Goal: Task Accomplishment & Management: Manage account settings

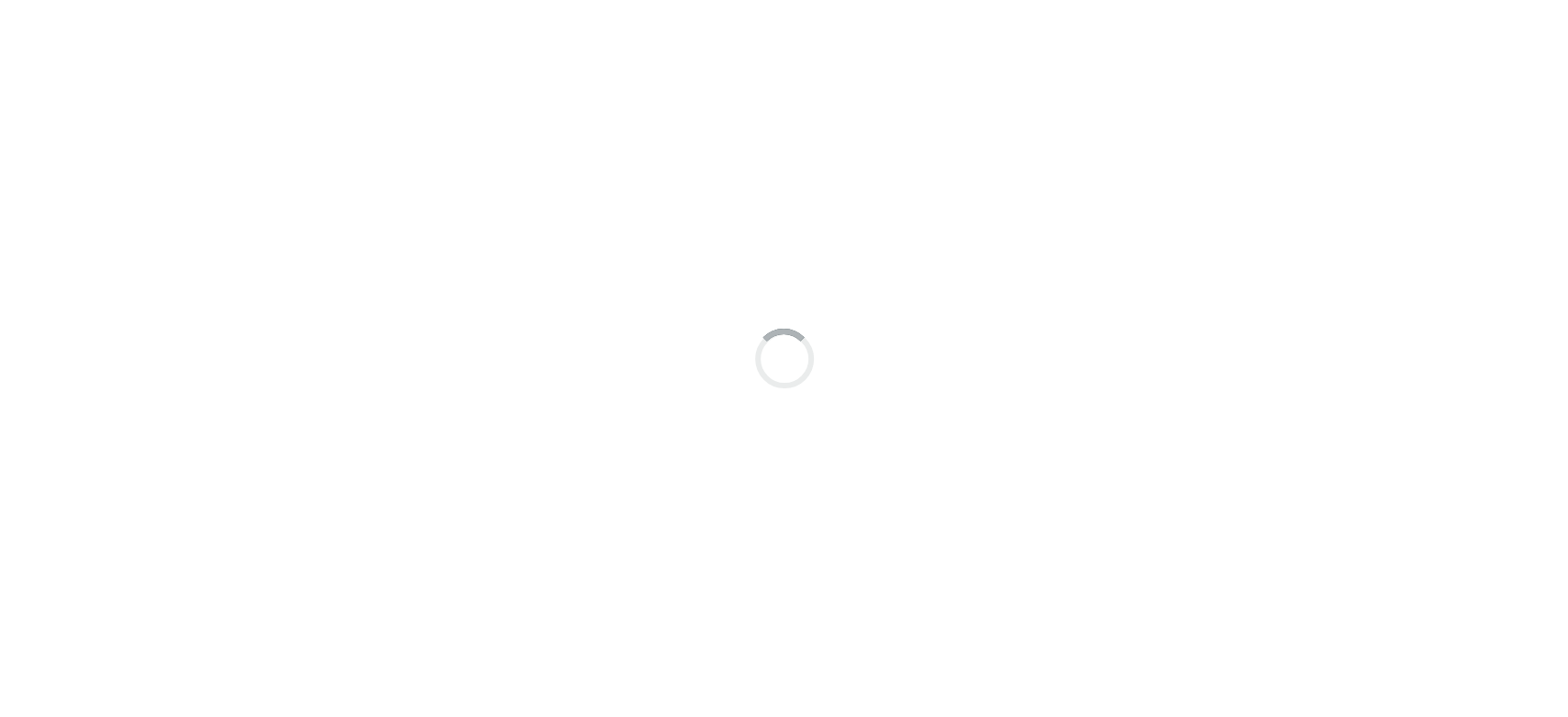
scroll to position [14, 0]
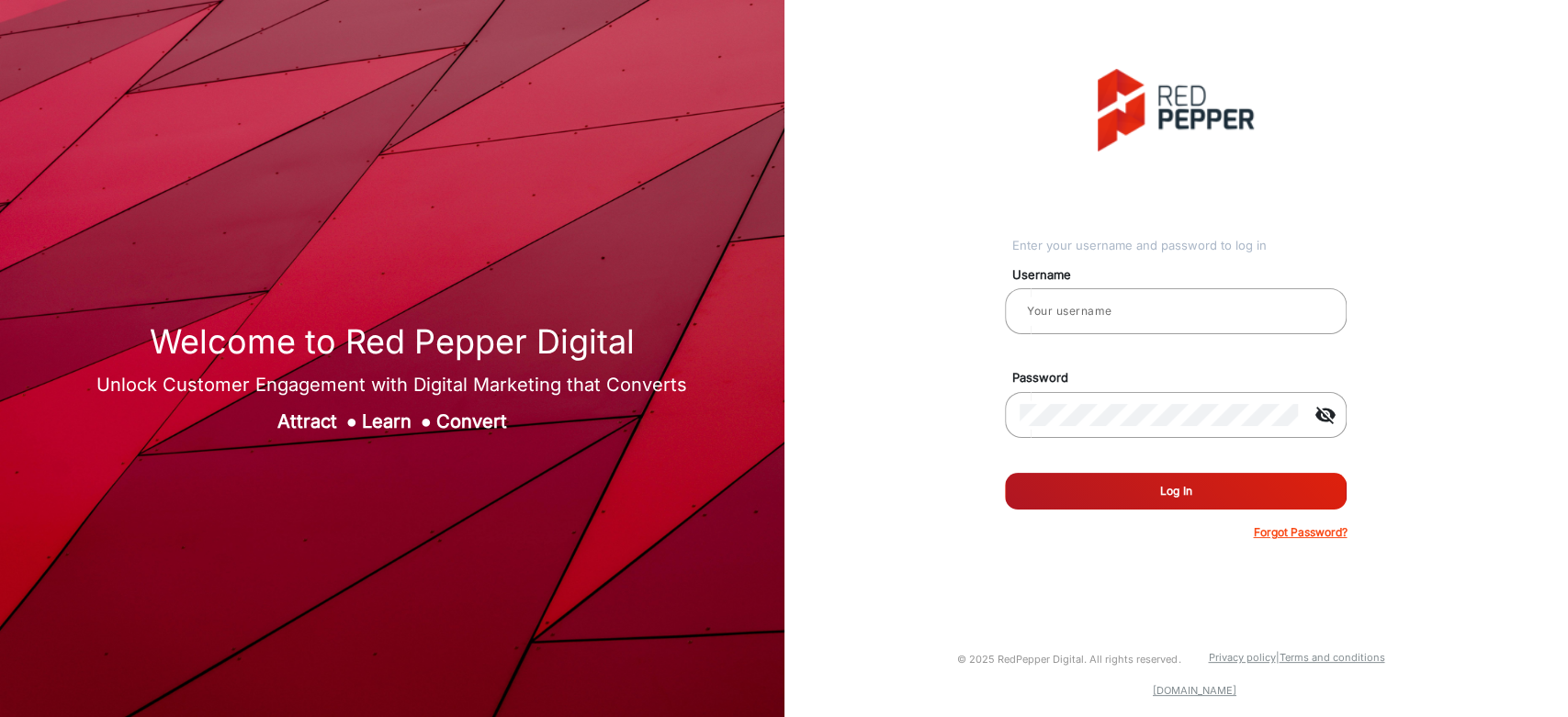
type input "[PERSON_NAME]"
click at [1157, 483] on button "Log In" at bounding box center [1176, 491] width 342 height 37
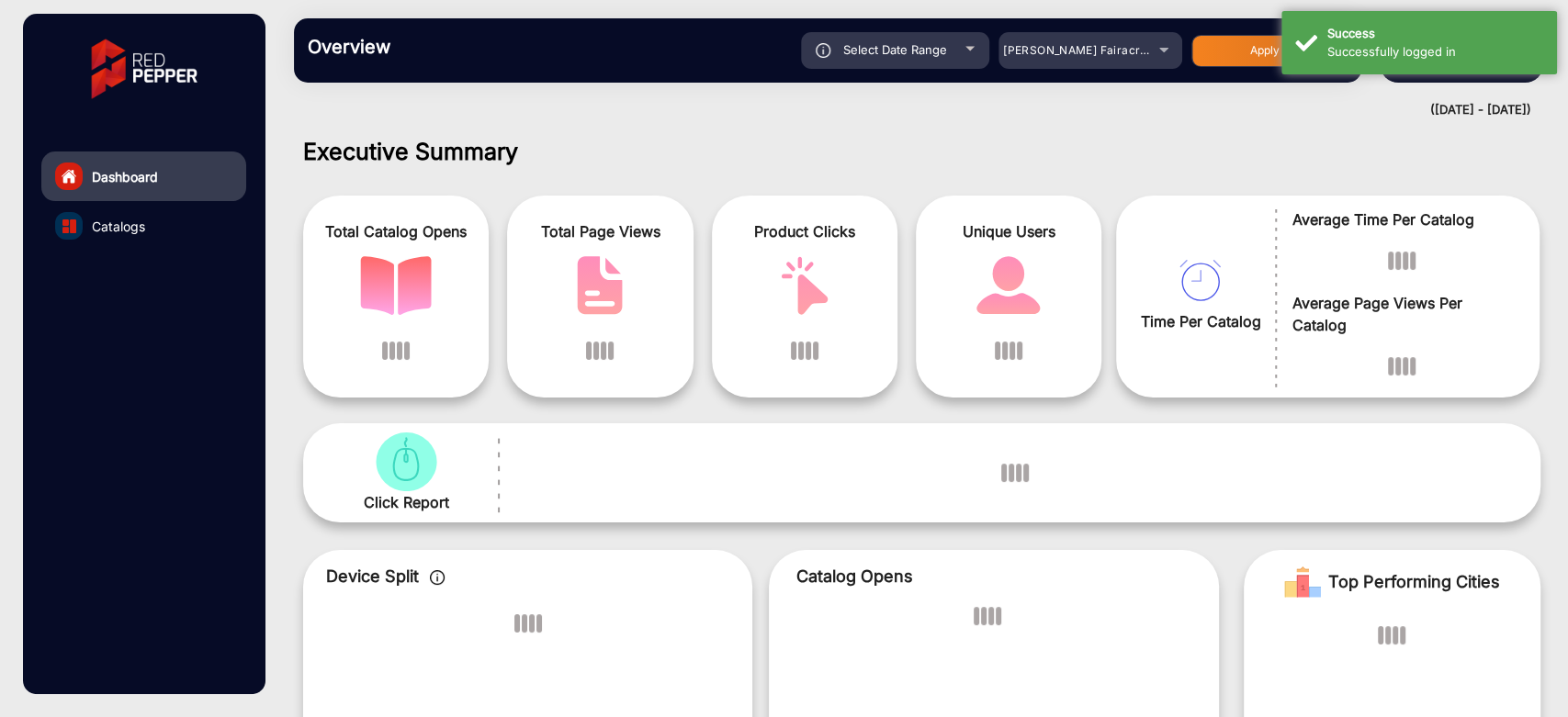
scroll to position [14, 0]
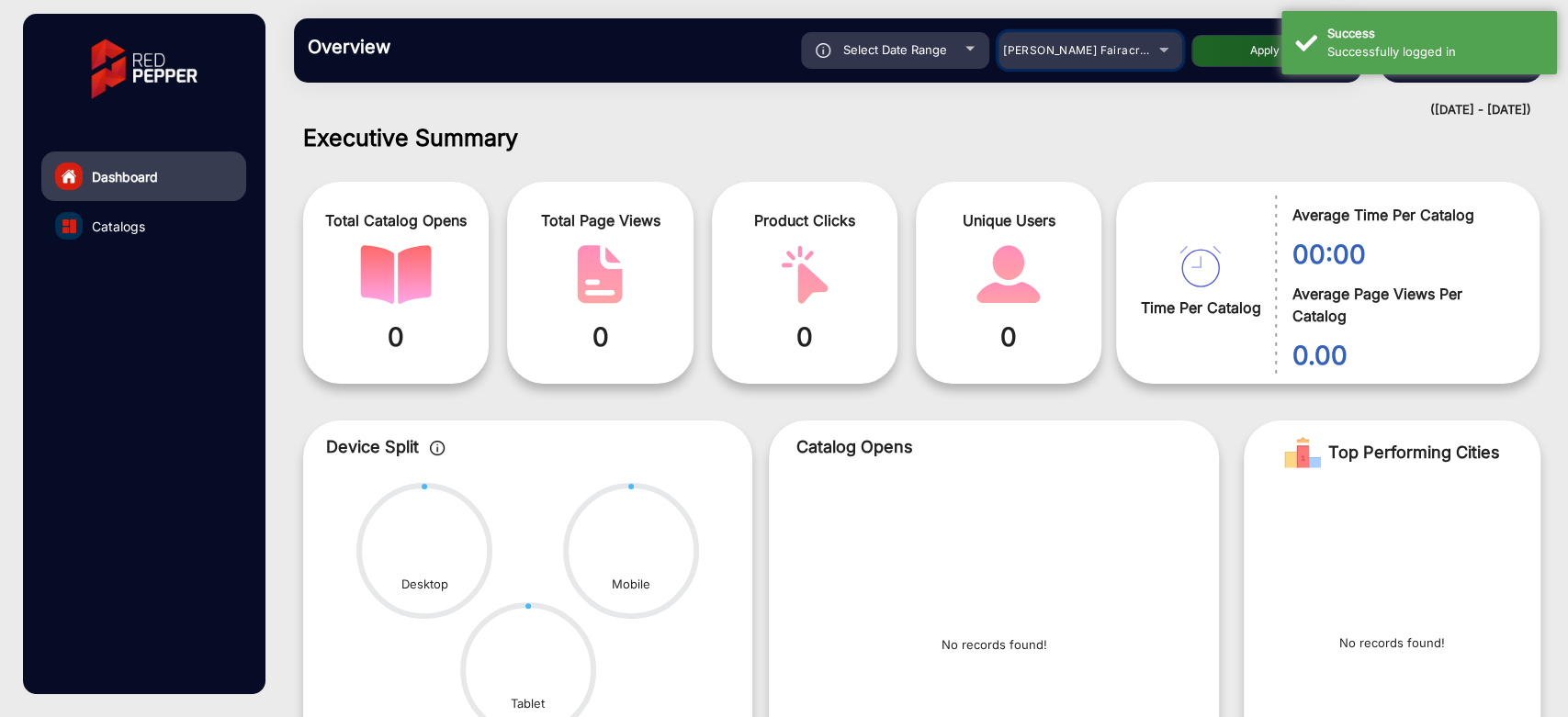
click at [1111, 59] on div "[PERSON_NAME] Fairacre Farms" at bounding box center [1076, 50] width 146 height 22
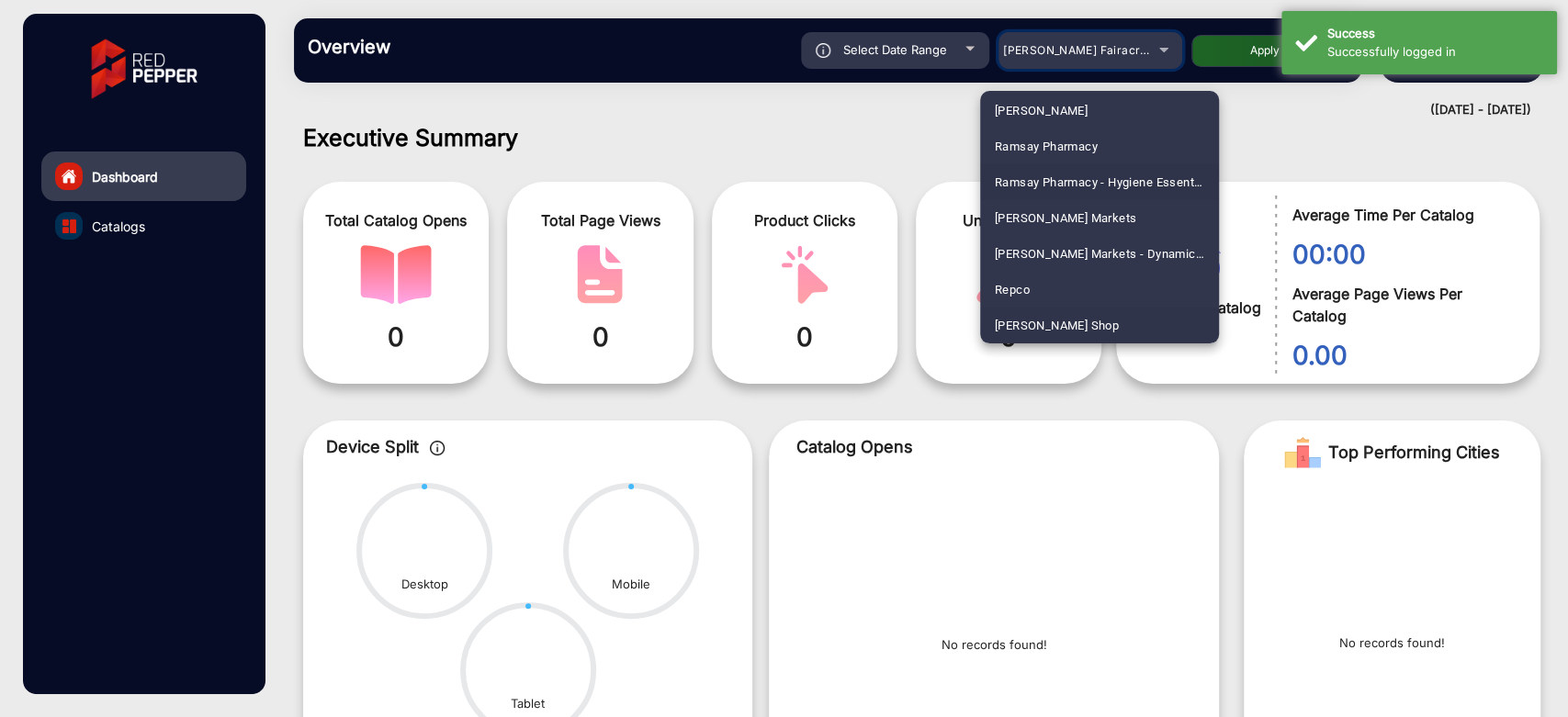
scroll to position [4618, 0]
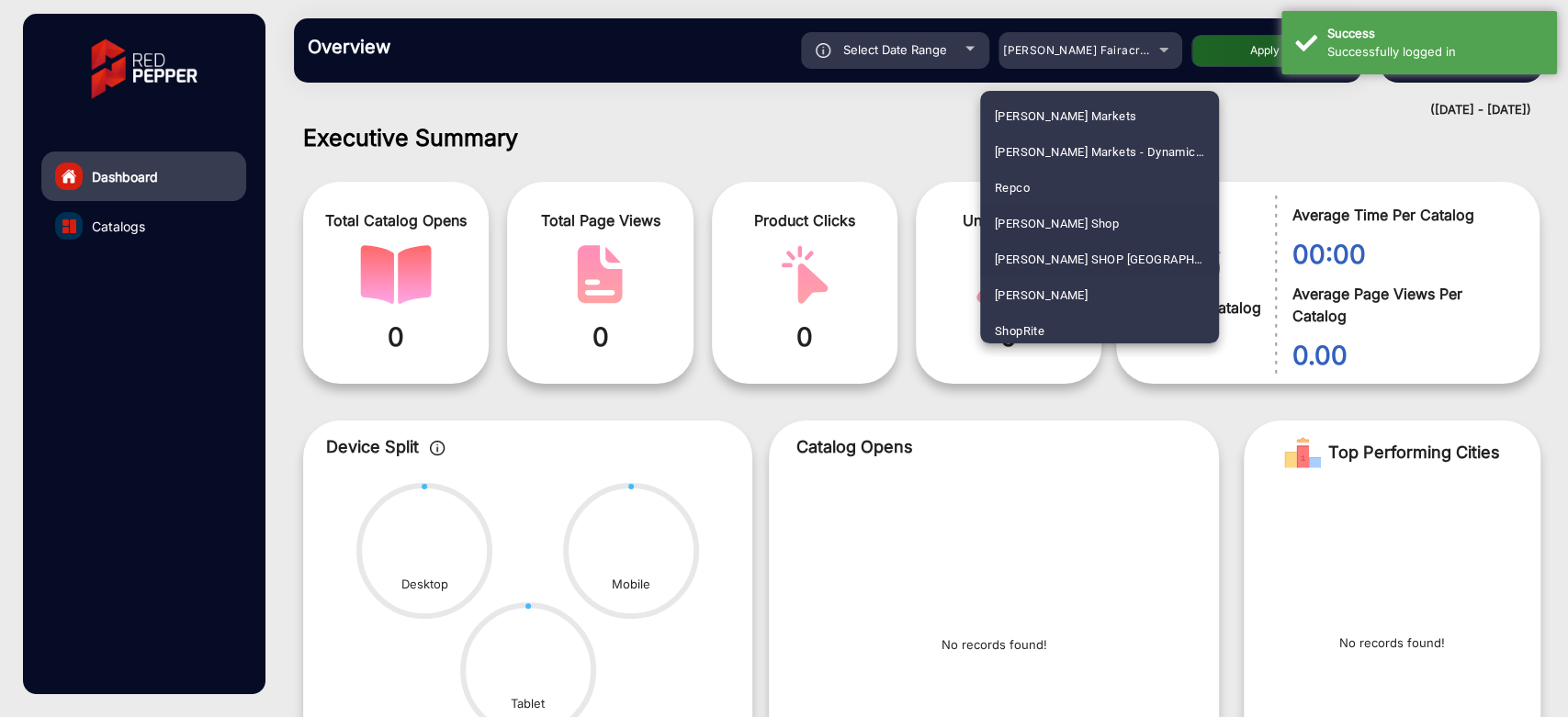
click at [1078, 256] on span "[PERSON_NAME] SHOP [GEOGRAPHIC_DATA]" at bounding box center [1099, 259] width 209 height 36
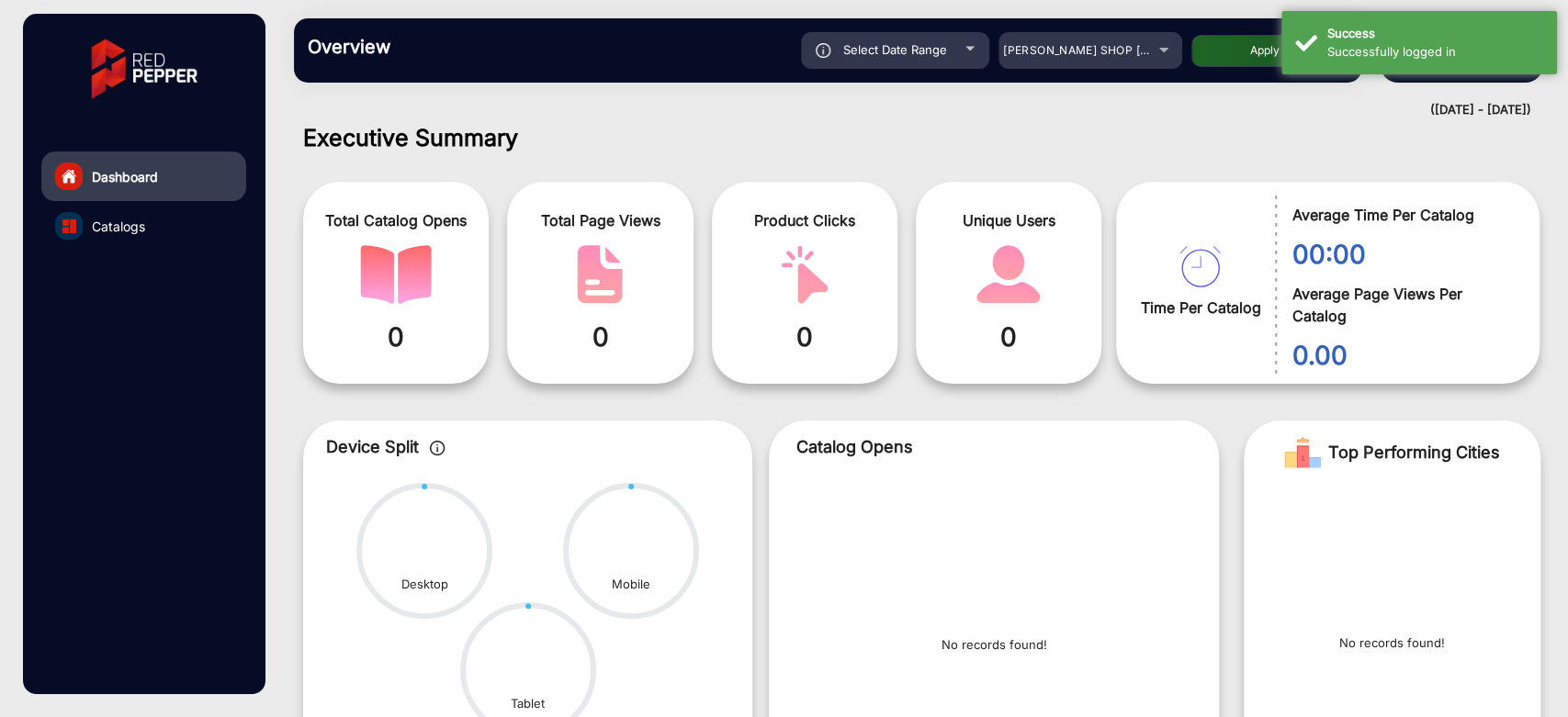
click at [1208, 47] on button "Apply" at bounding box center [1265, 51] width 146 height 32
type input "[DATE]"
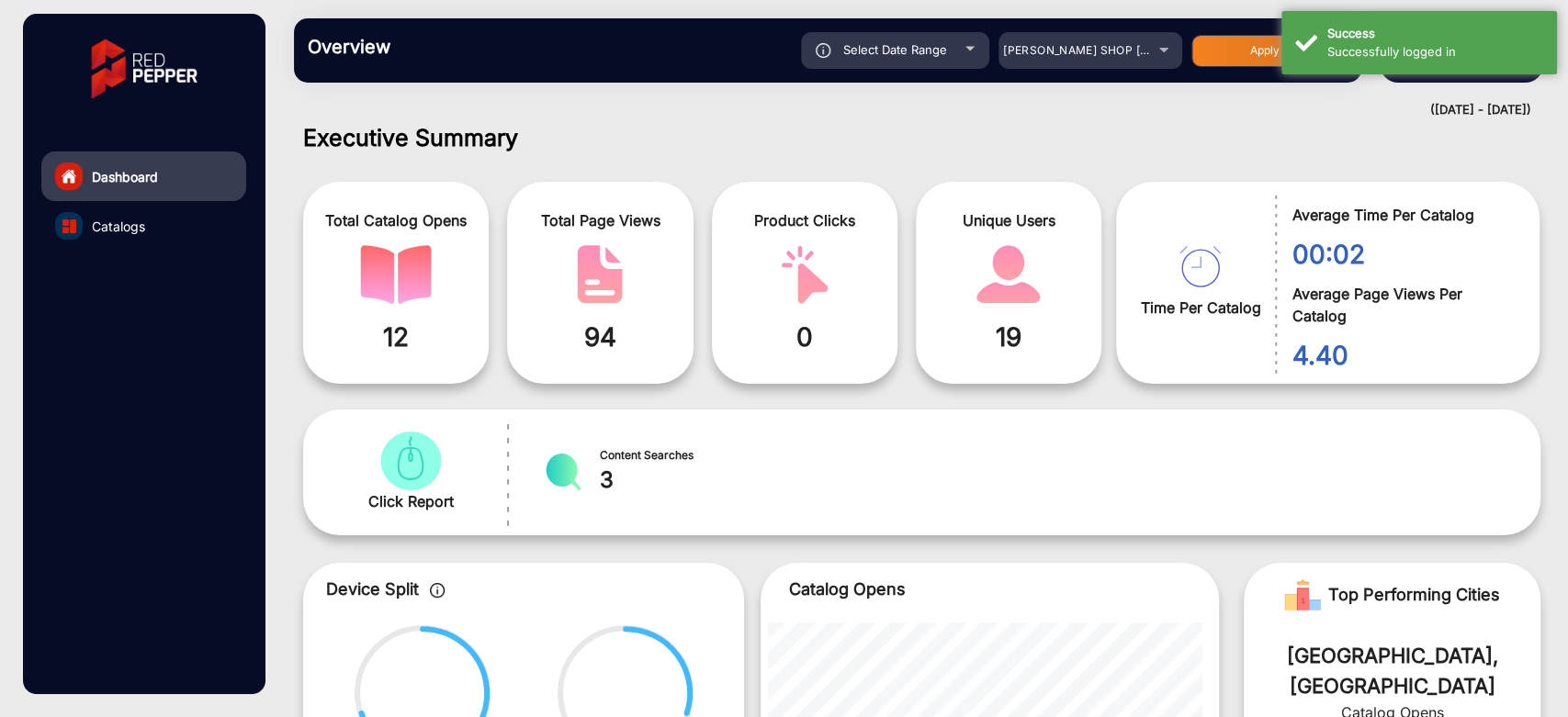
click at [882, 46] on span "Select Date Range" at bounding box center [895, 50] width 104 height 15
type input "[DATE]"
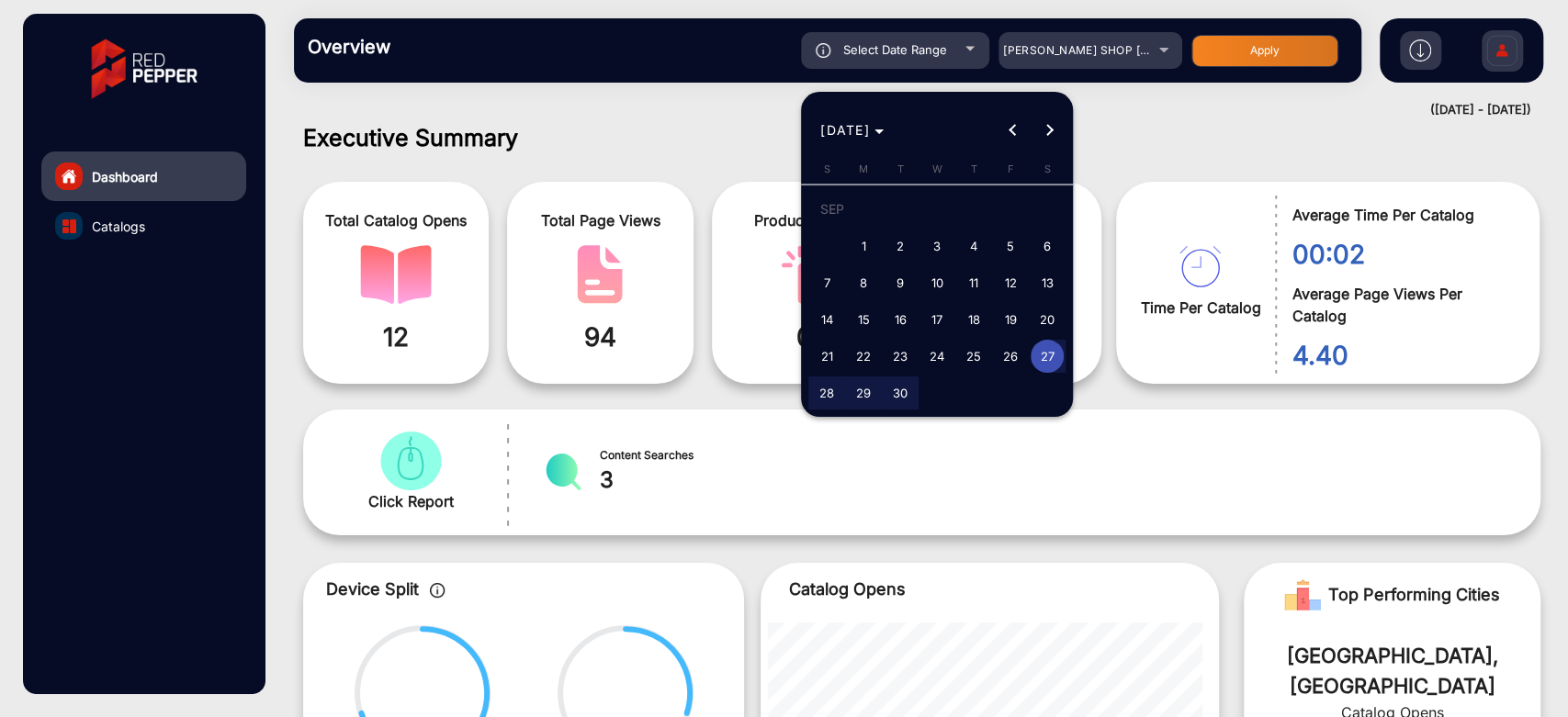
click at [1041, 237] on span "6" at bounding box center [1046, 246] width 33 height 33
type input "[DATE]"
click at [1041, 237] on span "6" at bounding box center [1046, 246] width 33 height 33
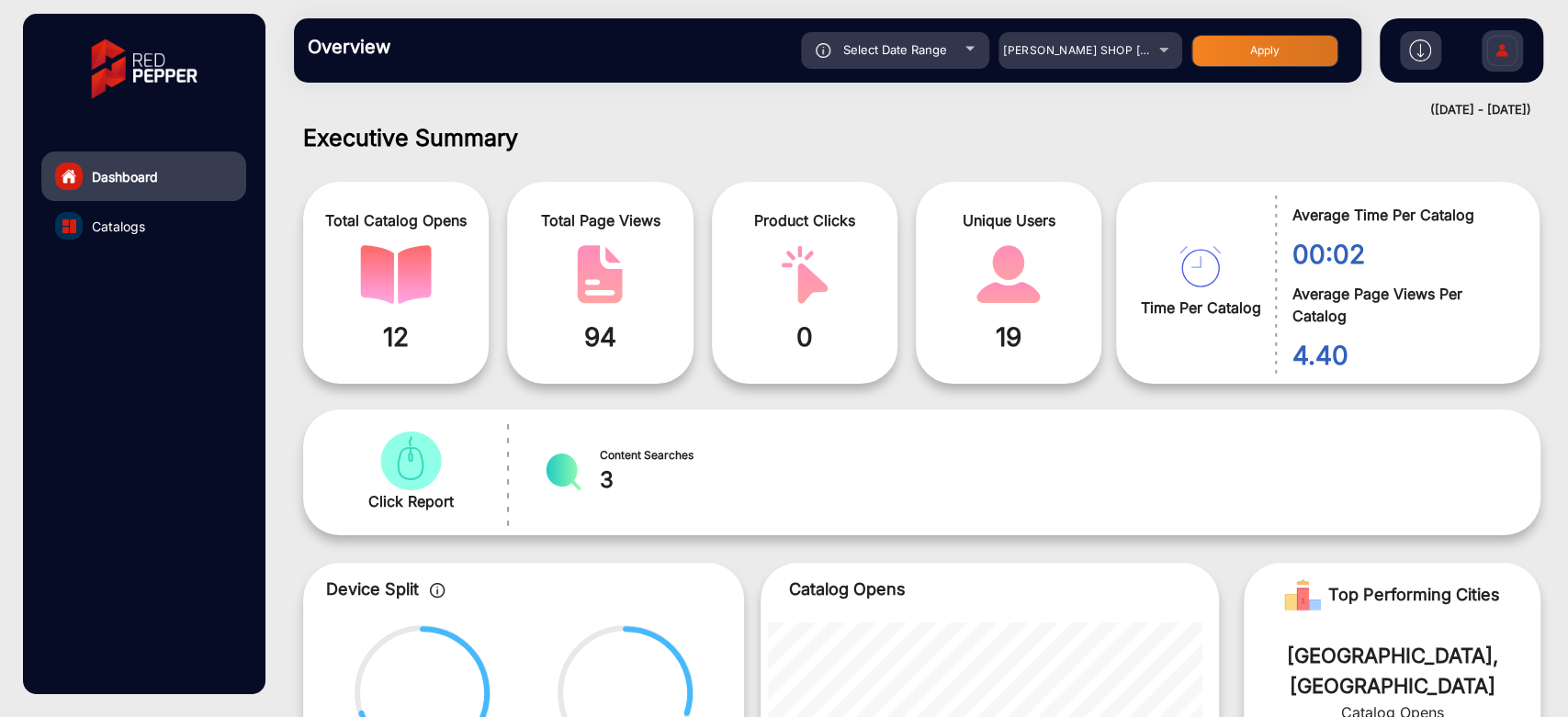
type input "[DATE]"
click at [1222, 50] on button "Apply" at bounding box center [1265, 51] width 146 height 32
type input "[DATE]"
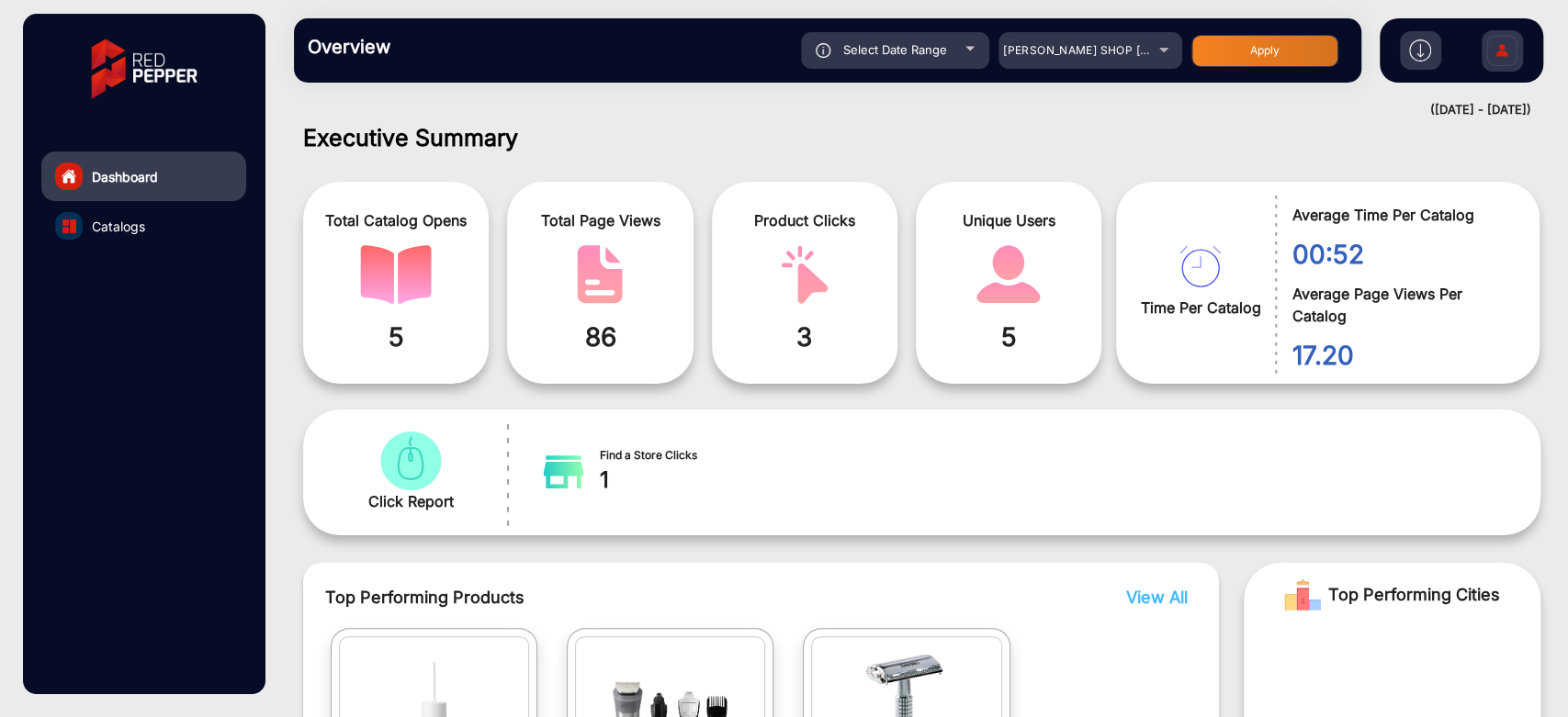
click at [869, 44] on span "Select Date Range" at bounding box center [895, 50] width 104 height 15
type input "[DATE]"
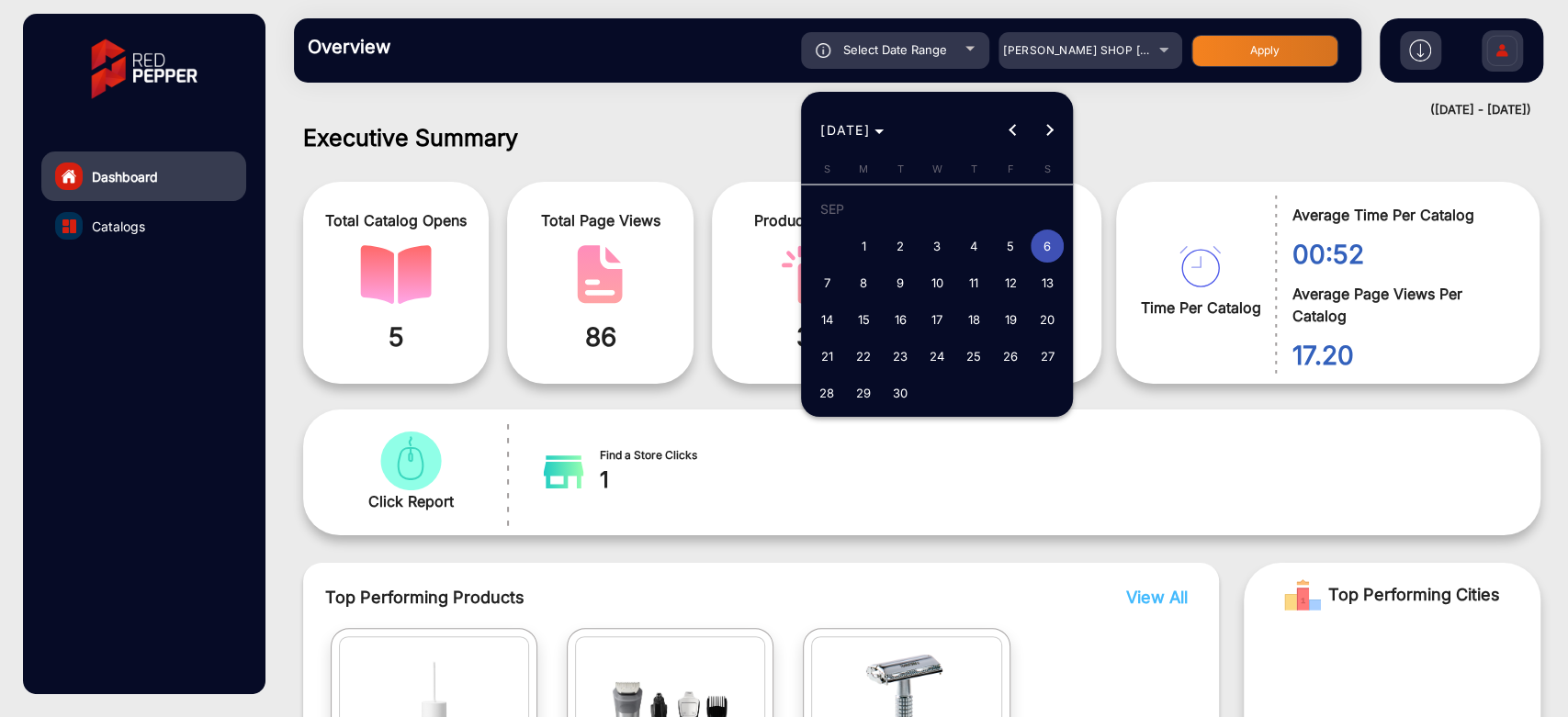
click at [826, 290] on span "7" at bounding box center [826, 282] width 33 height 33
type input "[DATE]"
click at [826, 290] on span "7" at bounding box center [826, 282] width 33 height 33
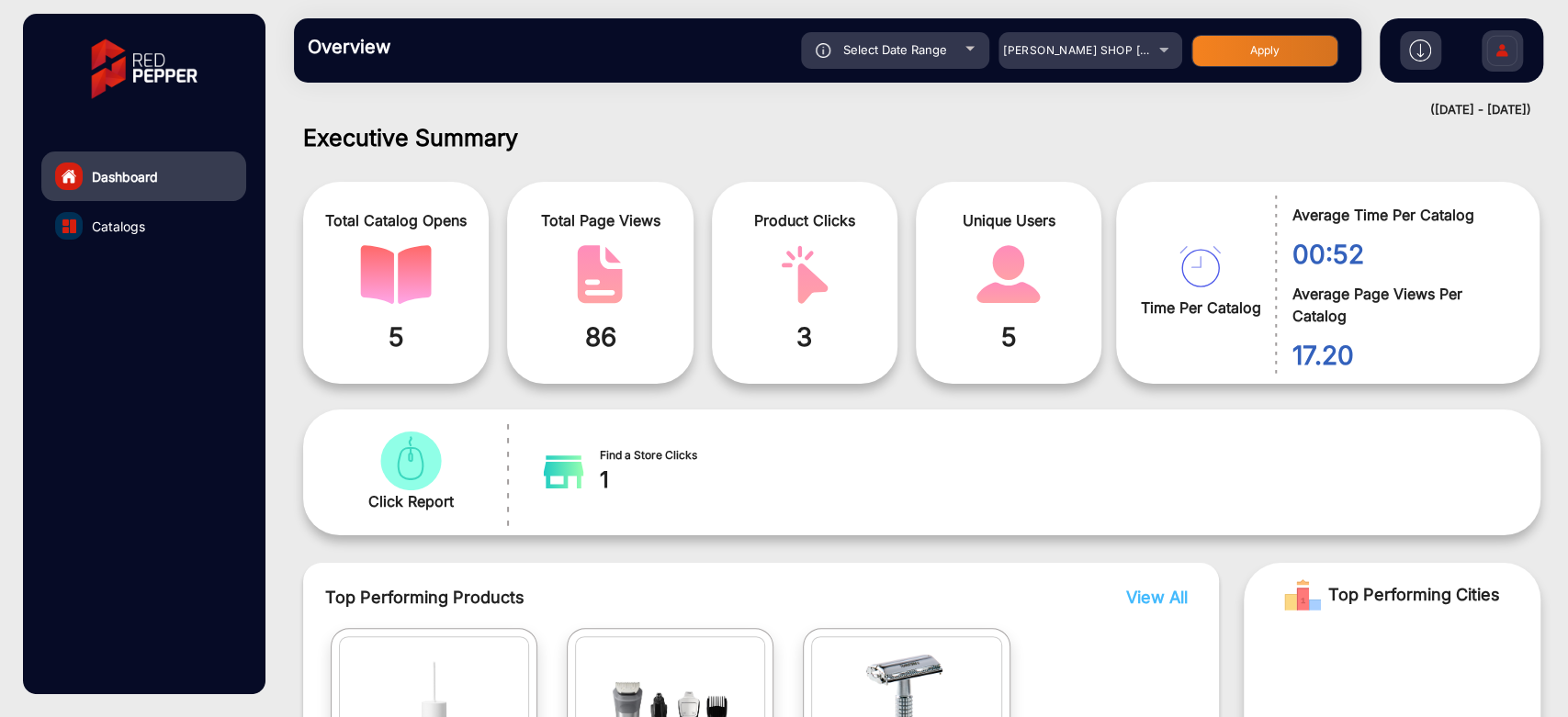
type input "[DATE]"
click at [1214, 57] on button "Apply" at bounding box center [1265, 51] width 146 height 32
type input "[DATE]"
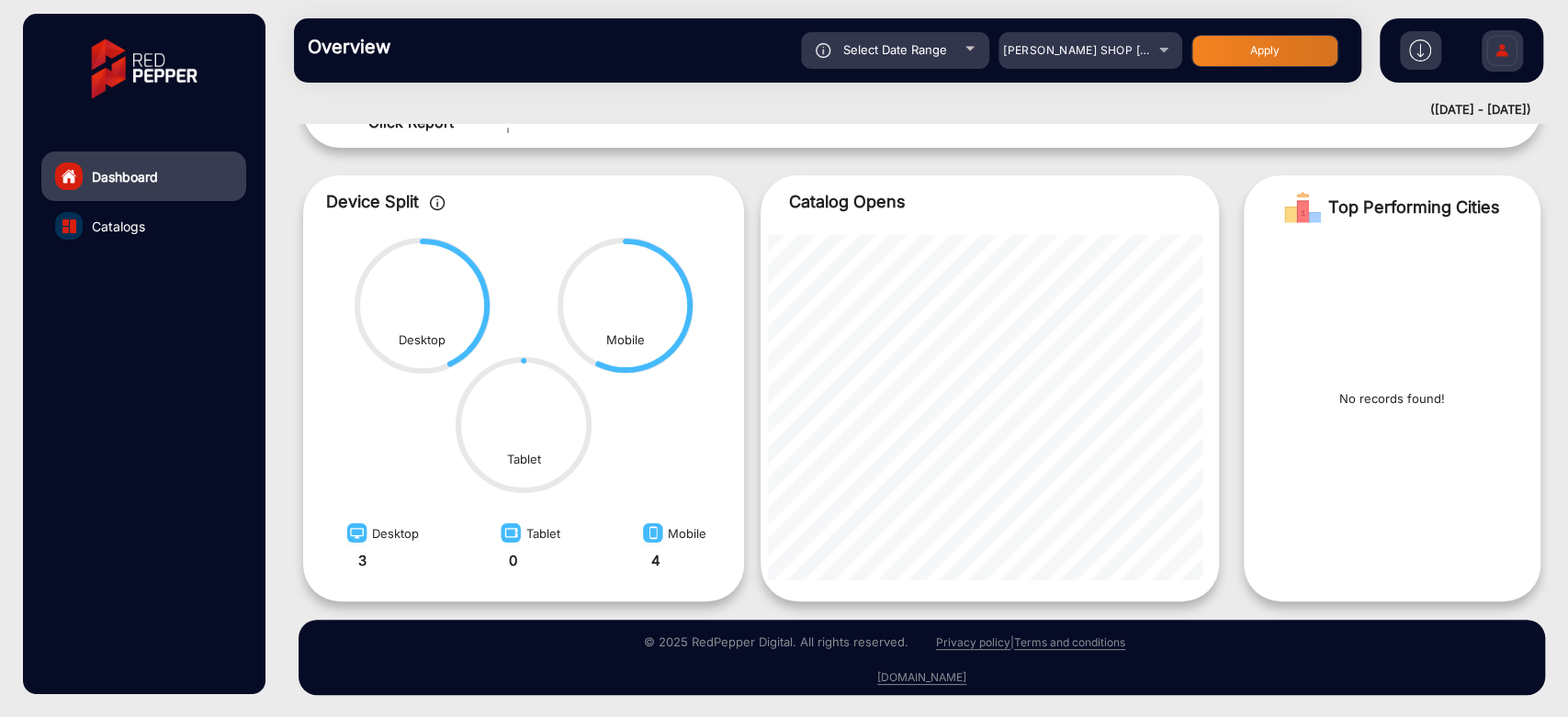
scroll to position [0, 0]
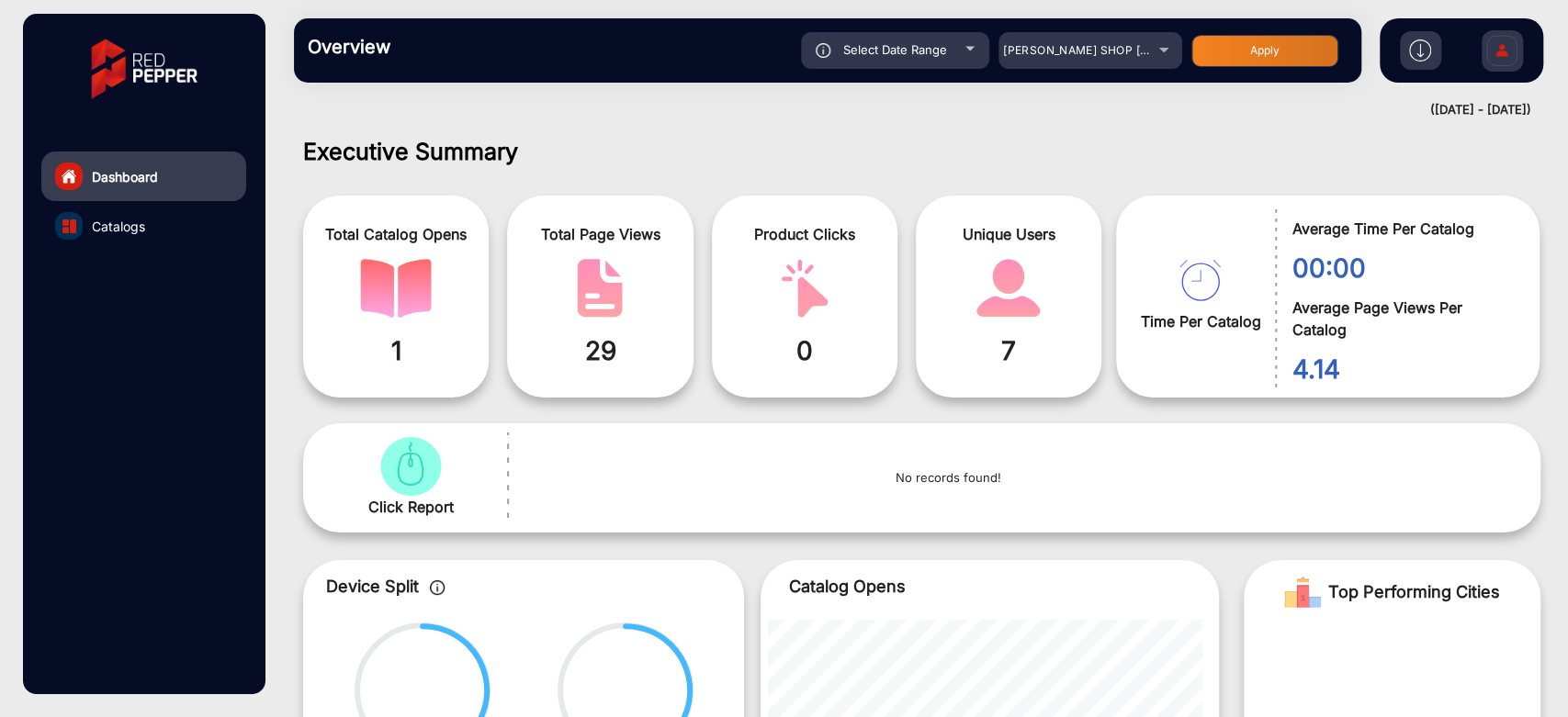
click at [921, 68] on div "Select Date Range" at bounding box center [895, 50] width 189 height 37
type input "[DATE]"
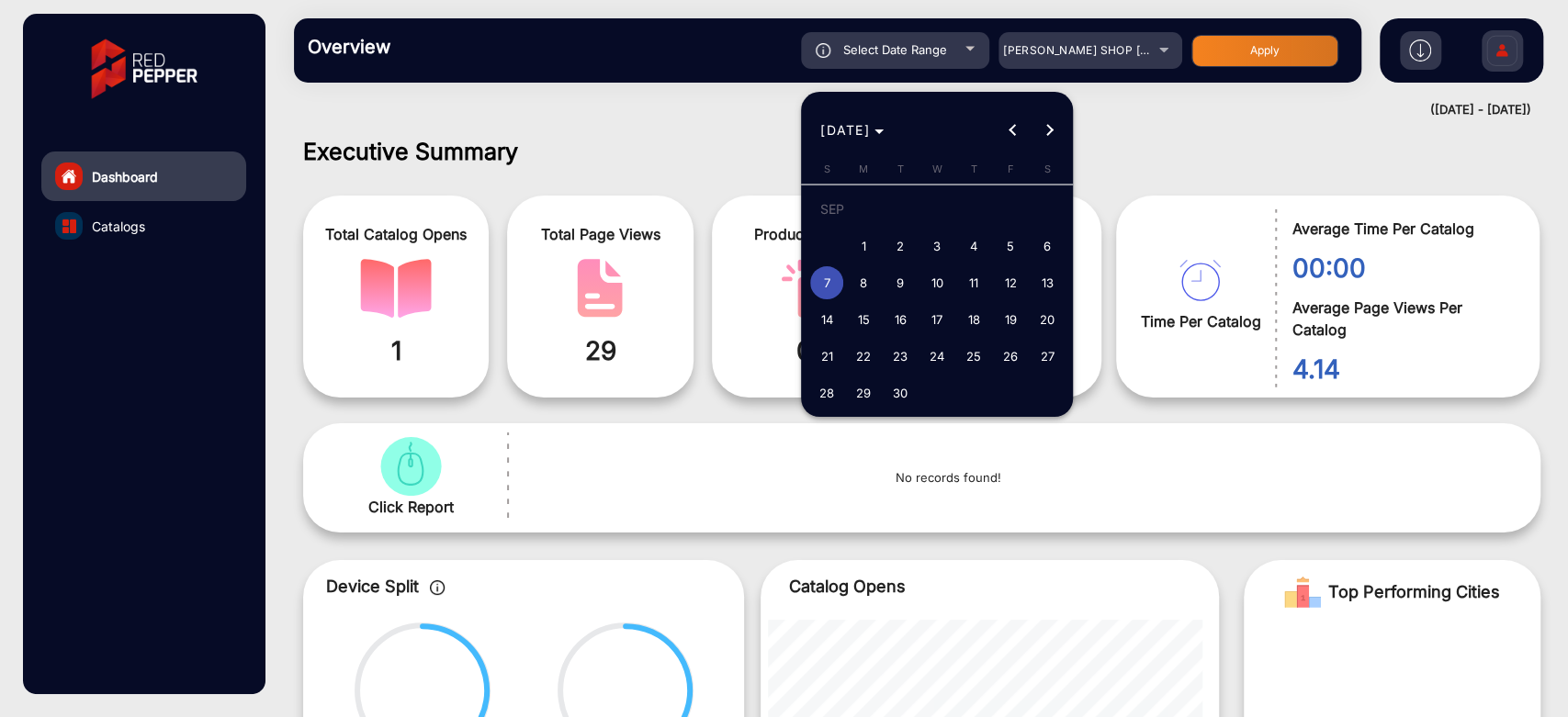
click at [1037, 252] on span "6" at bounding box center [1046, 246] width 33 height 33
type input "[DATE]"
click at [1037, 252] on span "6" at bounding box center [1046, 246] width 33 height 33
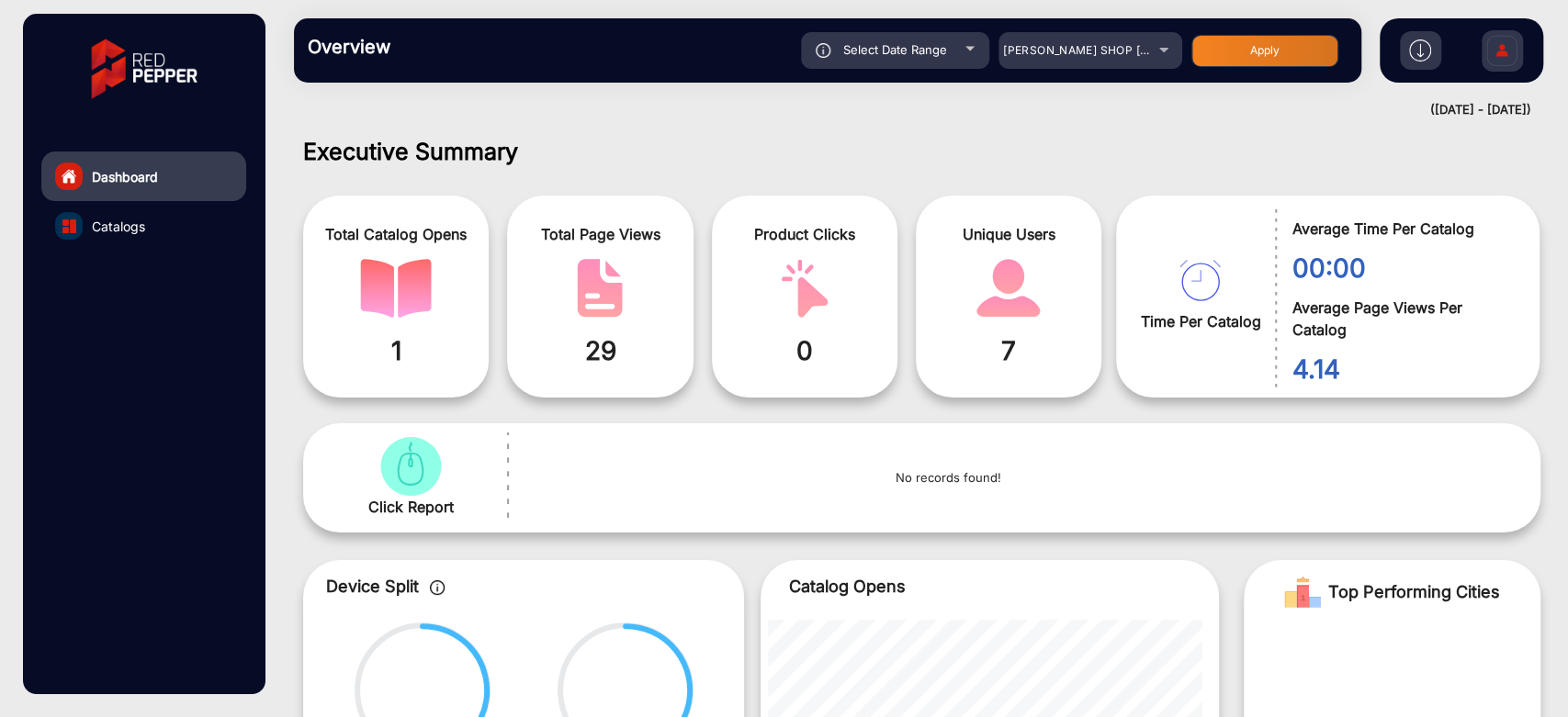
type input "[DATE]"
click at [1199, 63] on button "Apply" at bounding box center [1265, 51] width 146 height 32
type input "[DATE]"
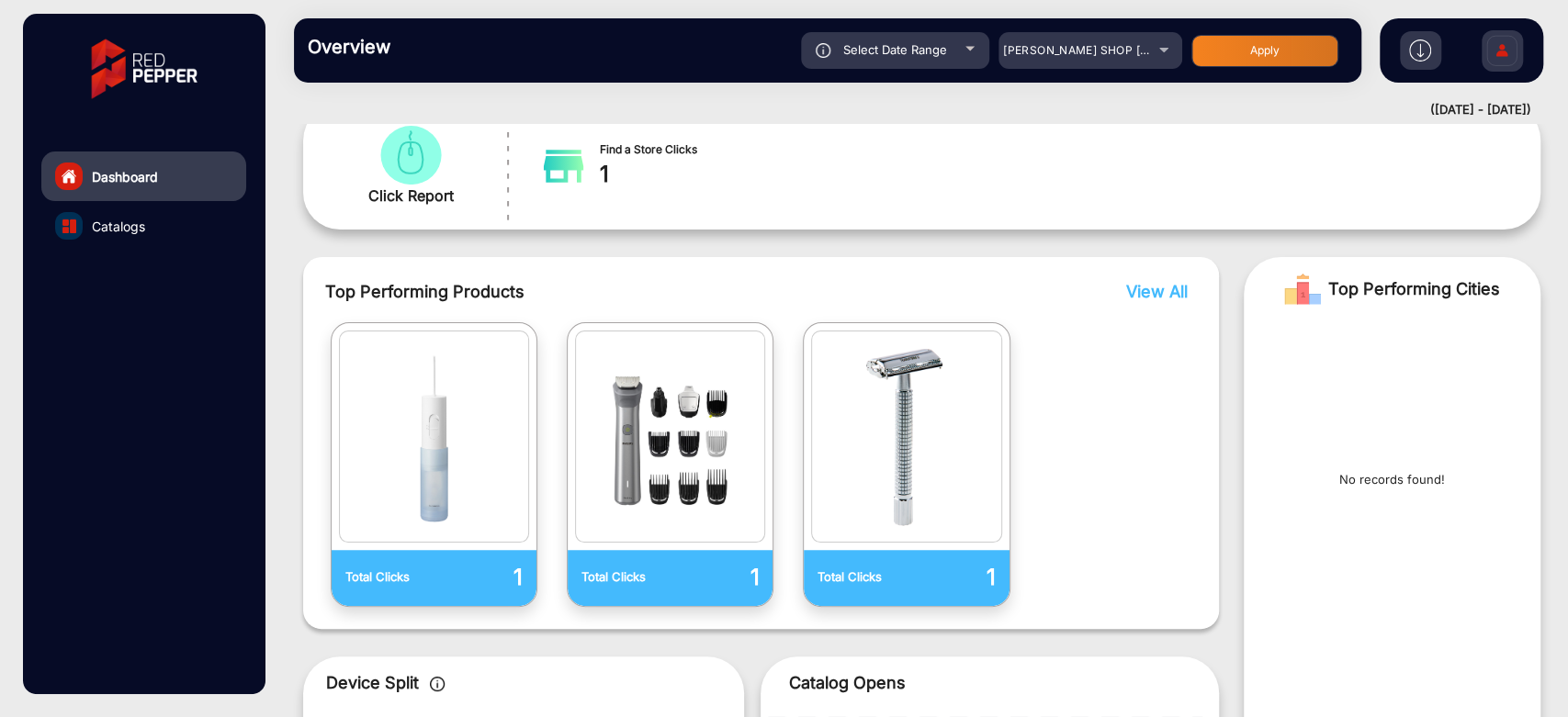
scroll to position [14, 0]
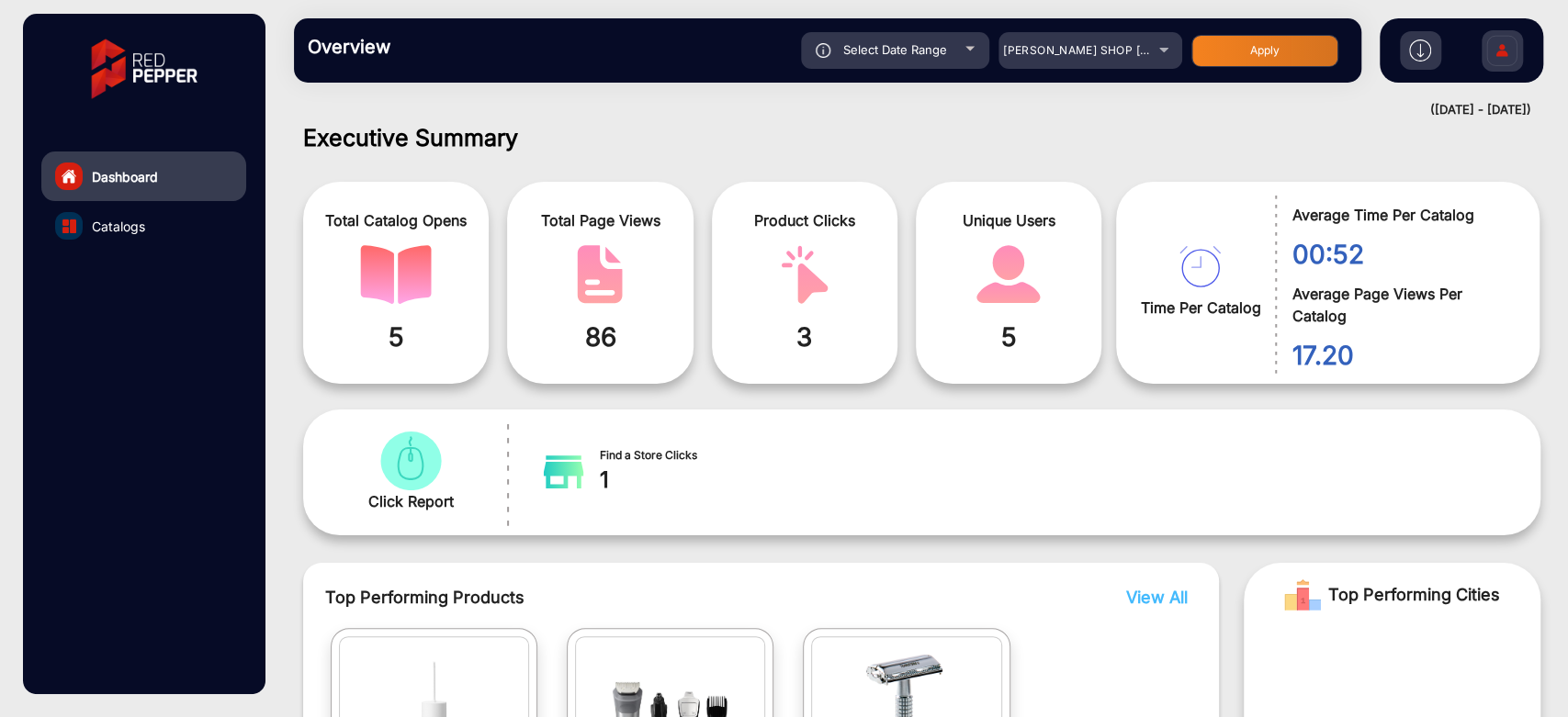
click at [923, 44] on span "Select Date Range" at bounding box center [895, 50] width 104 height 15
type input "[DATE]"
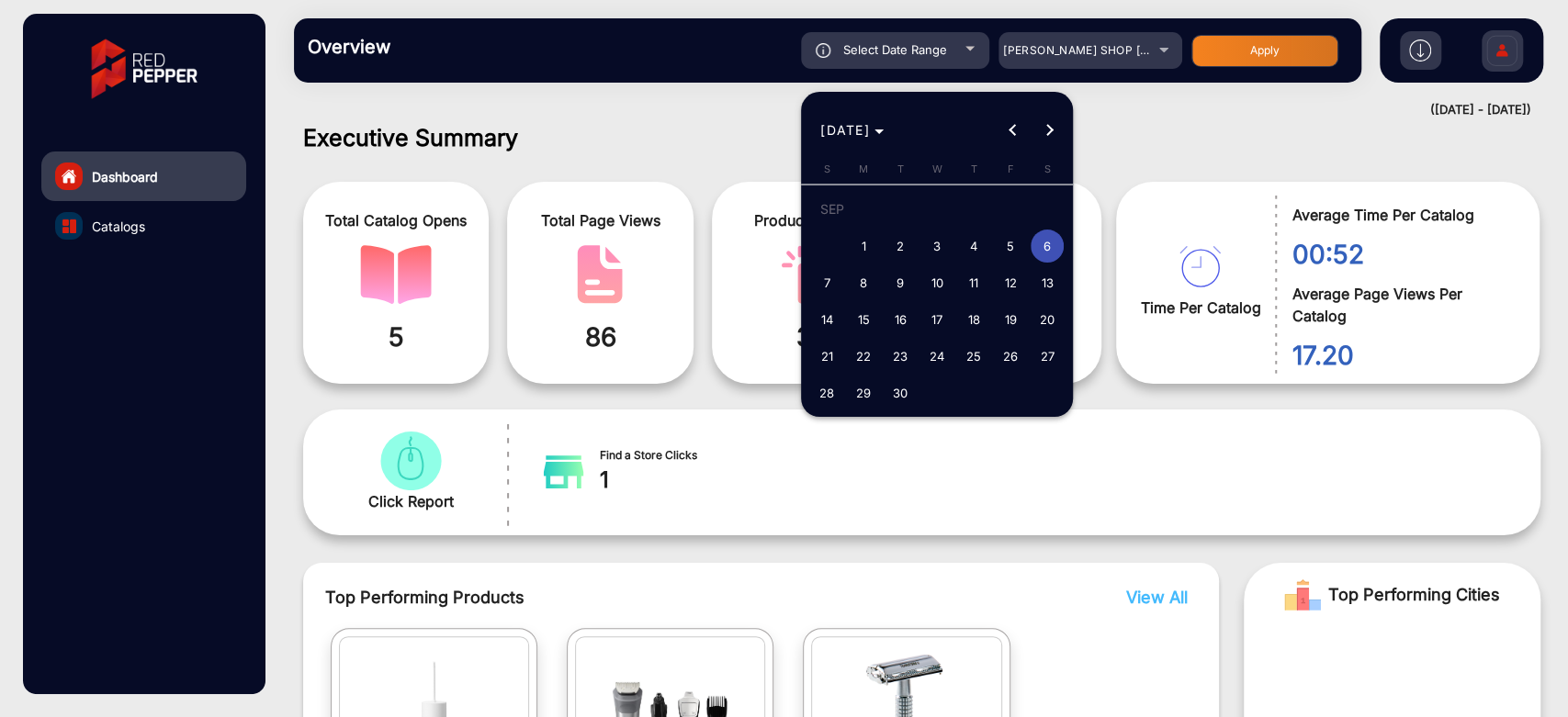
click at [1014, 251] on span "5" at bounding box center [1009, 246] width 33 height 33
type input "[DATE]"
click at [1014, 251] on span "5" at bounding box center [1009, 246] width 33 height 33
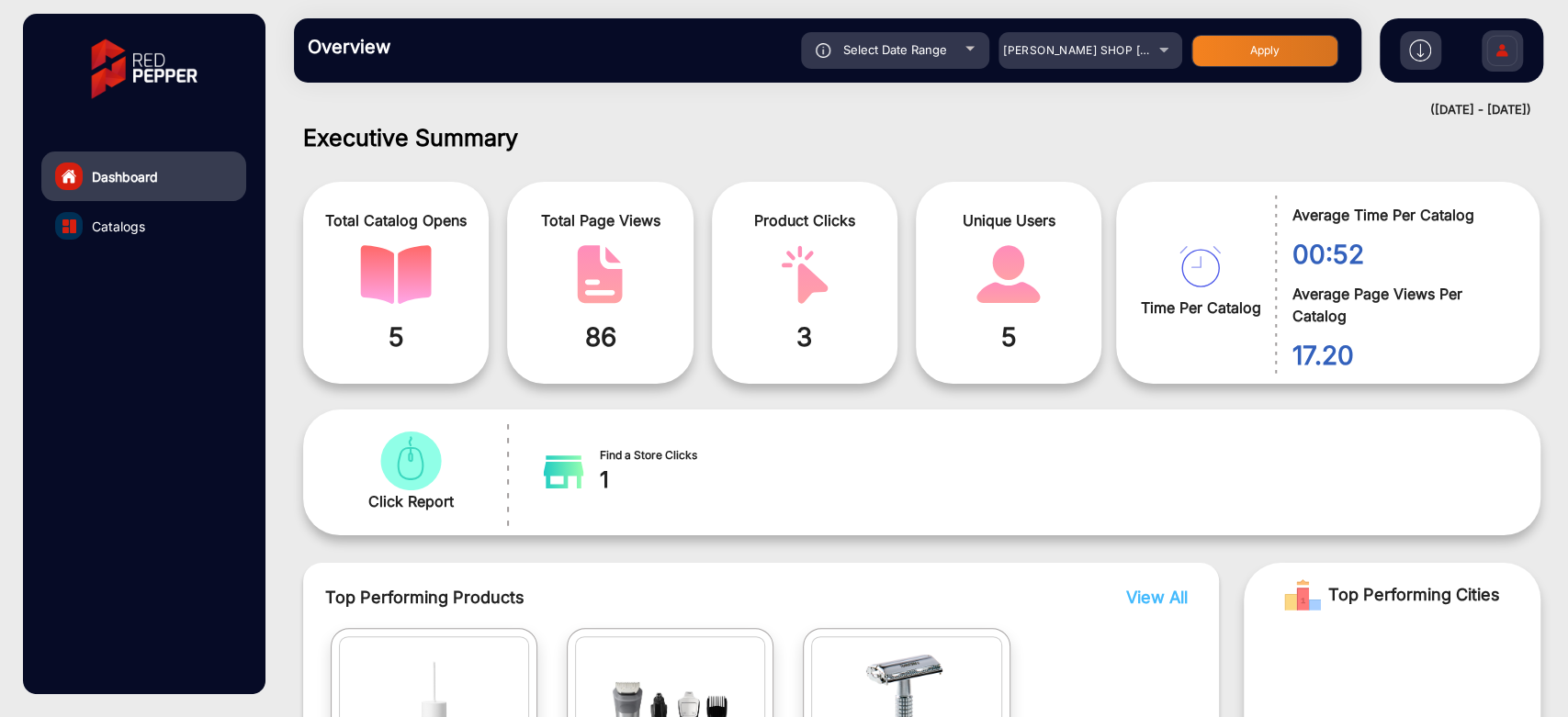
type input "[DATE]"
click at [1196, 45] on button "Apply" at bounding box center [1265, 51] width 146 height 32
type input "[DATE]"
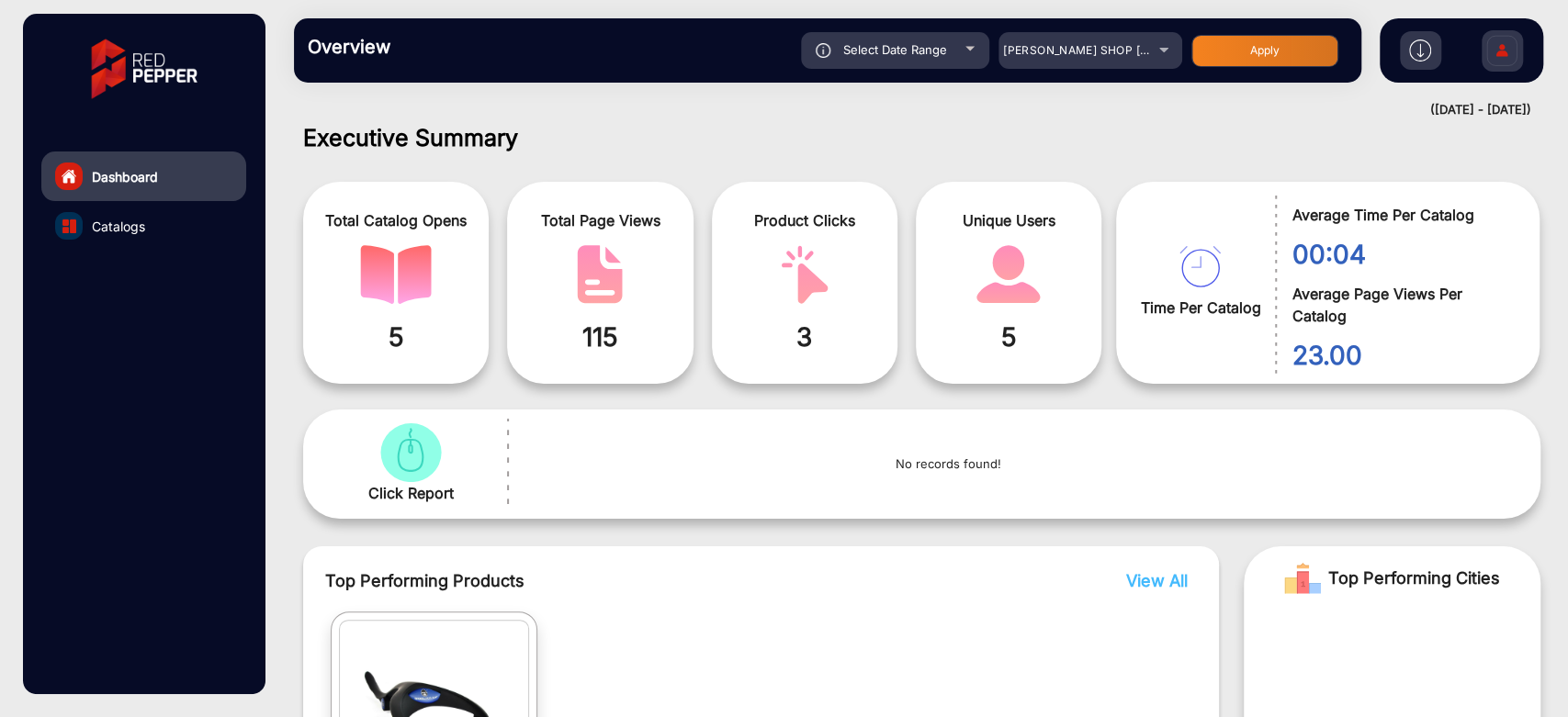
click at [965, 38] on div "Select Date Range" at bounding box center [895, 50] width 189 height 37
type input "[DATE]"
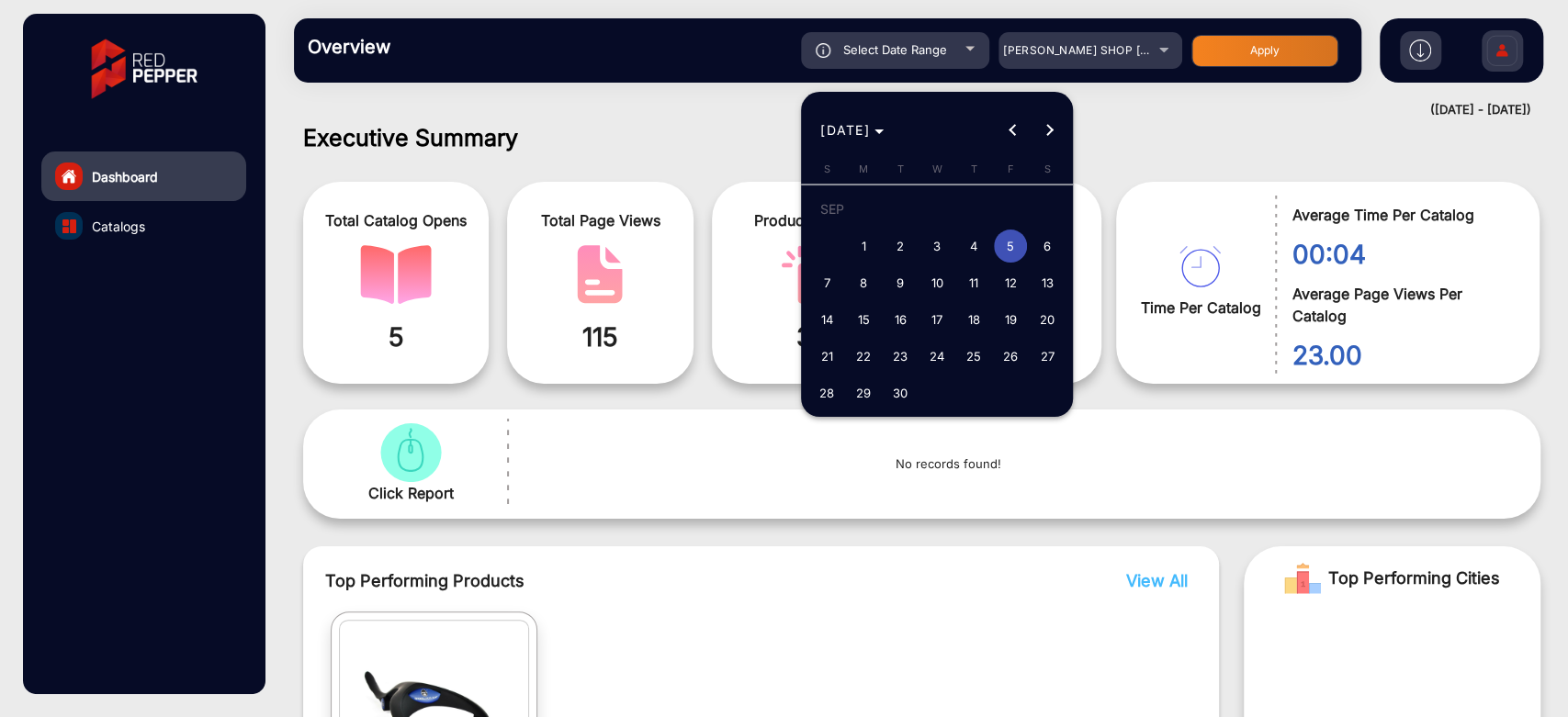
click at [1134, 93] on div at bounding box center [784, 358] width 1568 height 717
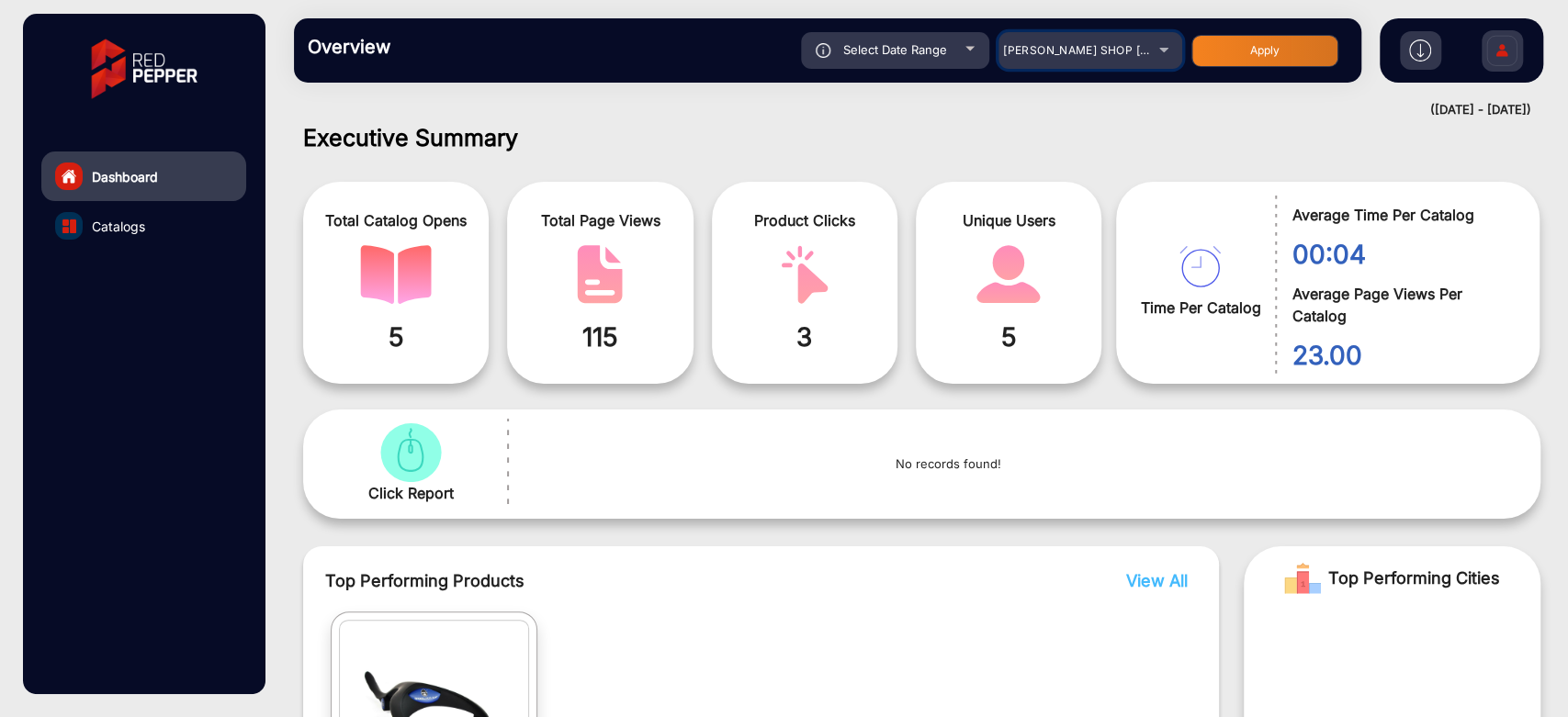
click at [1133, 53] on div "[PERSON_NAME] SHOP [GEOGRAPHIC_DATA]" at bounding box center [1076, 50] width 146 height 22
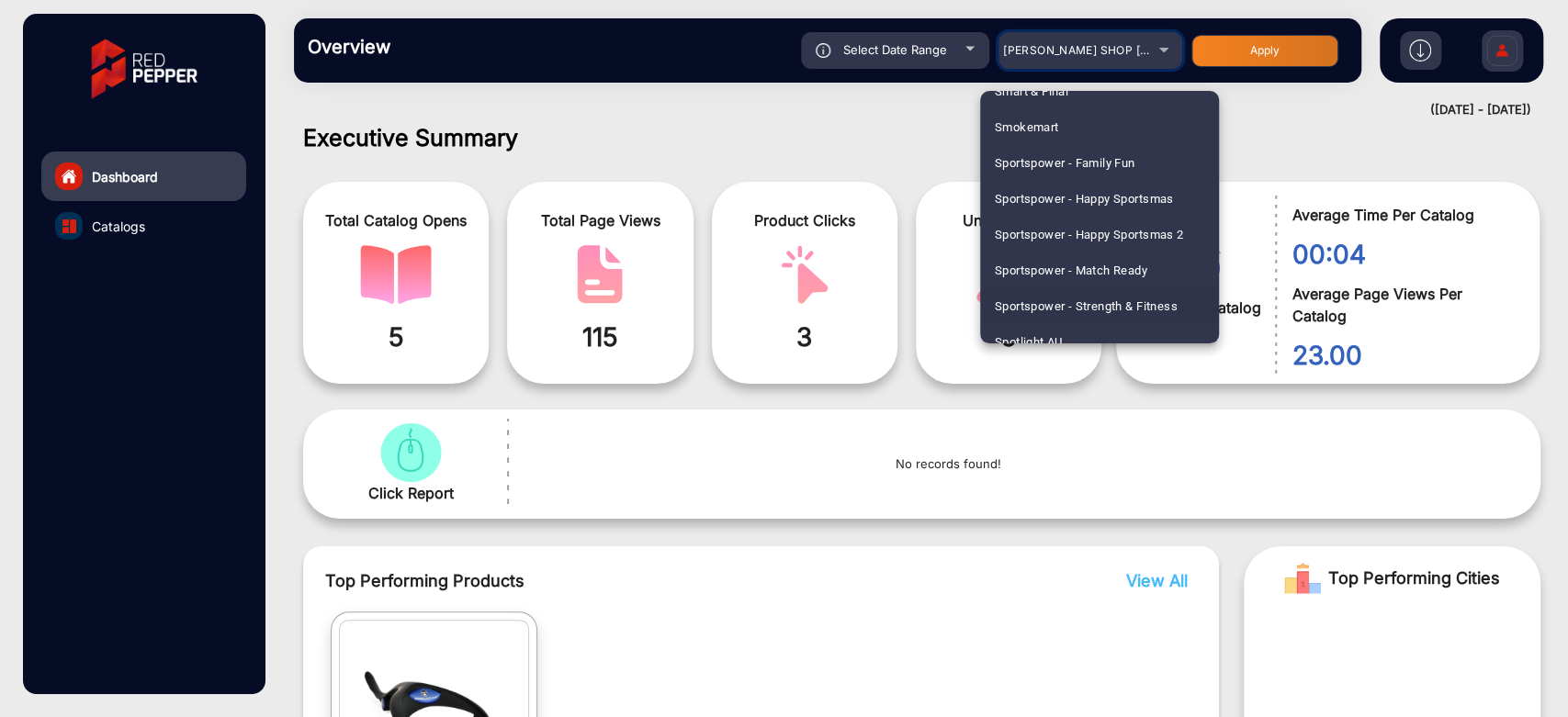
scroll to position [4996, 0]
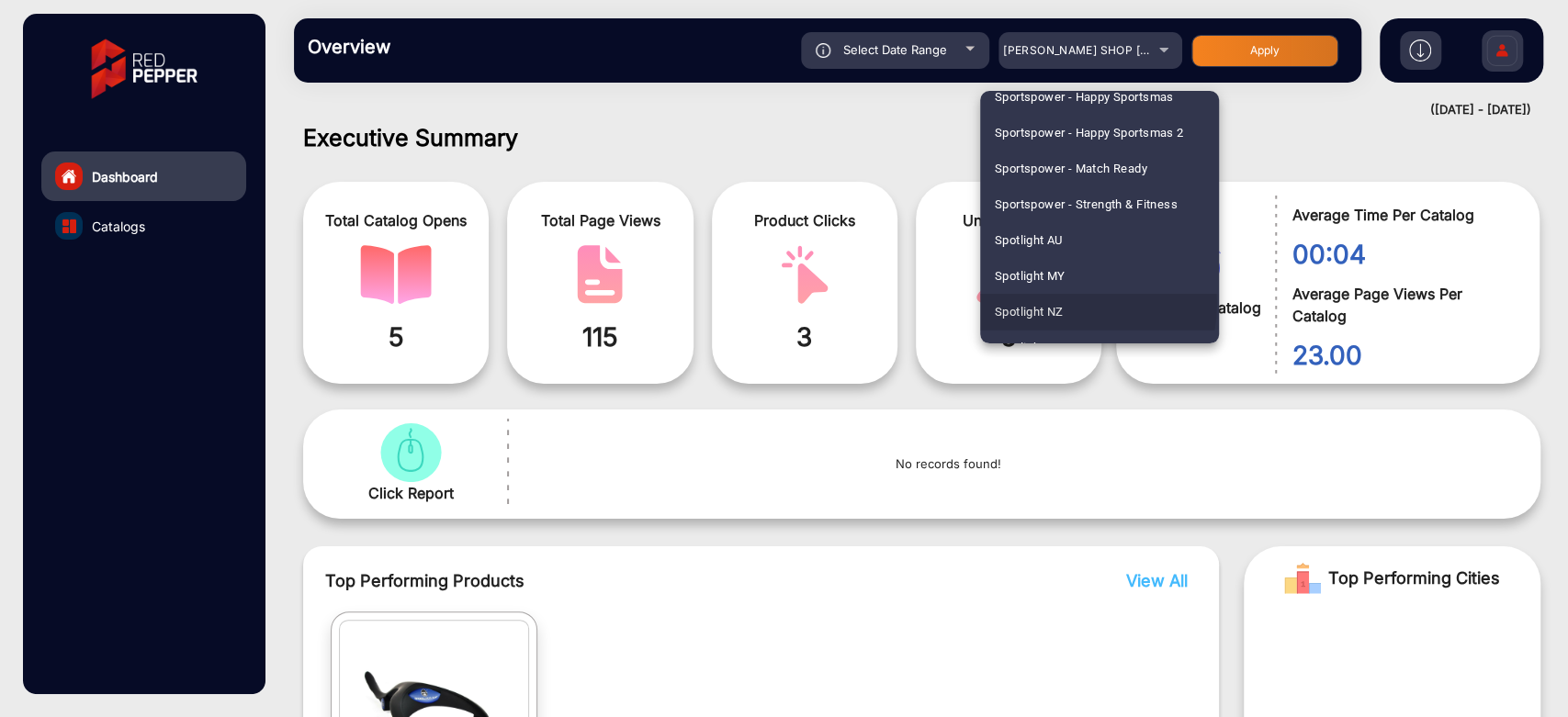
click at [1061, 302] on span "Spotlight NZ" at bounding box center [1028, 312] width 69 height 36
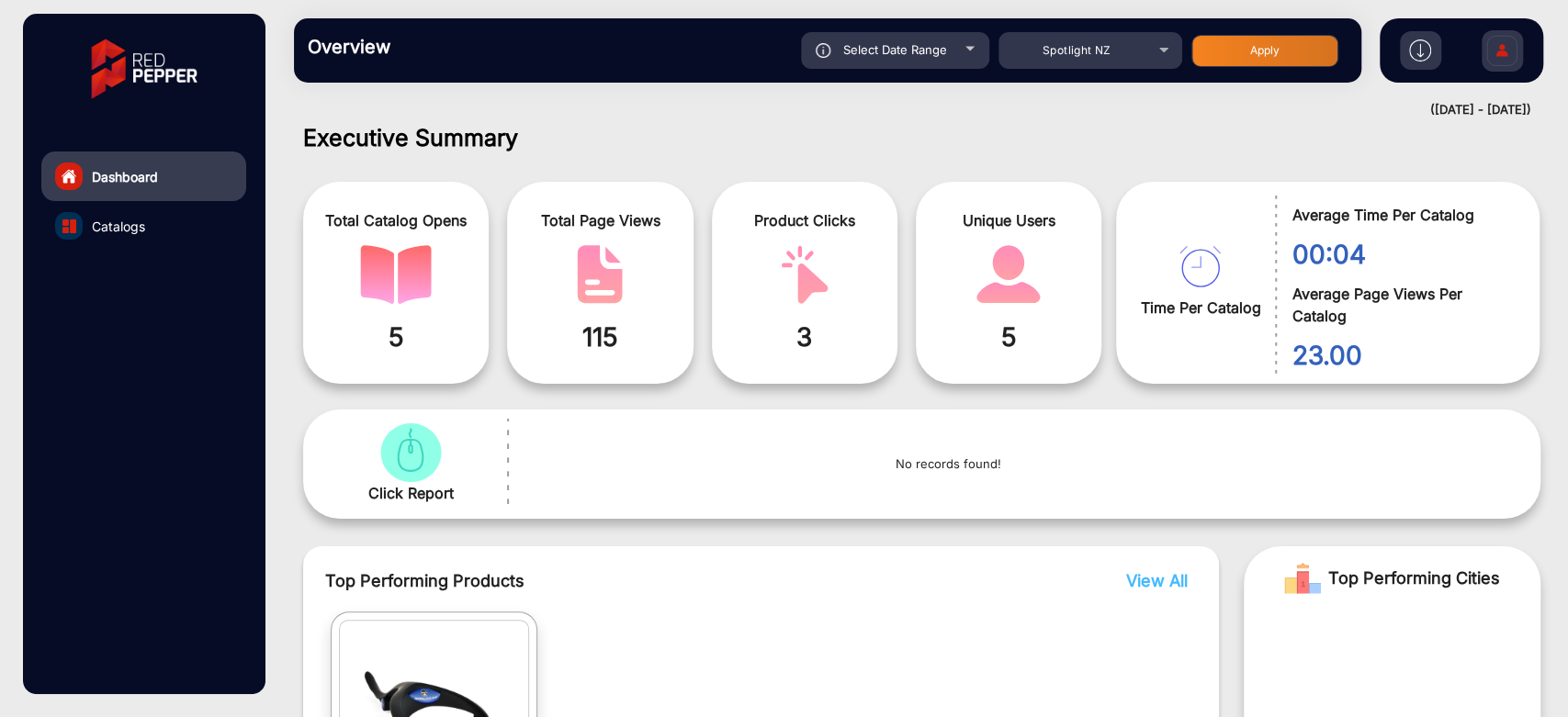
click at [1247, 32] on div "Select Date Range [DATE] [DATE] – [DATE] [DATE] Spotlight NZ Apply" at bounding box center [879, 50] width 936 height 37
click at [1247, 38] on button "Apply" at bounding box center [1265, 51] width 146 height 32
type input "[DATE]"
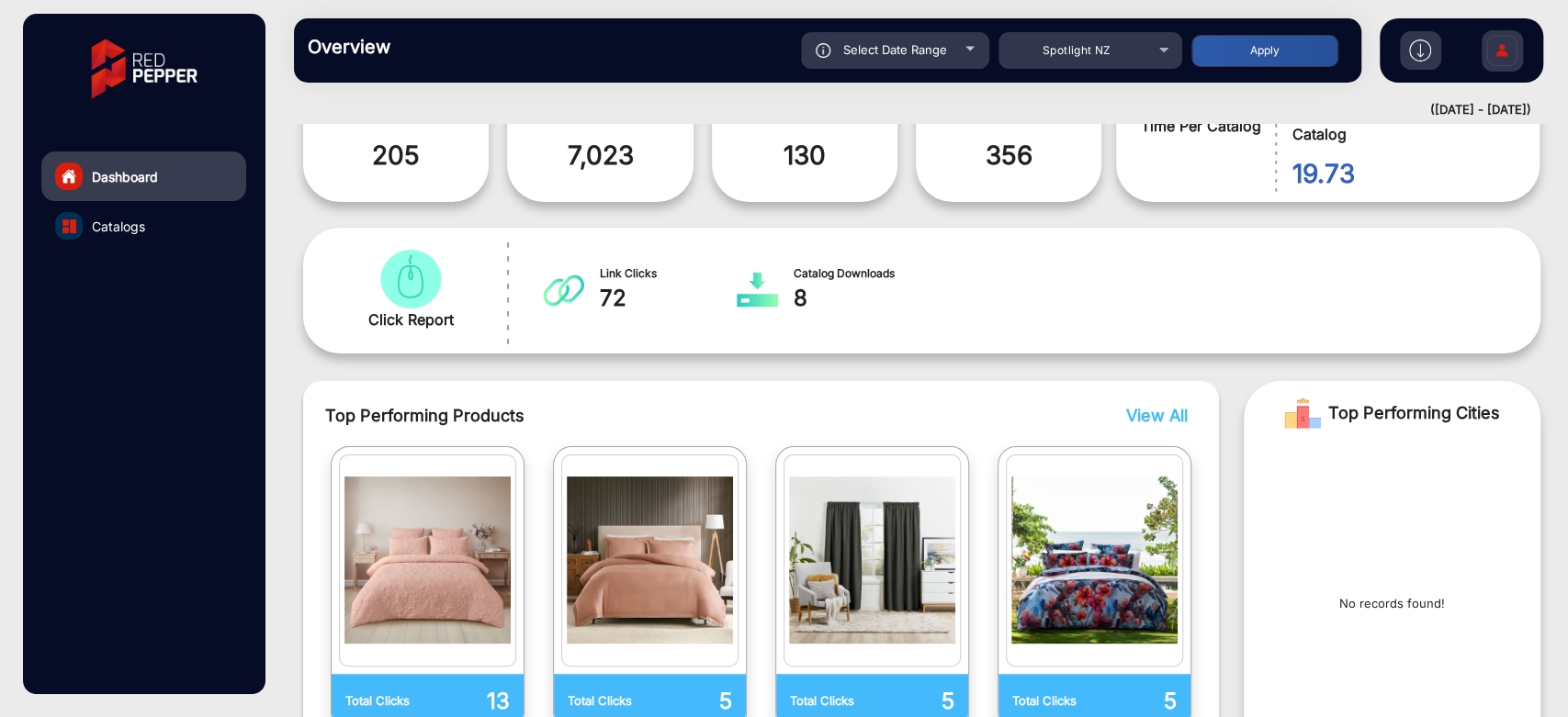
scroll to position [218, 0]
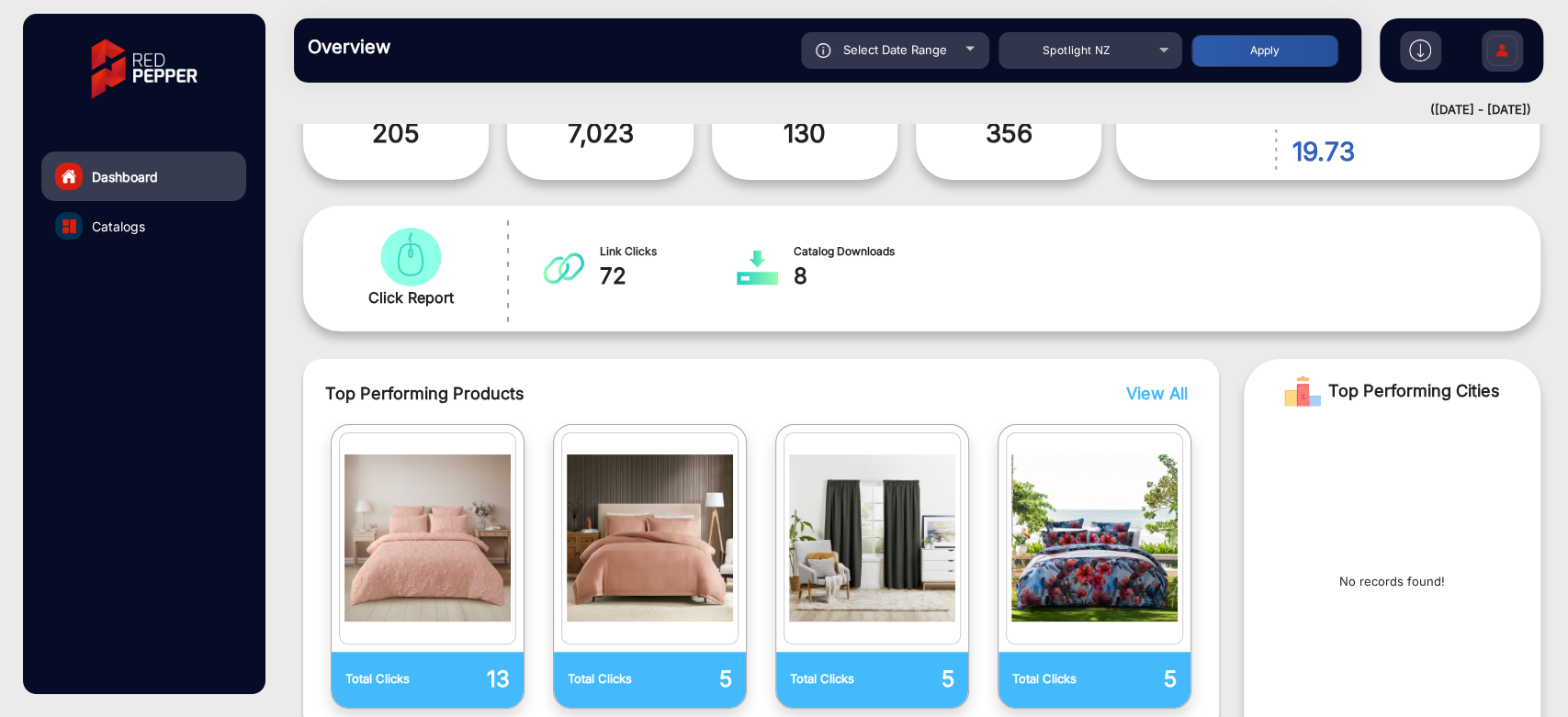
click at [958, 64] on div "Select Date Range" at bounding box center [895, 50] width 189 height 37
type input "[DATE]"
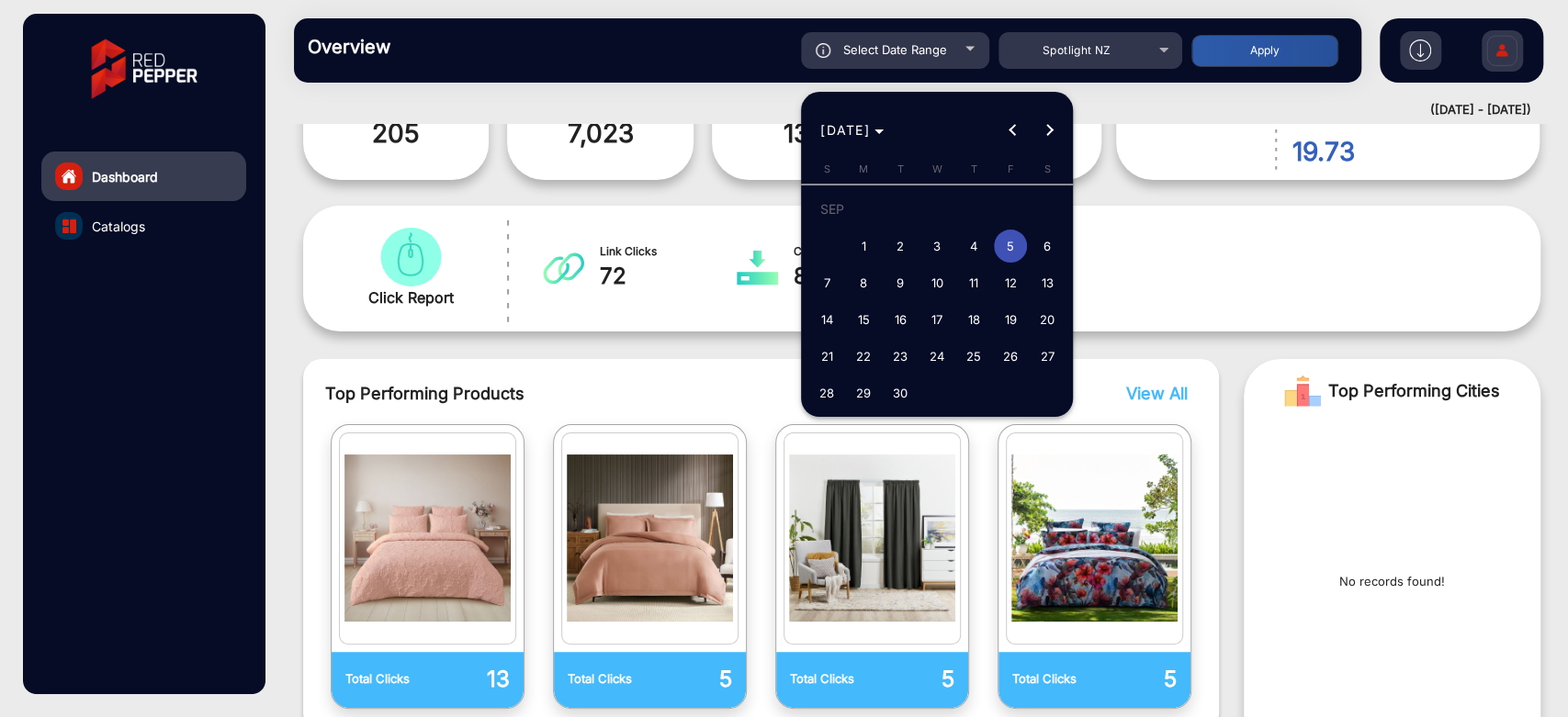
click at [1017, 320] on span "19" at bounding box center [1009, 319] width 33 height 33
type input "[DATE]"
click at [1017, 320] on span "19" at bounding box center [1009, 319] width 33 height 33
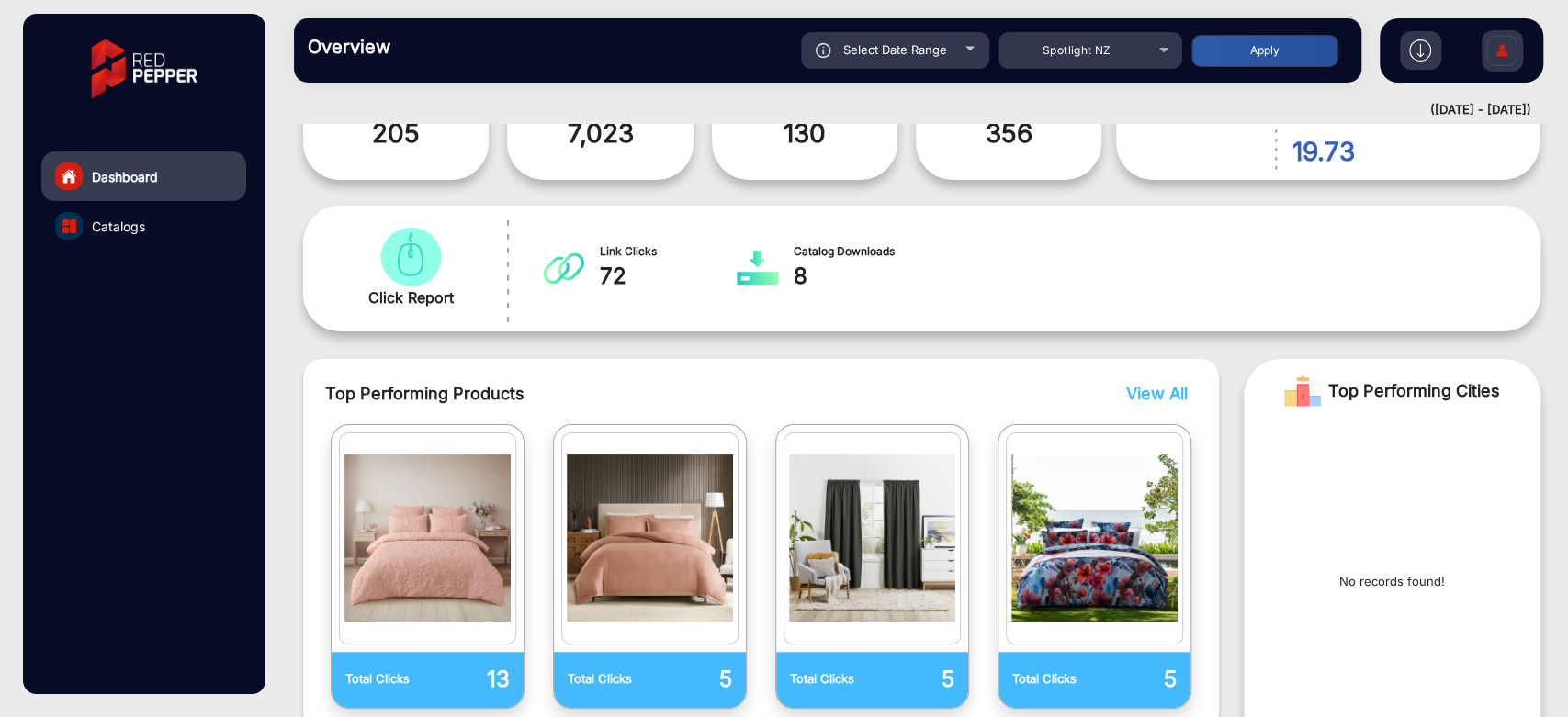
type input "[DATE]"
click at [1290, 53] on button "Apply" at bounding box center [1265, 51] width 146 height 32
type input "[DATE]"
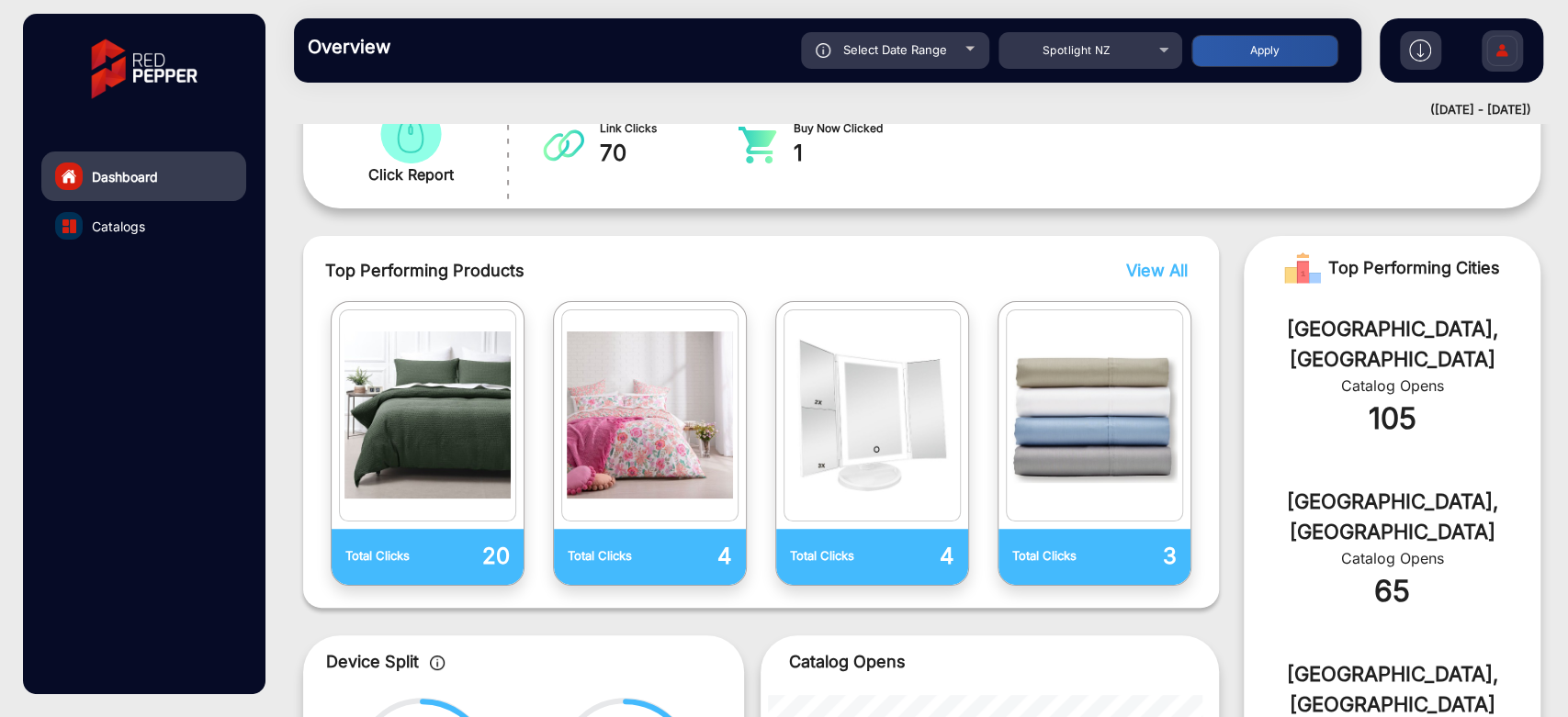
scroll to position [421, 0]
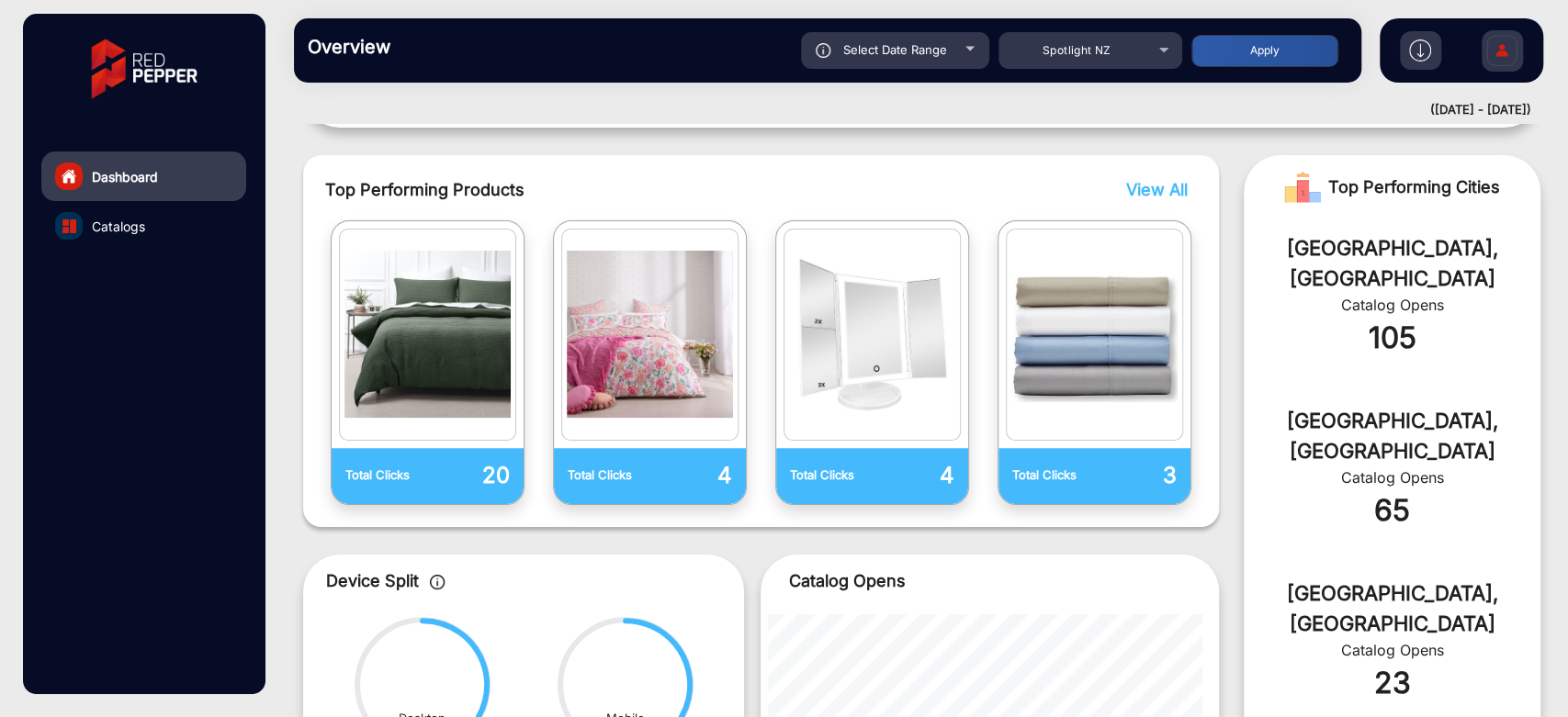
click at [965, 50] on div at bounding box center [970, 49] width 9 height 5
click at [956, 51] on div "Select Date Range" at bounding box center [895, 50] width 189 height 37
type input "[DATE]"
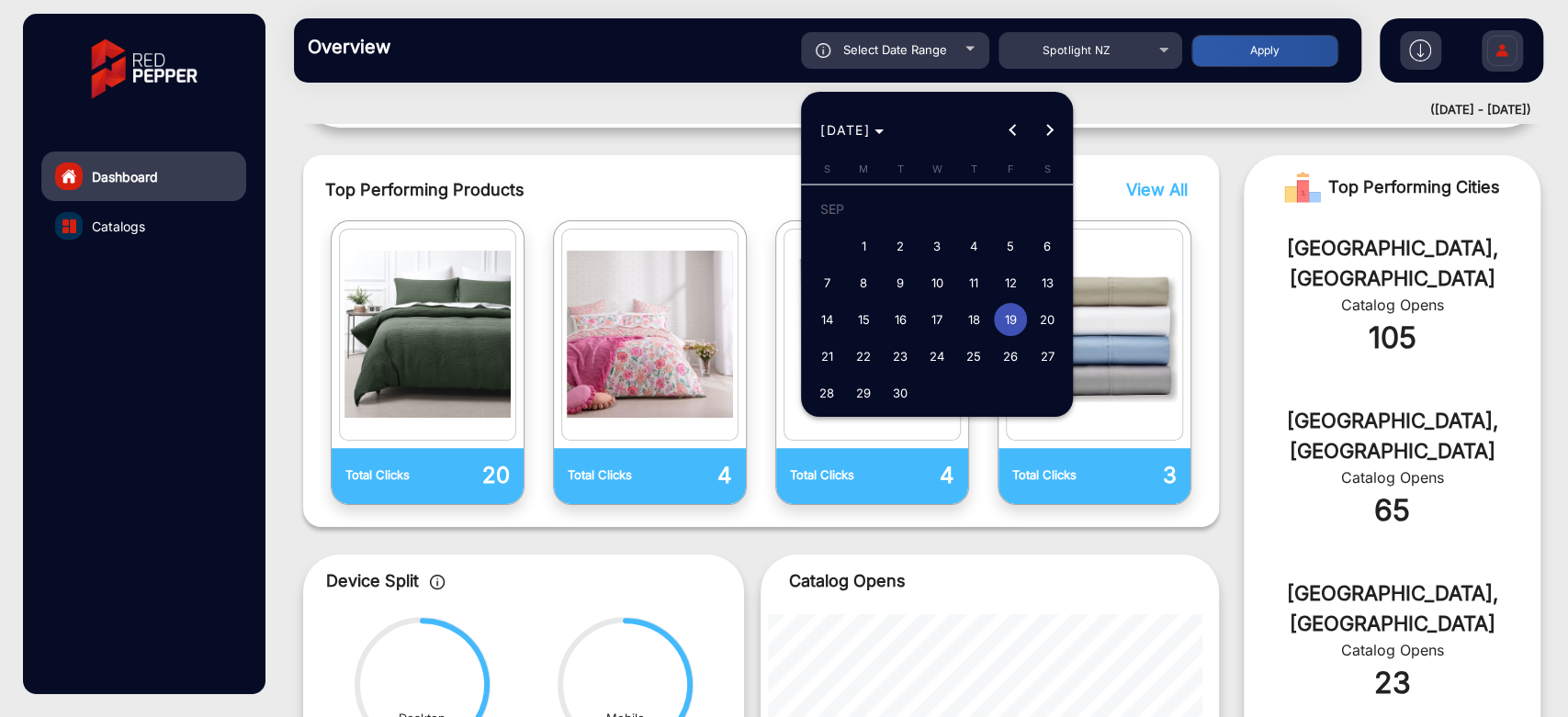
click at [945, 243] on span "3" at bounding box center [936, 246] width 33 height 33
type input "[DATE]"
click at [945, 243] on span "3" at bounding box center [936, 246] width 33 height 33
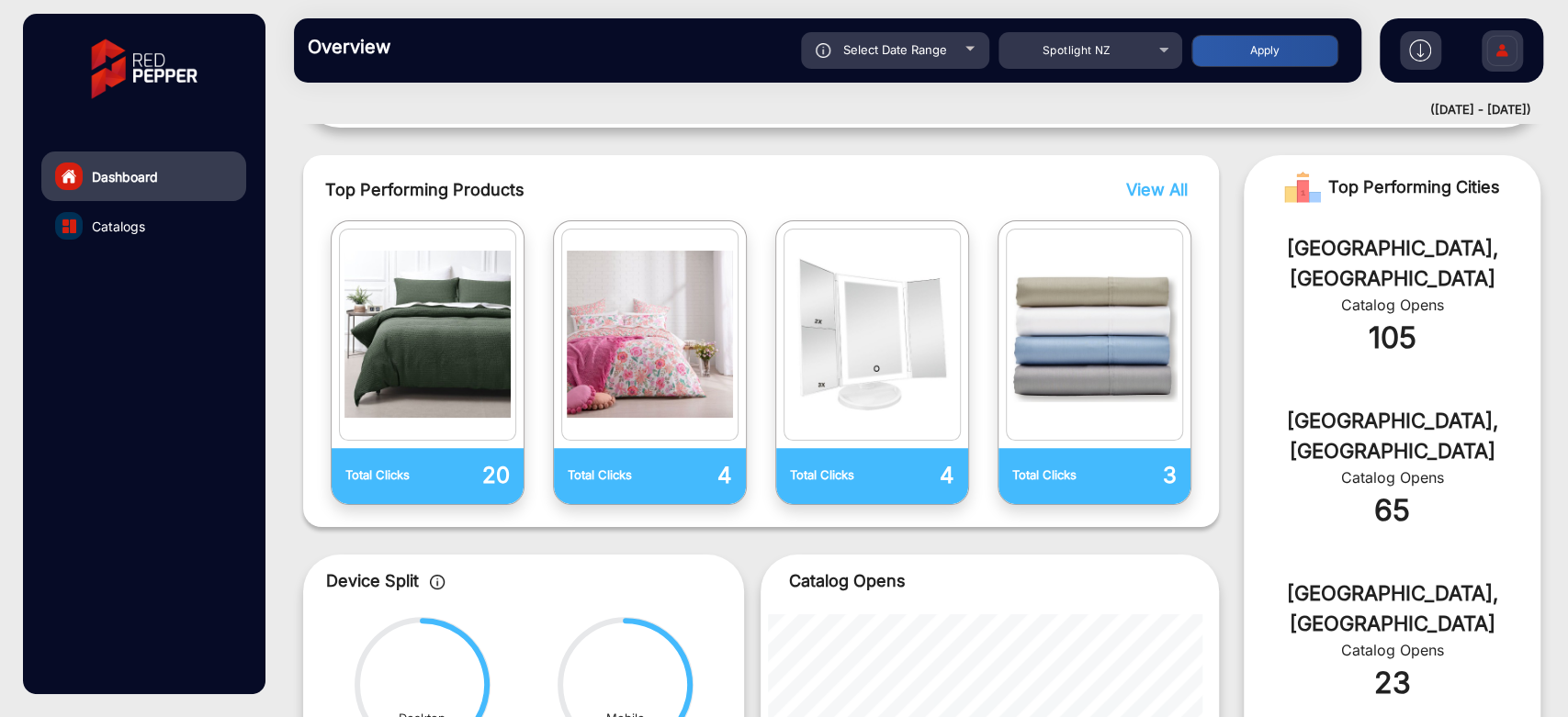
type input "[DATE]"
click at [1222, 48] on button "Apply" at bounding box center [1265, 51] width 146 height 32
type input "[DATE]"
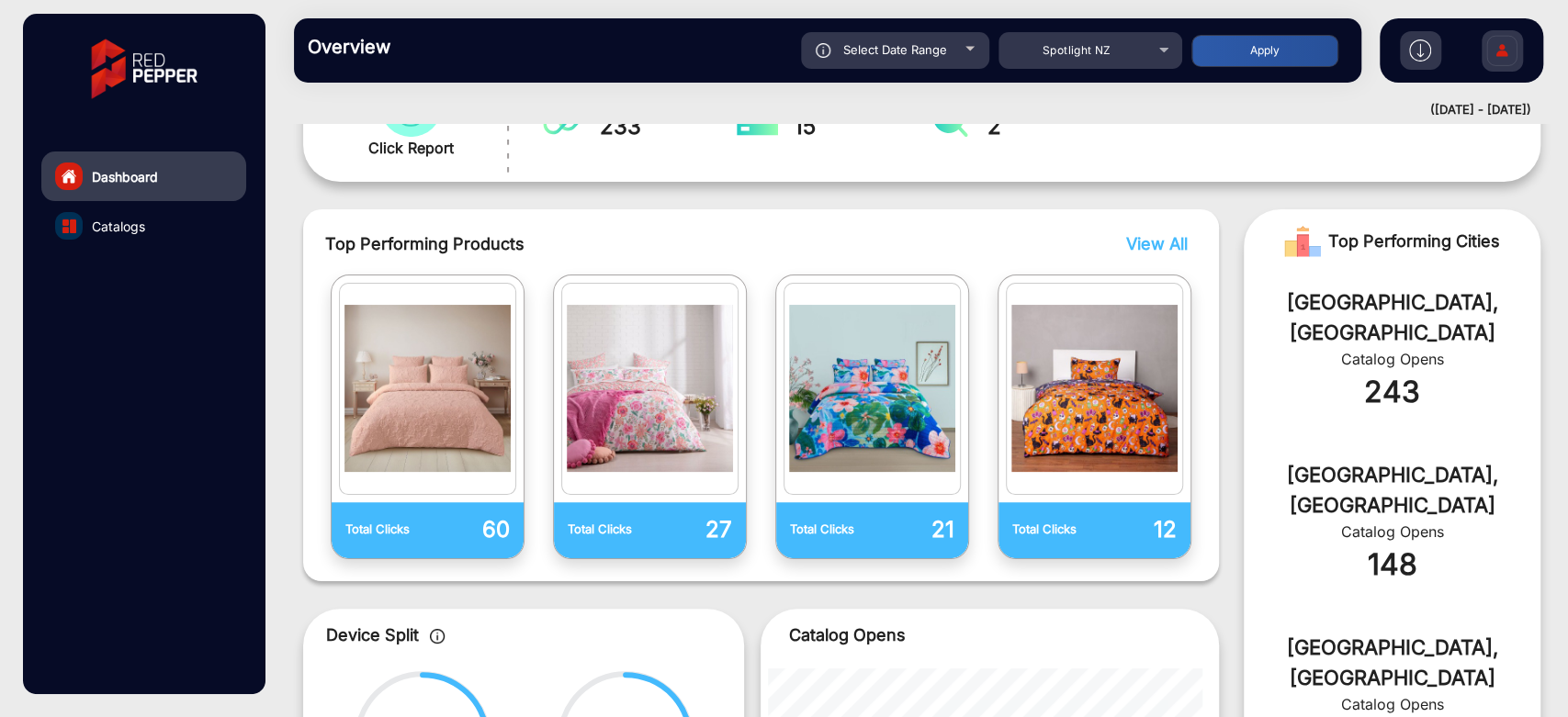
scroll to position [319, 0]
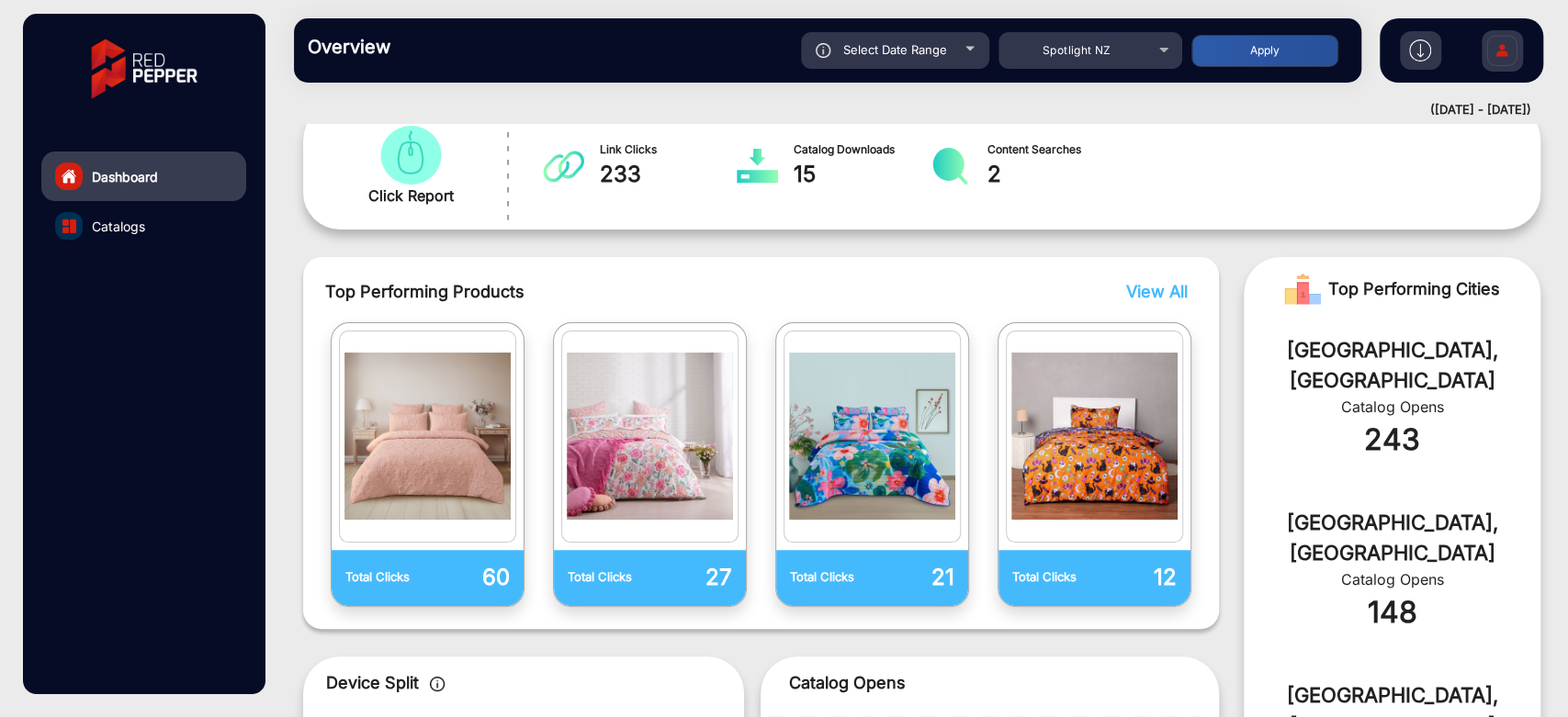
click at [931, 54] on span "Select Date Range" at bounding box center [895, 50] width 104 height 15
type input "[DATE]"
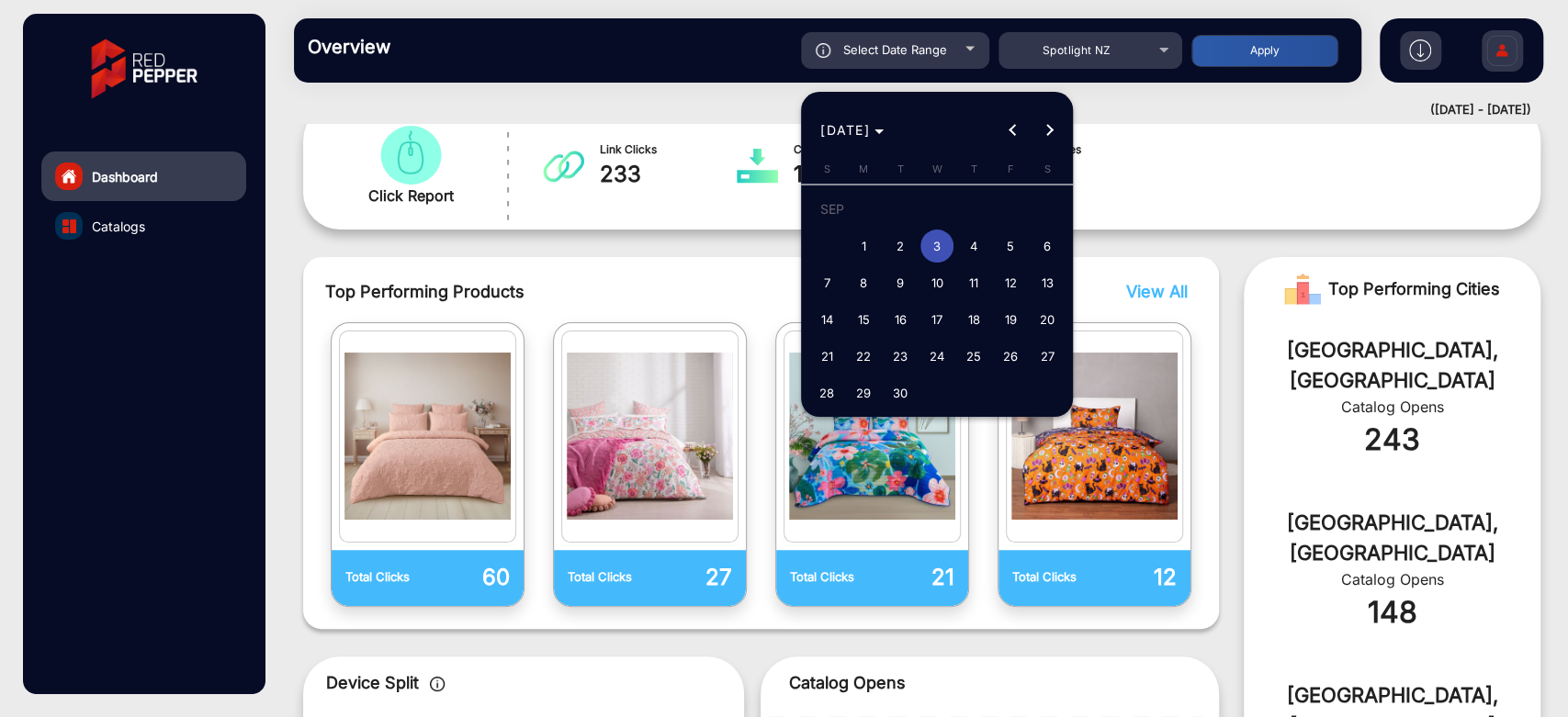
click at [969, 249] on span "4" at bounding box center [973, 246] width 33 height 33
type input "[DATE]"
click at [971, 286] on span "11" at bounding box center [973, 282] width 33 height 33
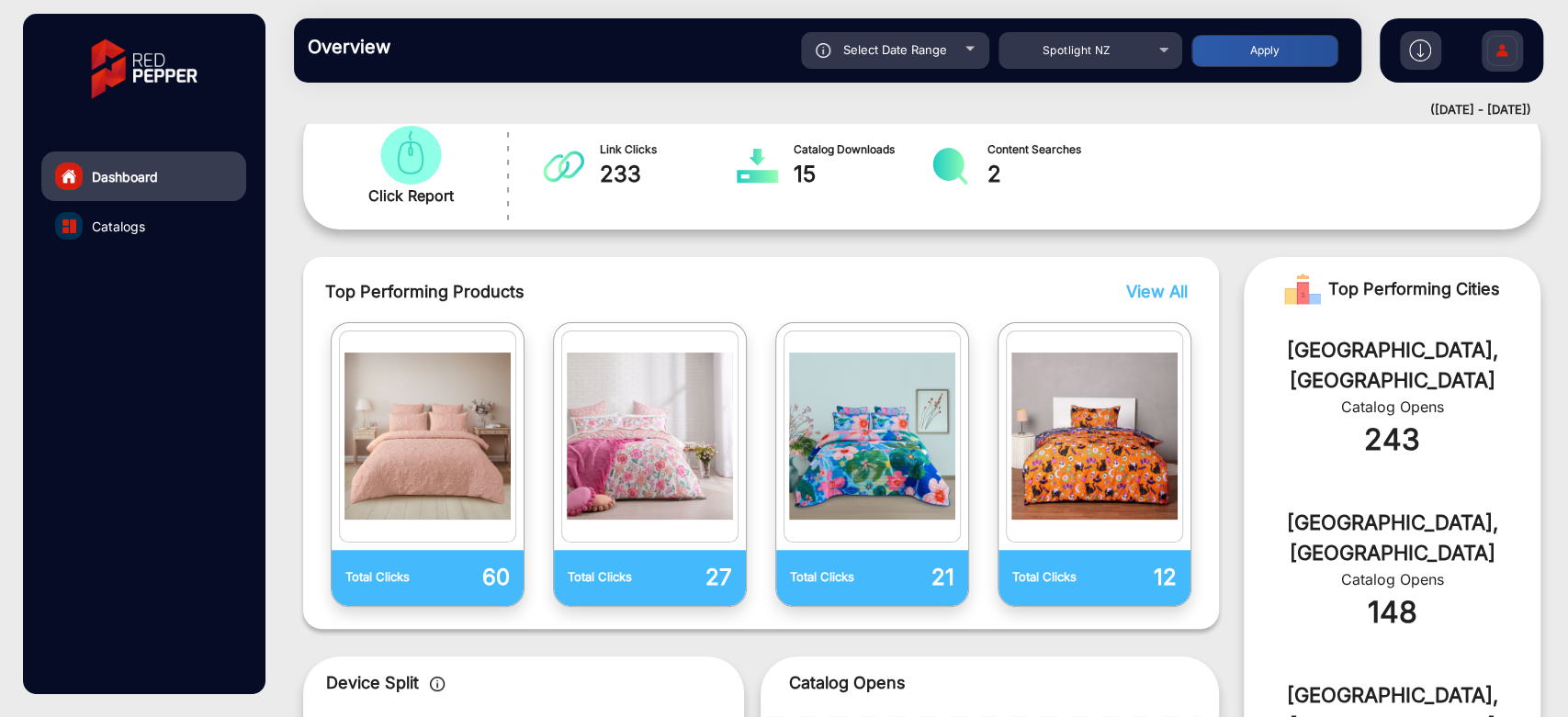
type input "[DATE]"
click at [1252, 62] on button "Apply" at bounding box center [1265, 51] width 146 height 32
type input "[DATE]"
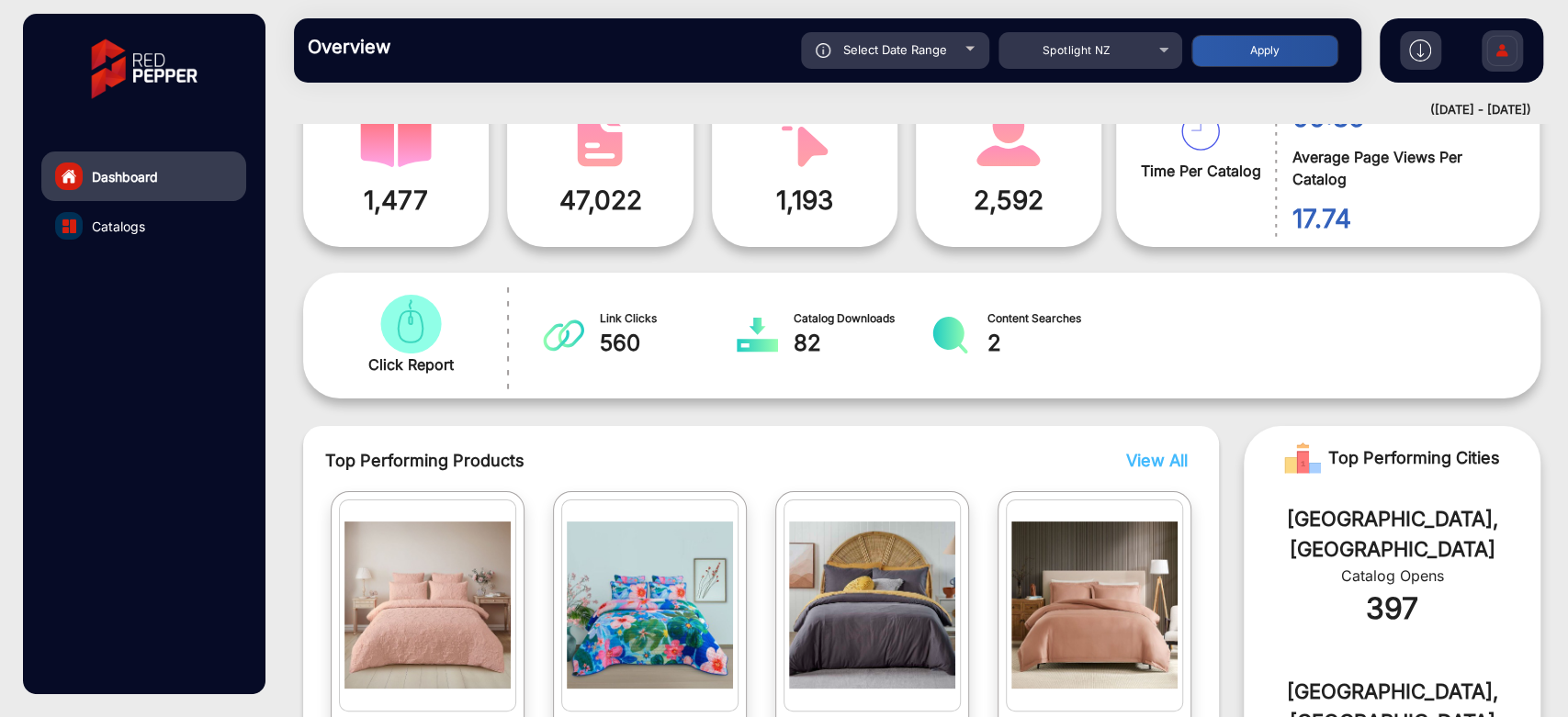
scroll to position [0, 0]
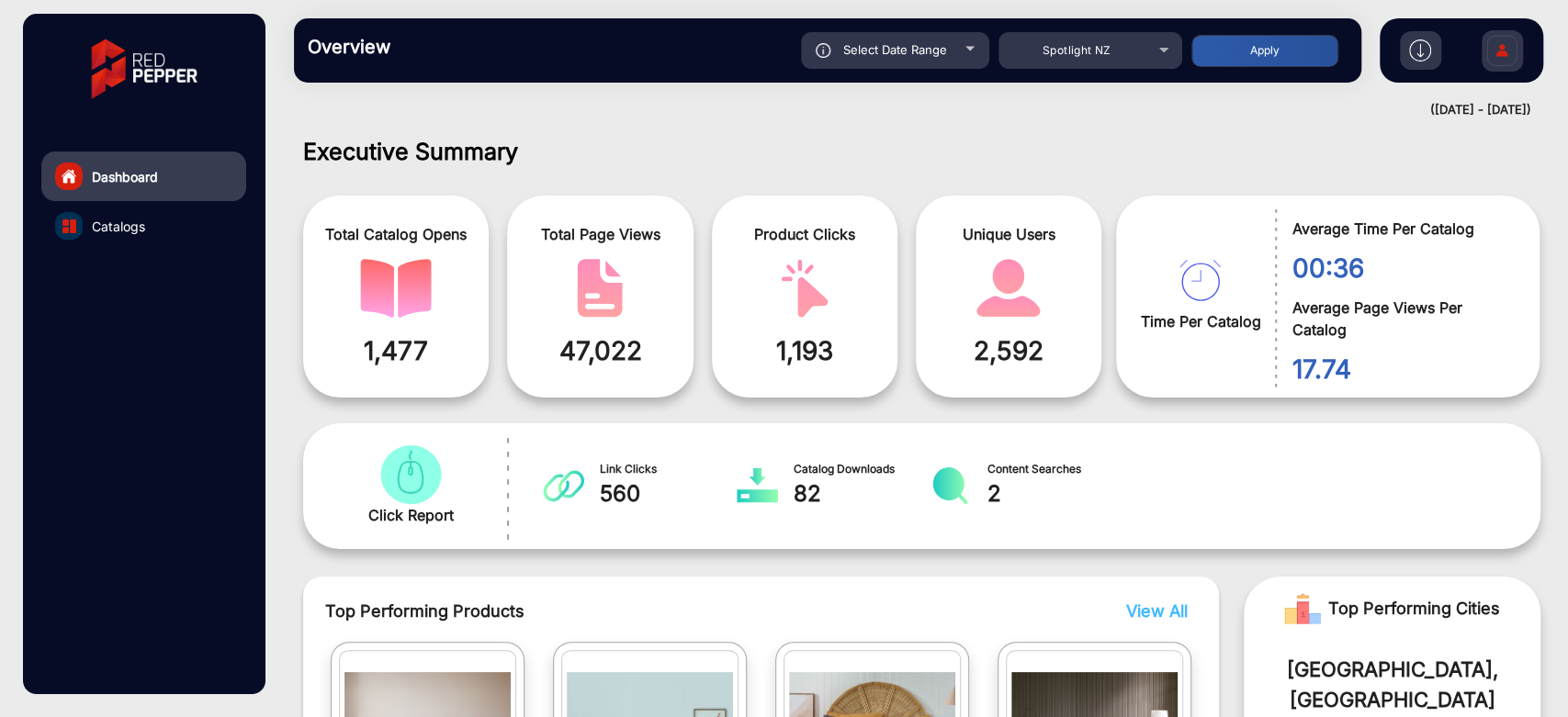
click at [970, 53] on div "Select Date Range" at bounding box center [895, 50] width 189 height 37
type input "[DATE]"
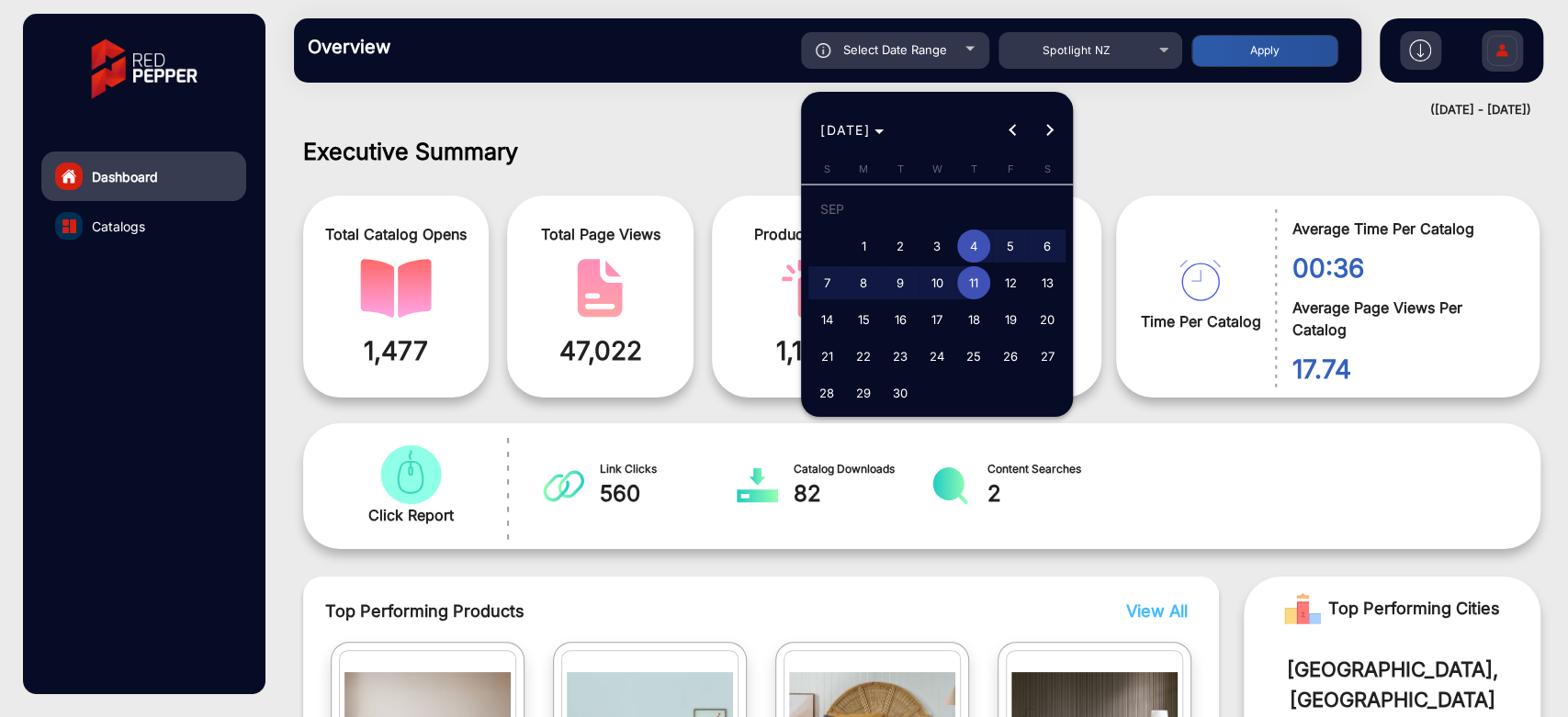
click at [654, 151] on div at bounding box center [784, 358] width 1568 height 717
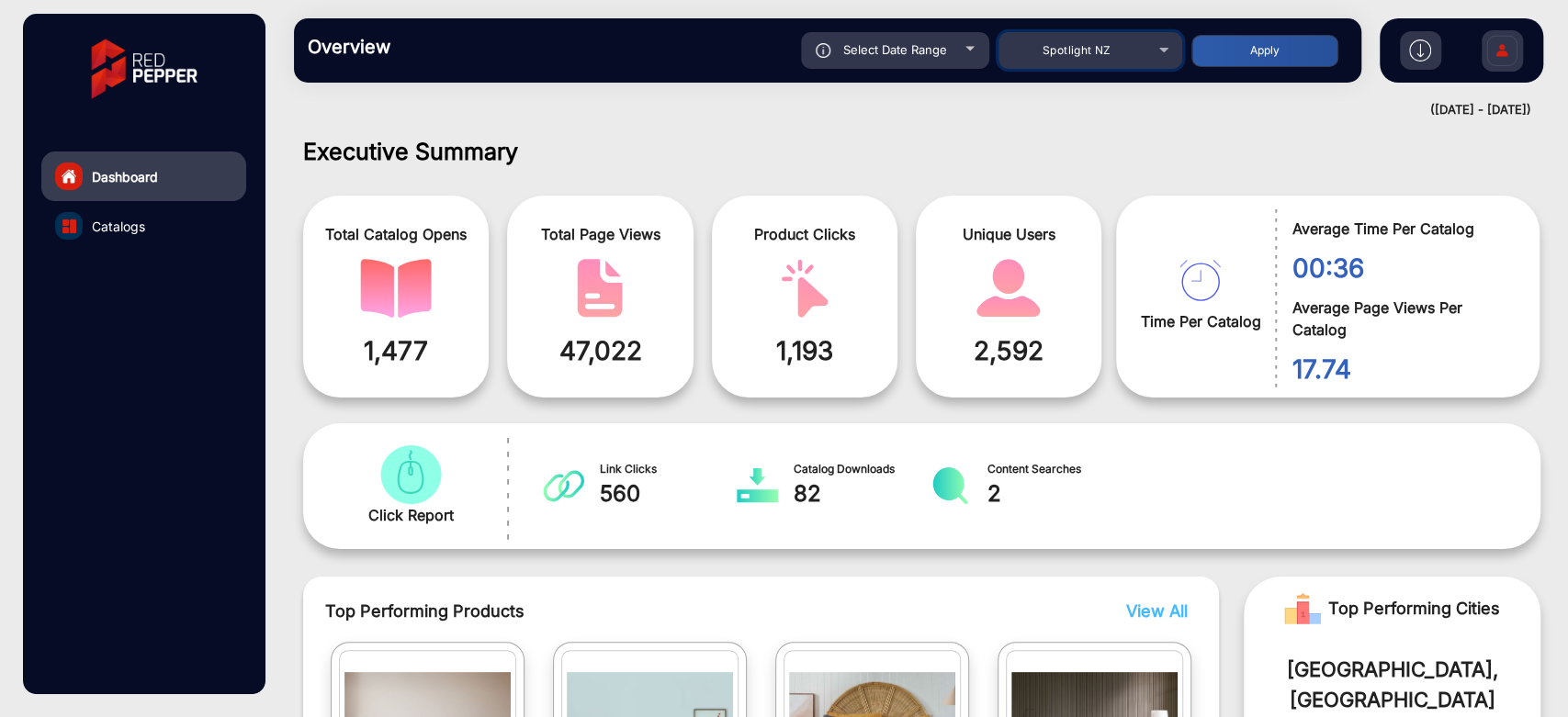
click at [1037, 53] on div "Spotlight NZ" at bounding box center [1076, 50] width 146 height 22
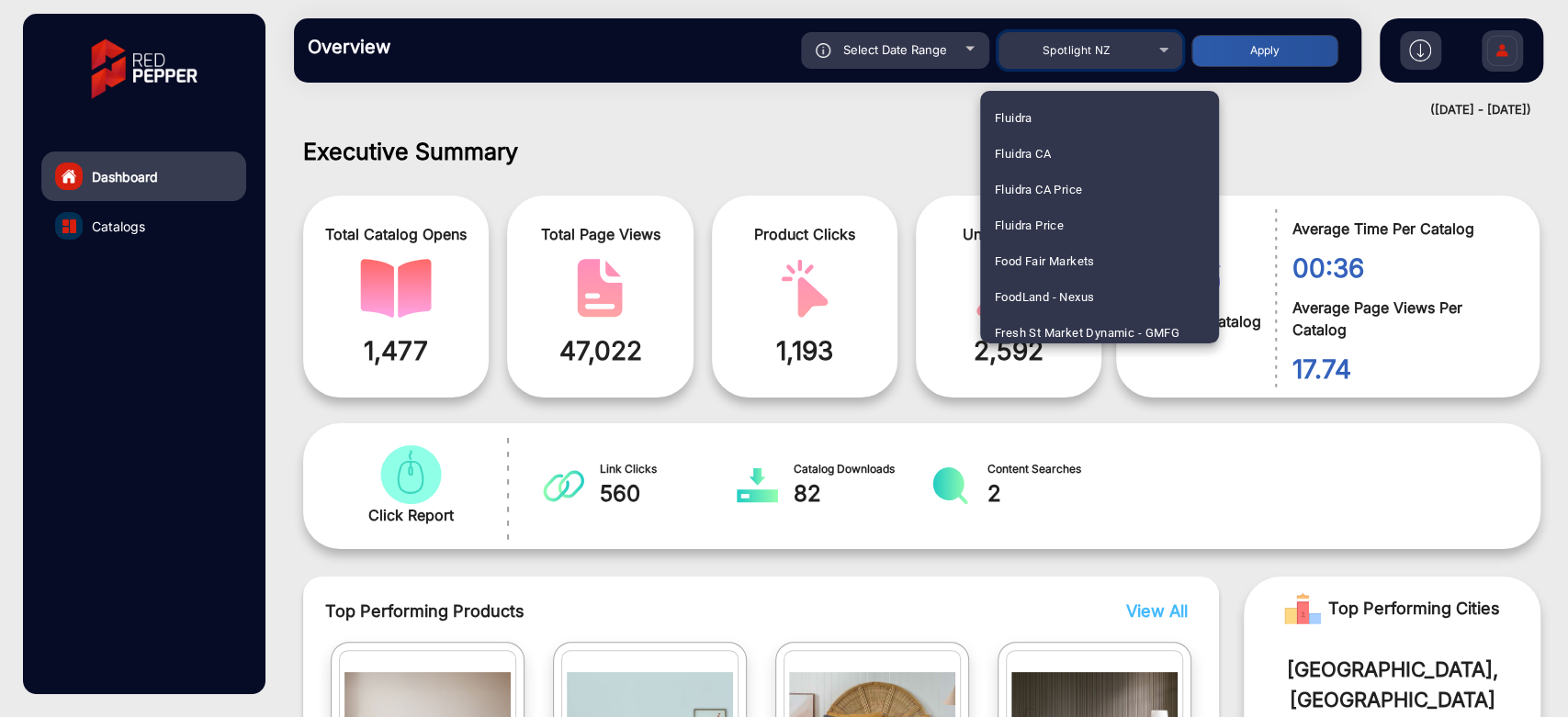
scroll to position [2394, 0]
click at [1085, 223] on span "Food Fair Markets" at bounding box center [1044, 228] width 100 height 36
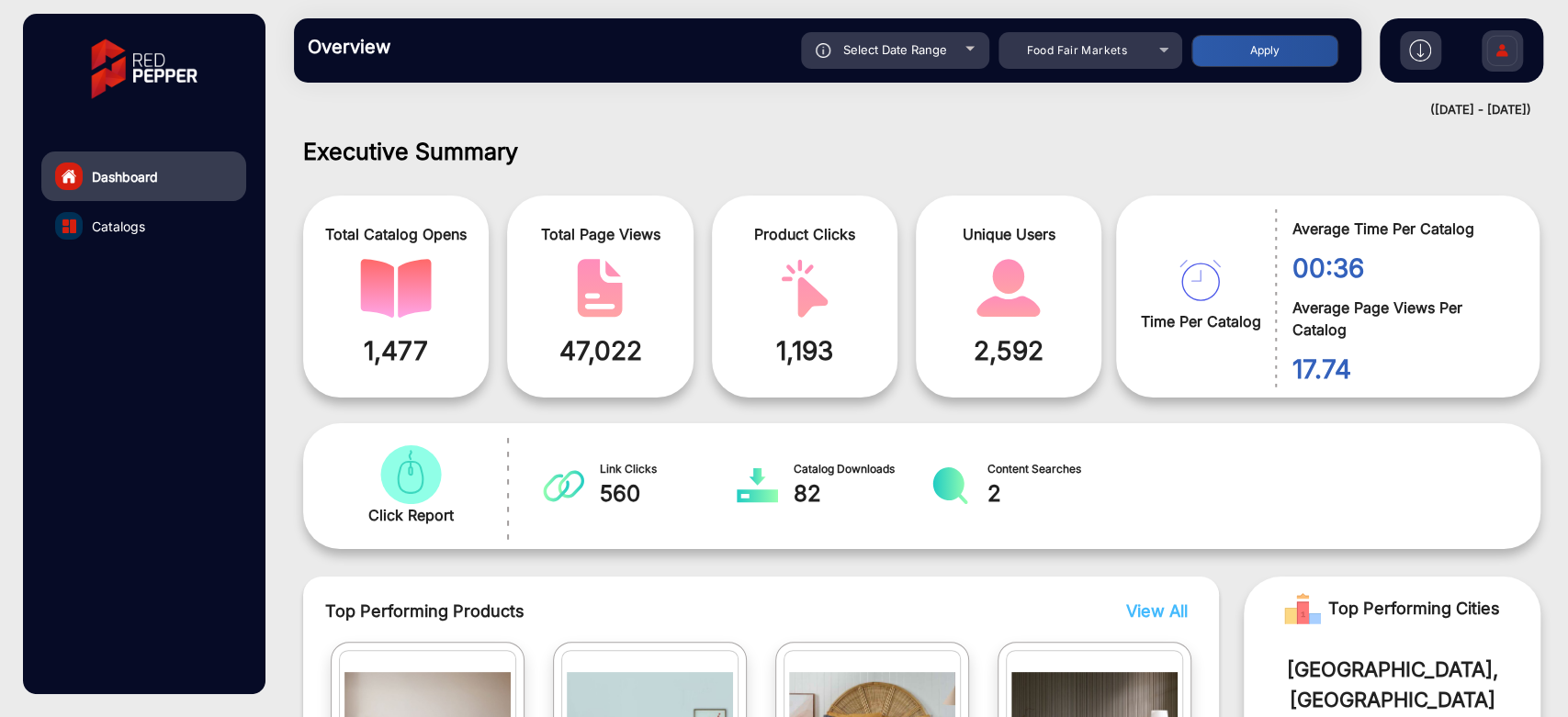
click at [1227, 60] on button "Apply" at bounding box center [1265, 51] width 146 height 32
type input "[DATE]"
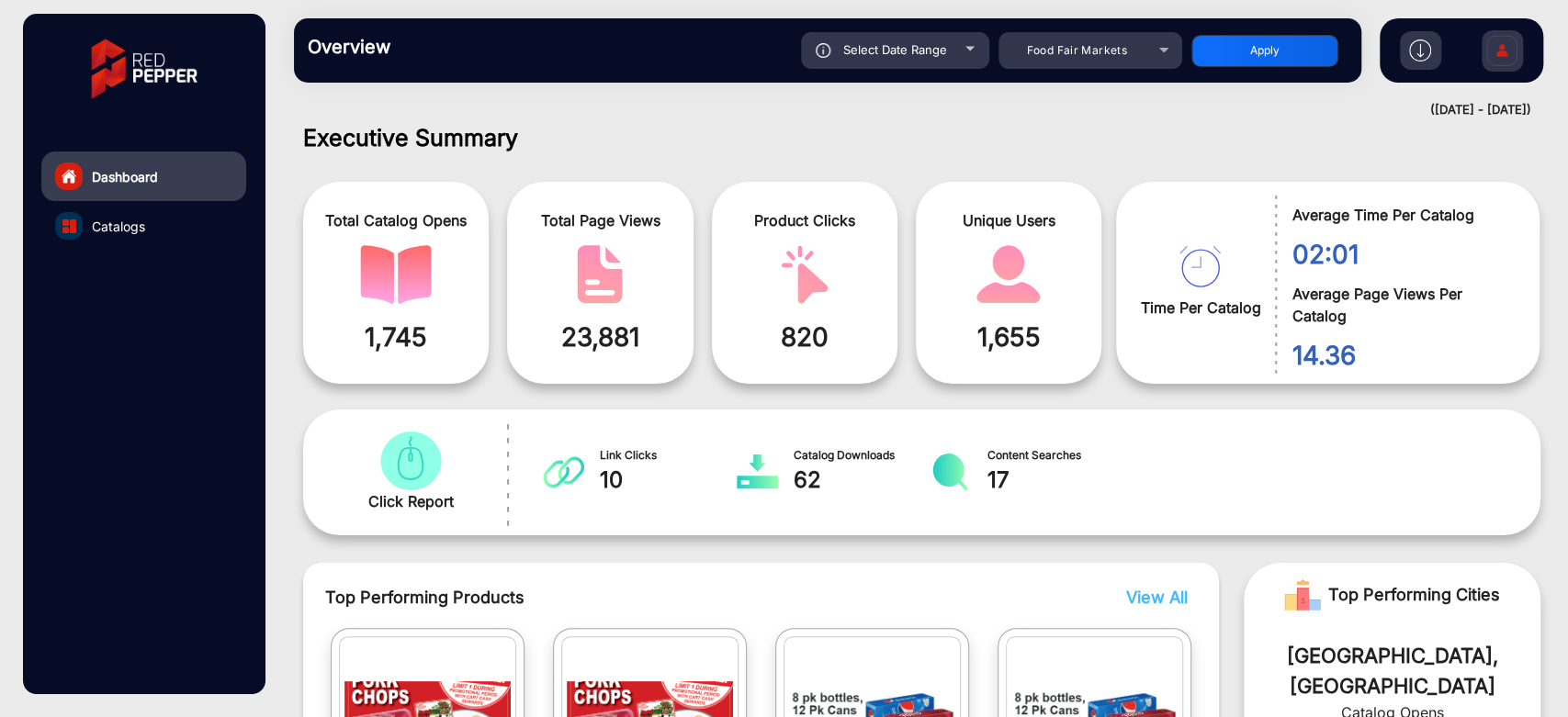
click at [980, 46] on div "Select Date Range" at bounding box center [895, 50] width 189 height 37
type input "[DATE]"
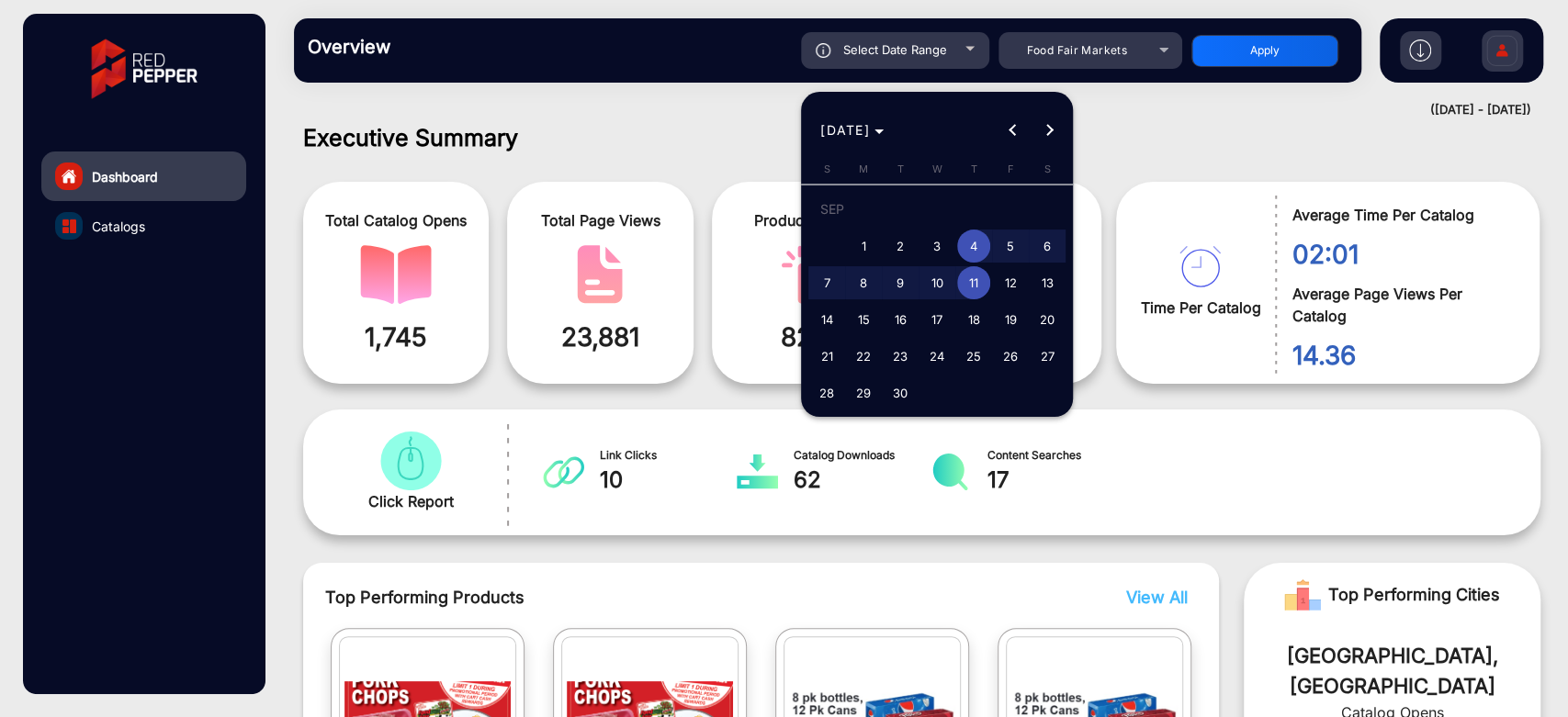
click at [1003, 239] on span "5" at bounding box center [1009, 246] width 33 height 33
type input "[DATE]"
click at [1003, 239] on span "5" at bounding box center [1009, 246] width 33 height 33
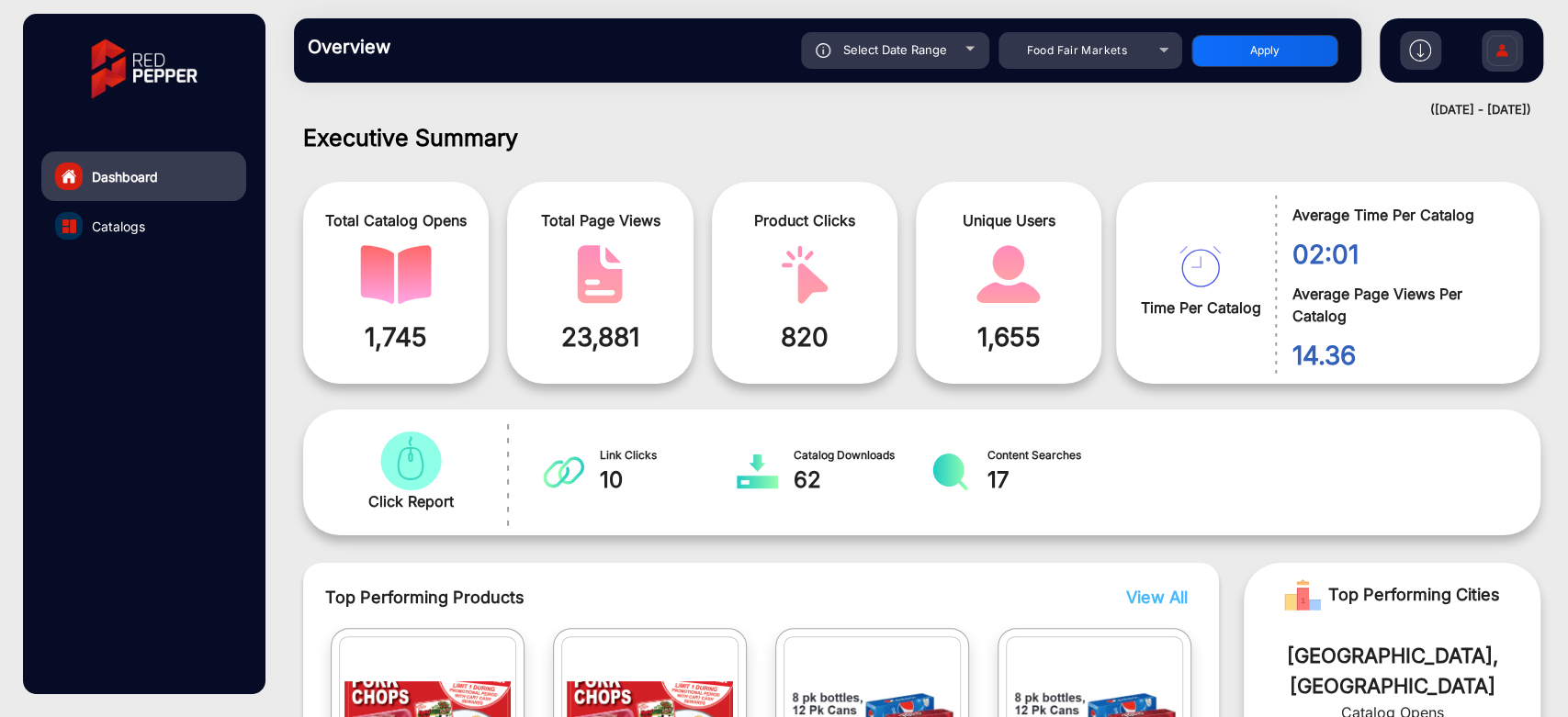
type input "[DATE]"
click at [1205, 60] on button "Apply" at bounding box center [1265, 51] width 146 height 32
type input "[DATE]"
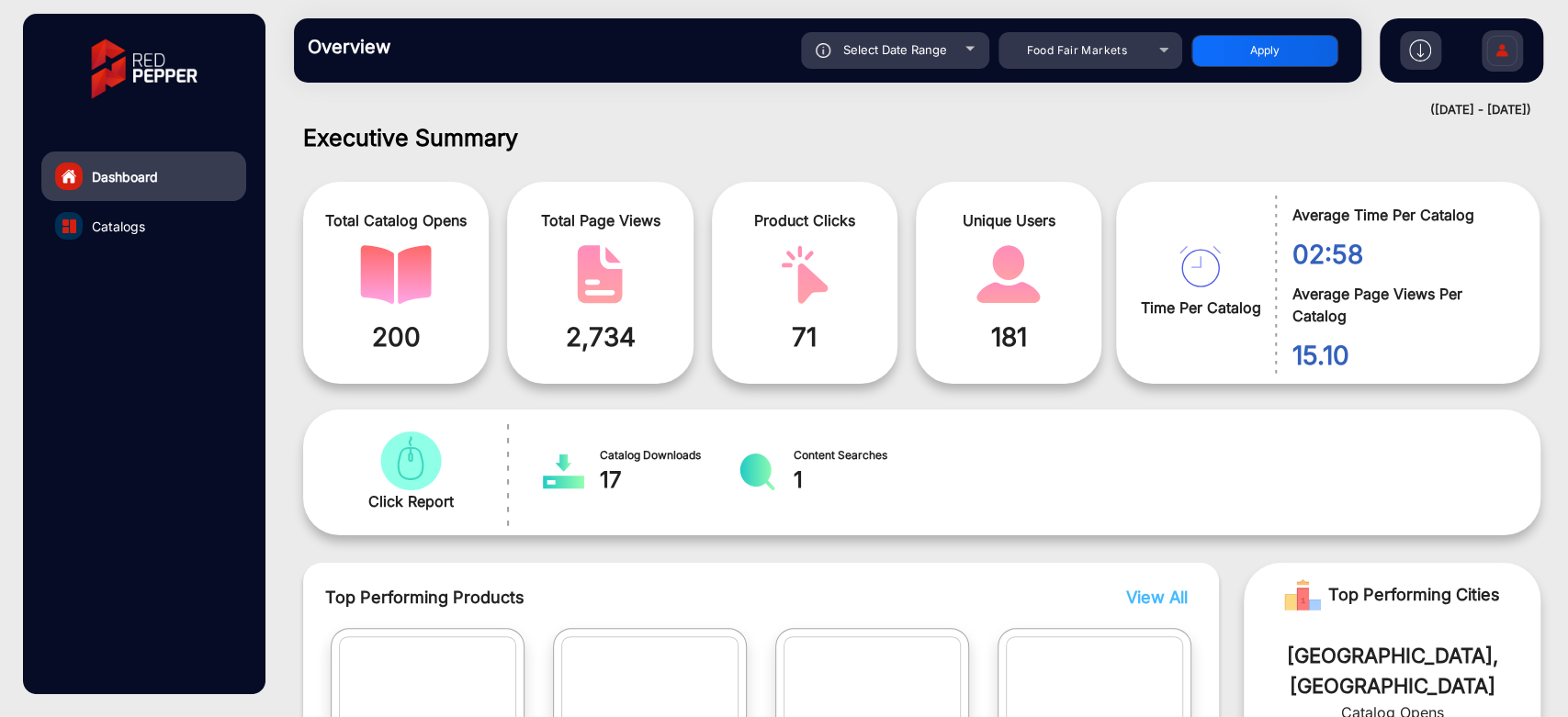
click at [942, 45] on span "Select Date Range" at bounding box center [895, 50] width 104 height 15
type input "[DATE]"
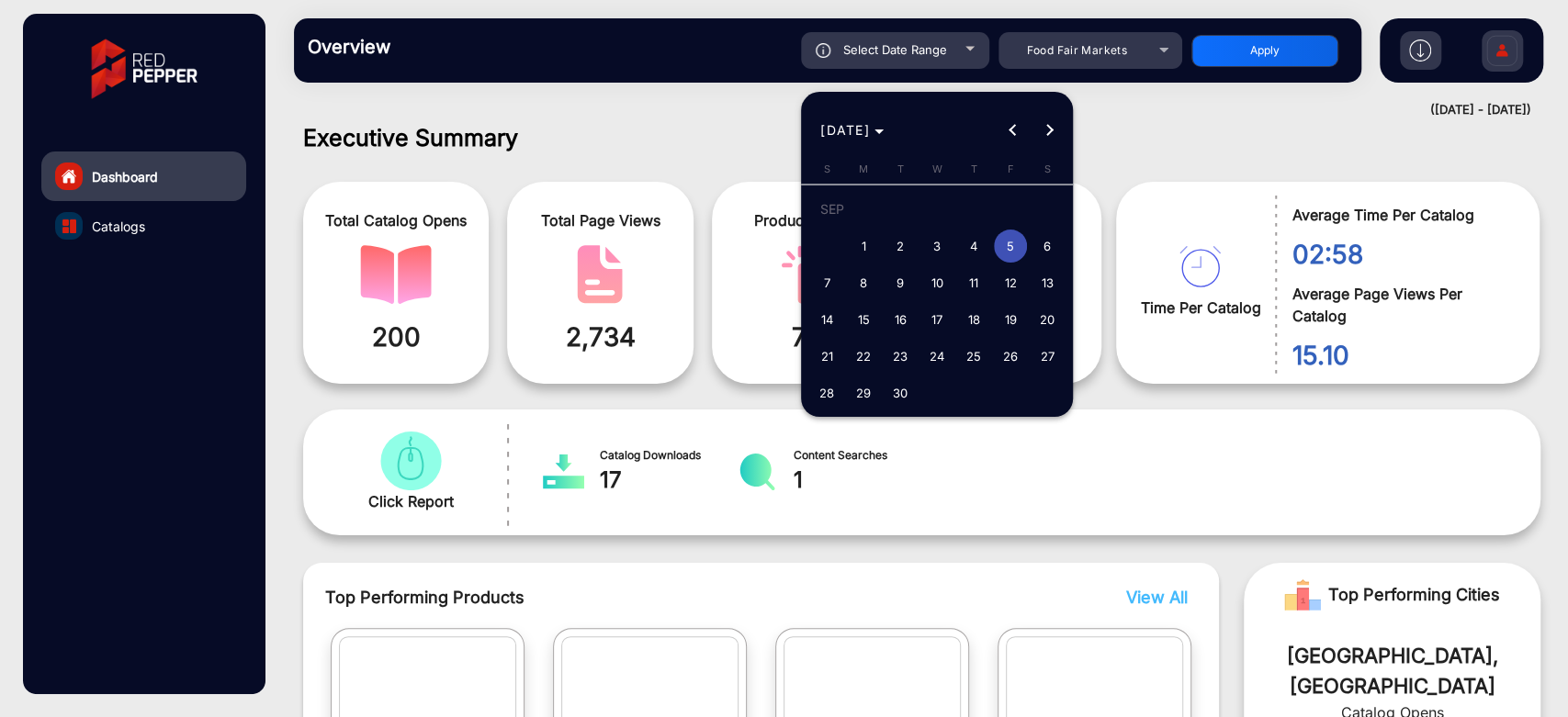
click at [1039, 243] on span "6" at bounding box center [1046, 246] width 33 height 33
type input "[DATE]"
click at [1039, 243] on span "6" at bounding box center [1046, 246] width 33 height 33
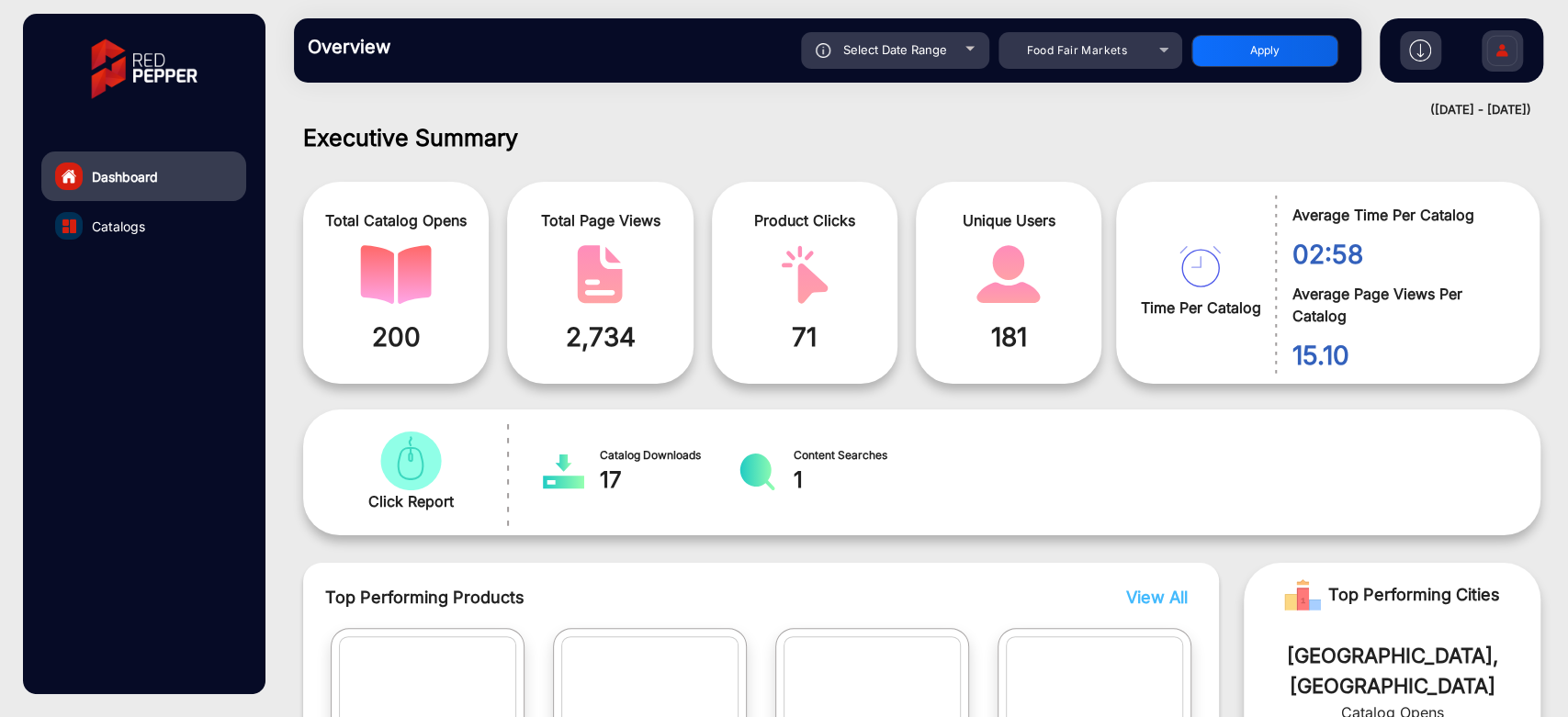
type input "[DATE]"
click at [1214, 57] on button "Apply" at bounding box center [1265, 51] width 146 height 32
type input "[DATE]"
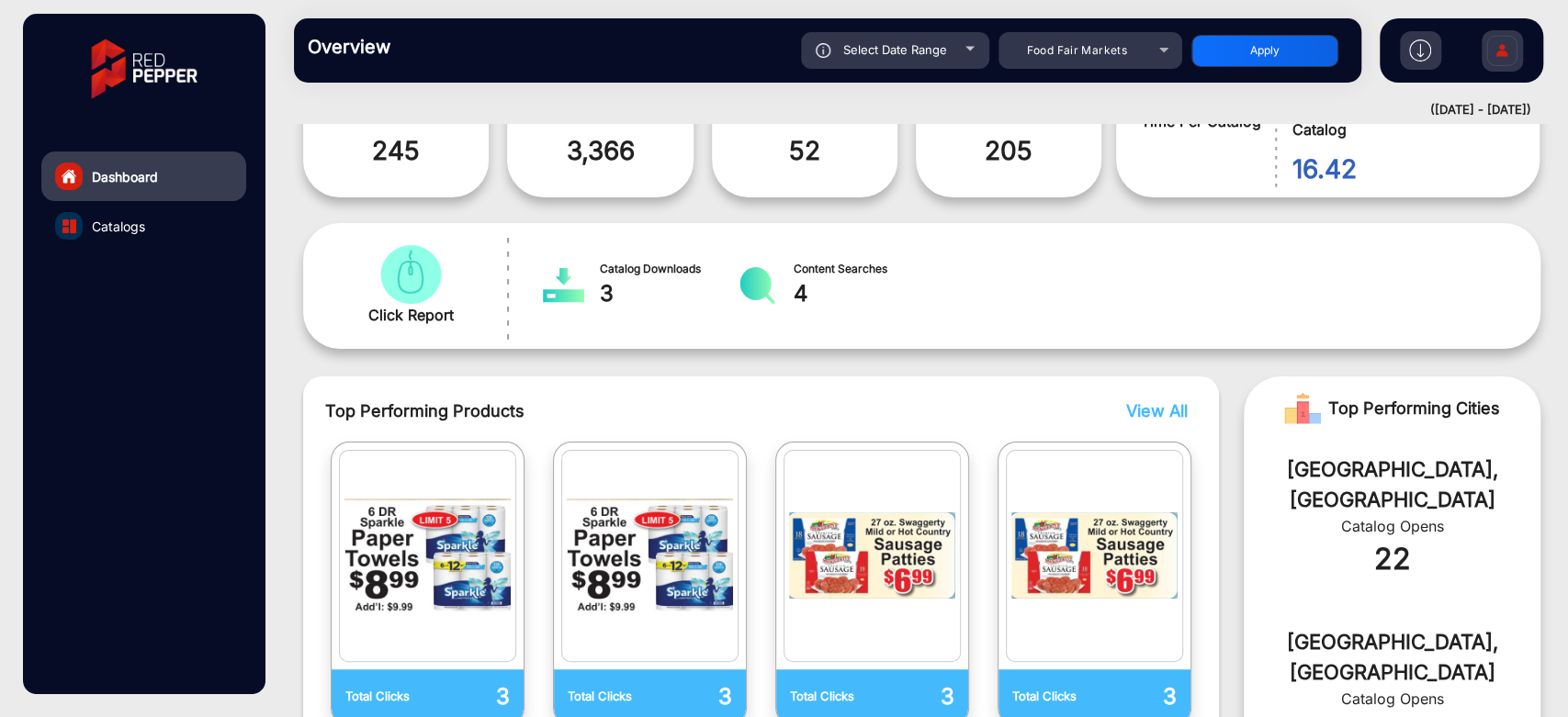
scroll to position [218, 0]
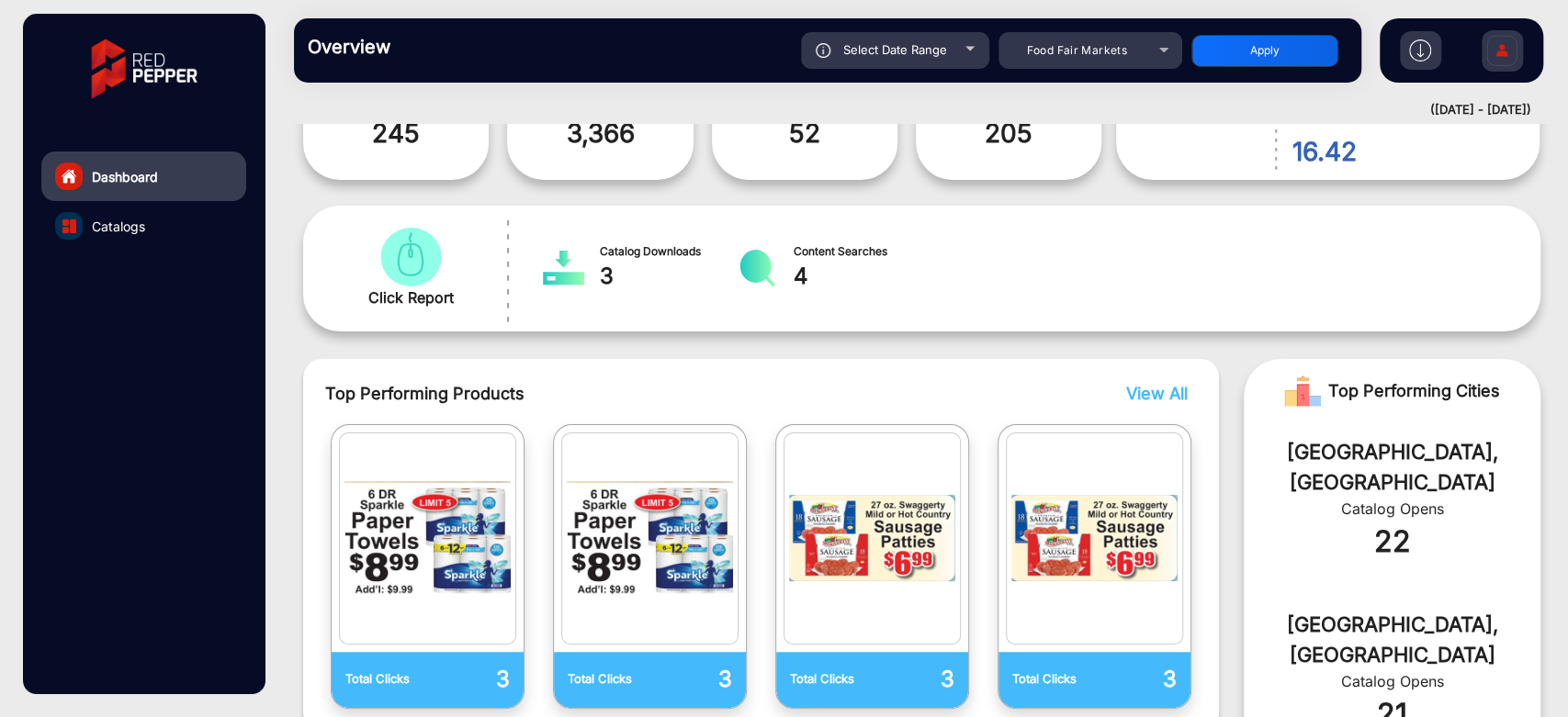
click at [892, 36] on div "Select Date Range" at bounding box center [895, 50] width 189 height 37
type input "[DATE]"
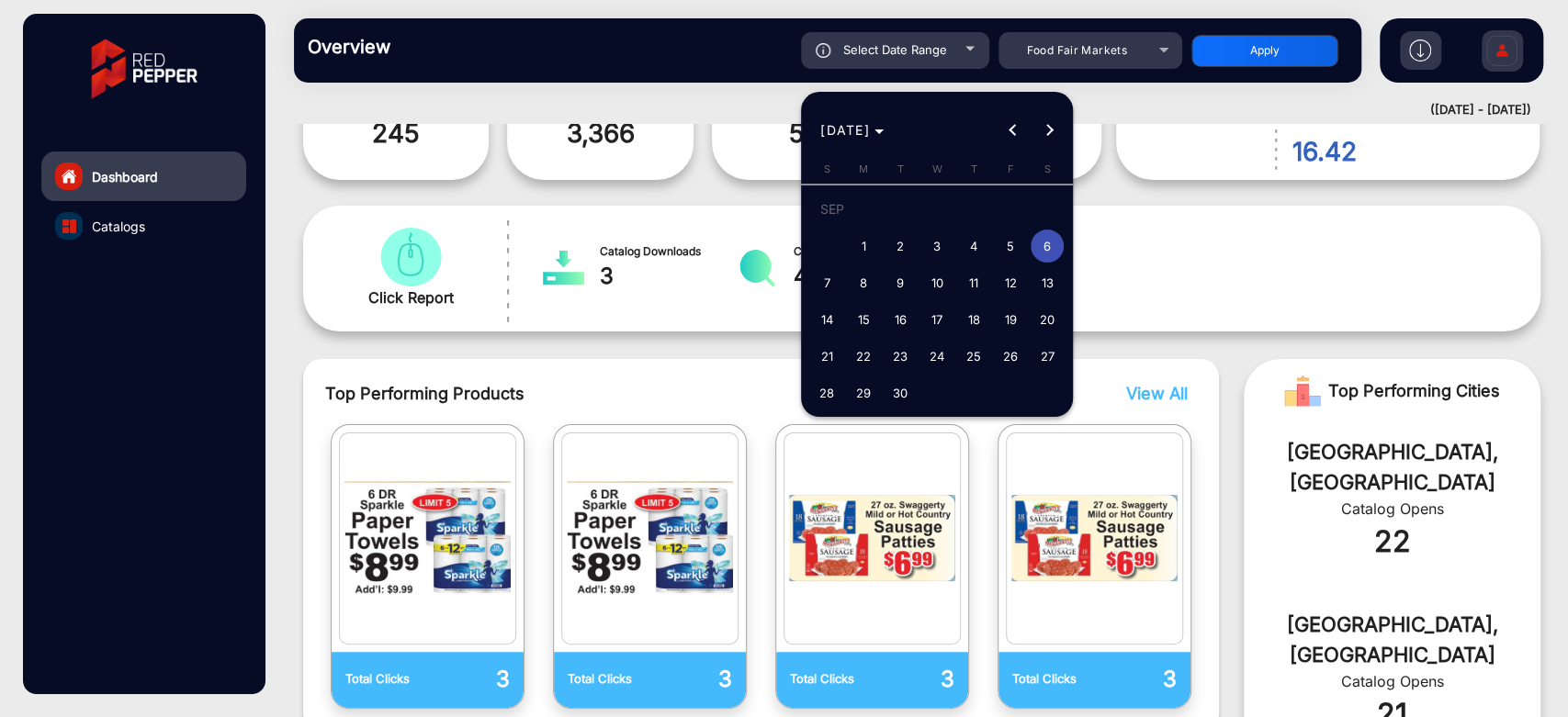
click at [833, 294] on span "7" at bounding box center [826, 282] width 33 height 33
type input "[DATE]"
click at [833, 294] on span "7" at bounding box center [826, 282] width 33 height 33
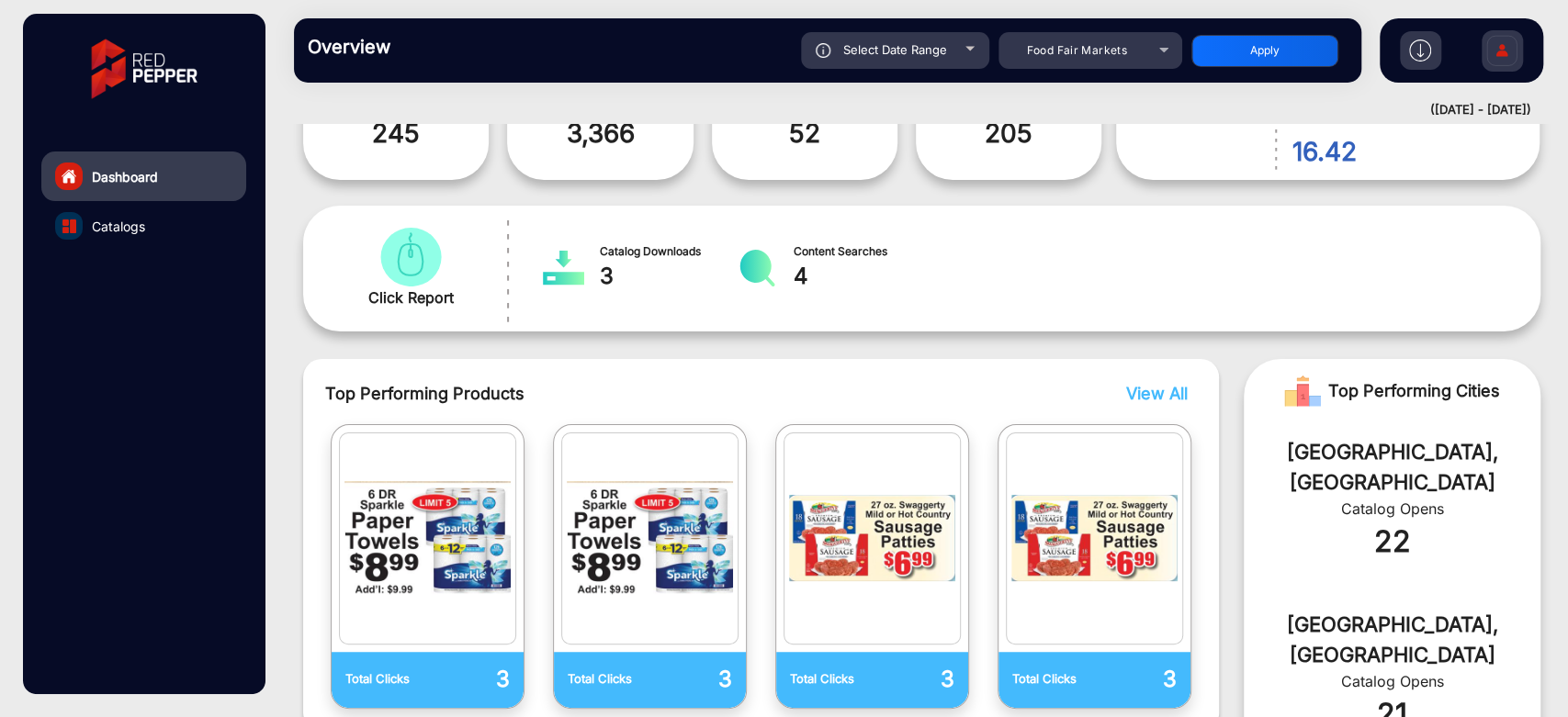
type input "[DATE]"
click at [1284, 40] on button "Apply" at bounding box center [1265, 51] width 146 height 32
type input "[DATE]"
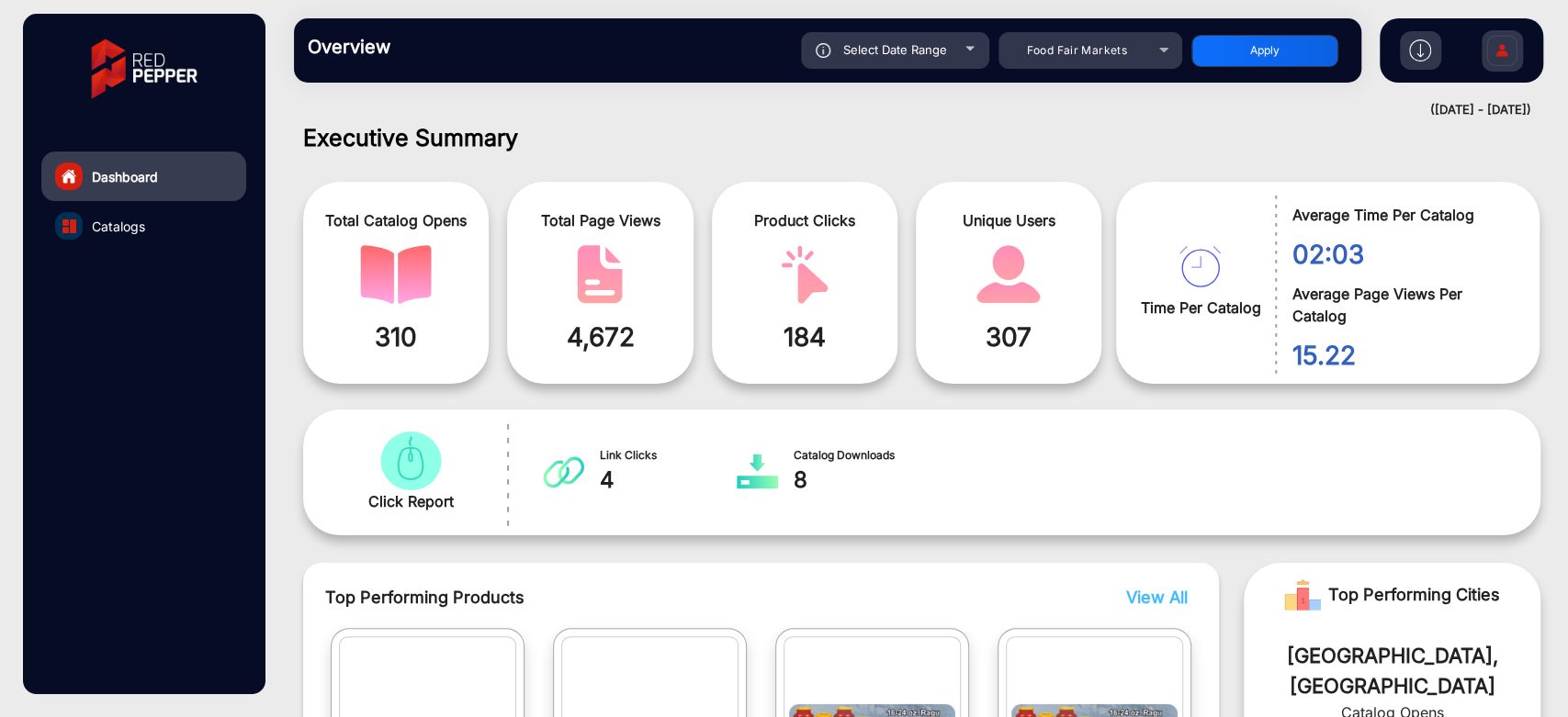
click at [957, 51] on div "Select Date Range" at bounding box center [895, 50] width 189 height 37
type input "[DATE]"
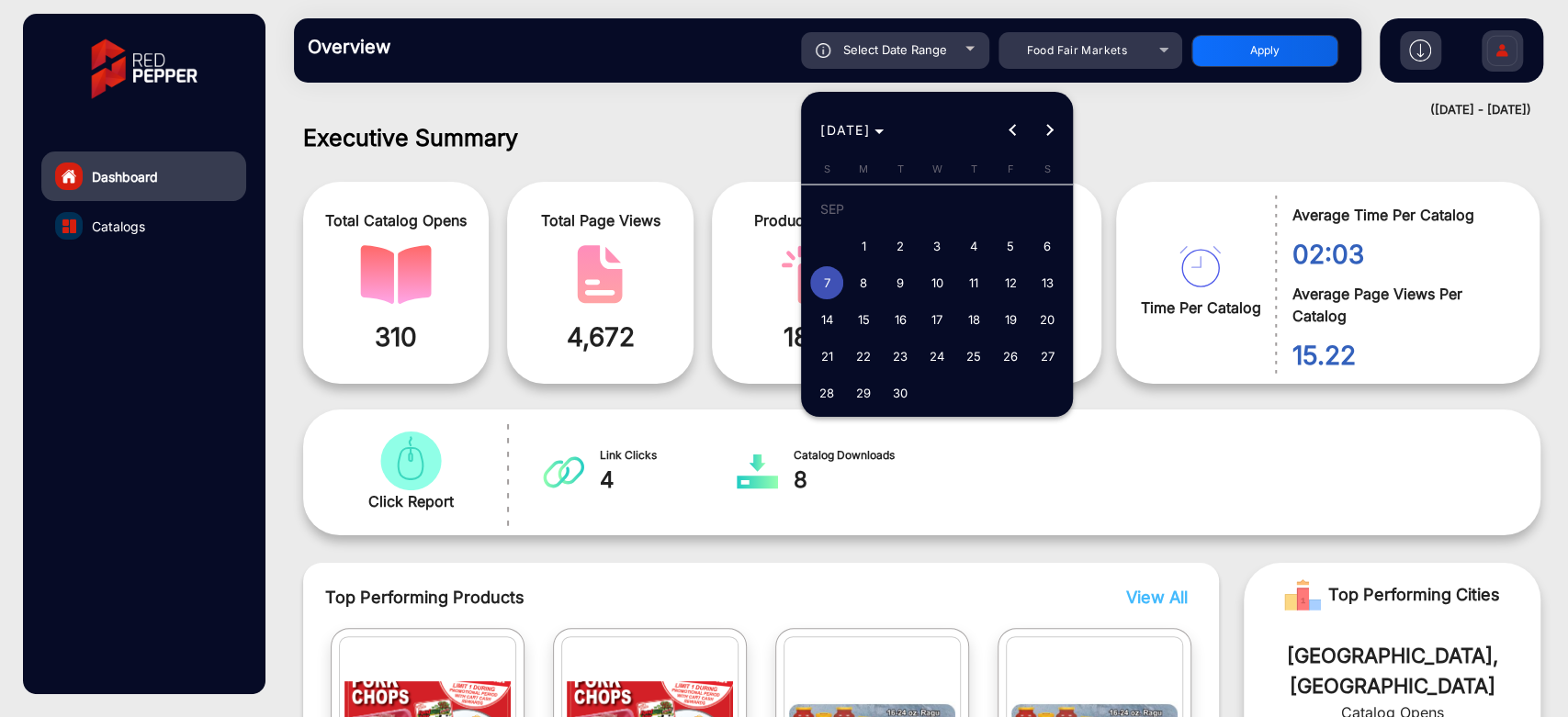
click at [855, 284] on span "8" at bounding box center [863, 282] width 33 height 33
type input "[DATE]"
click at [855, 284] on span "8" at bounding box center [863, 282] width 33 height 33
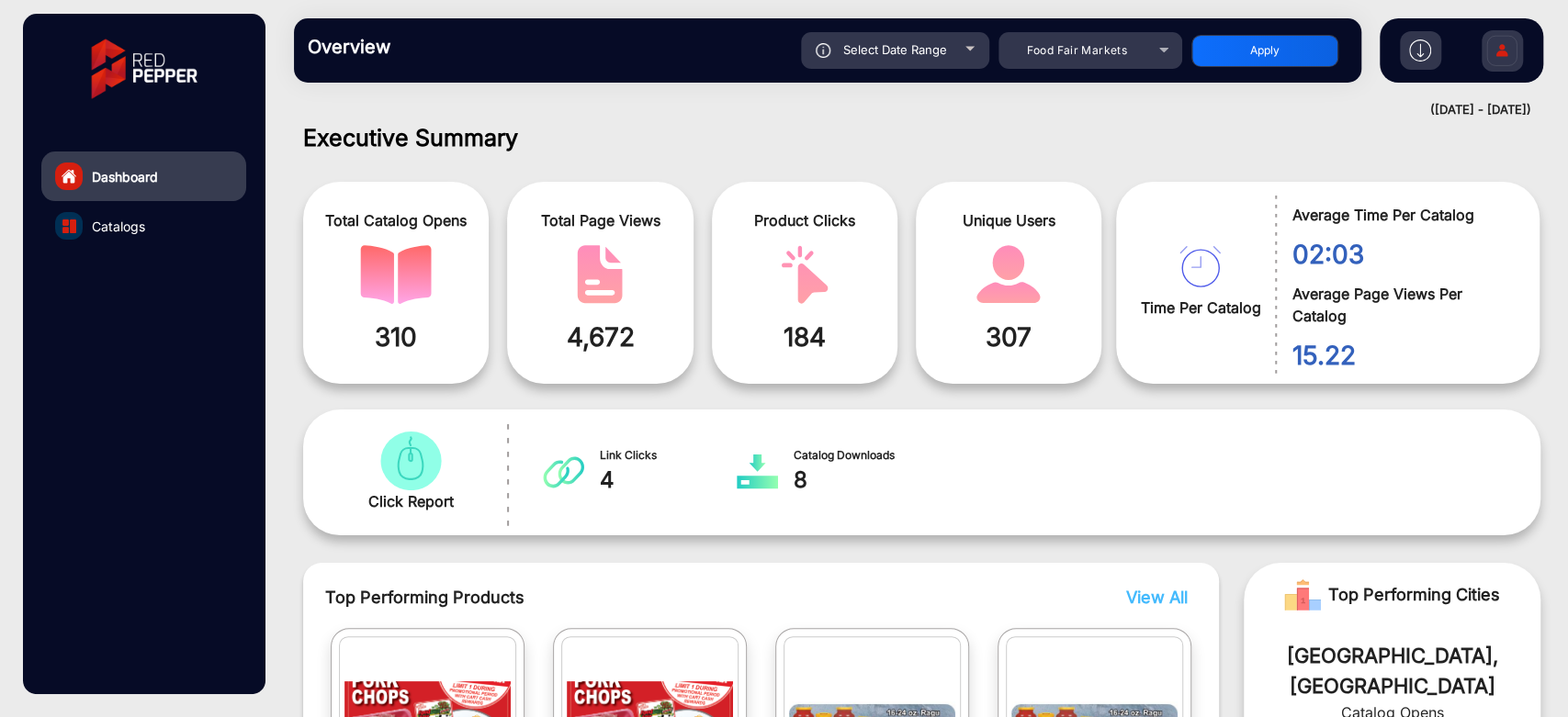
type input "[DATE]"
click at [1304, 43] on button "Apply" at bounding box center [1265, 51] width 146 height 32
type input "[DATE]"
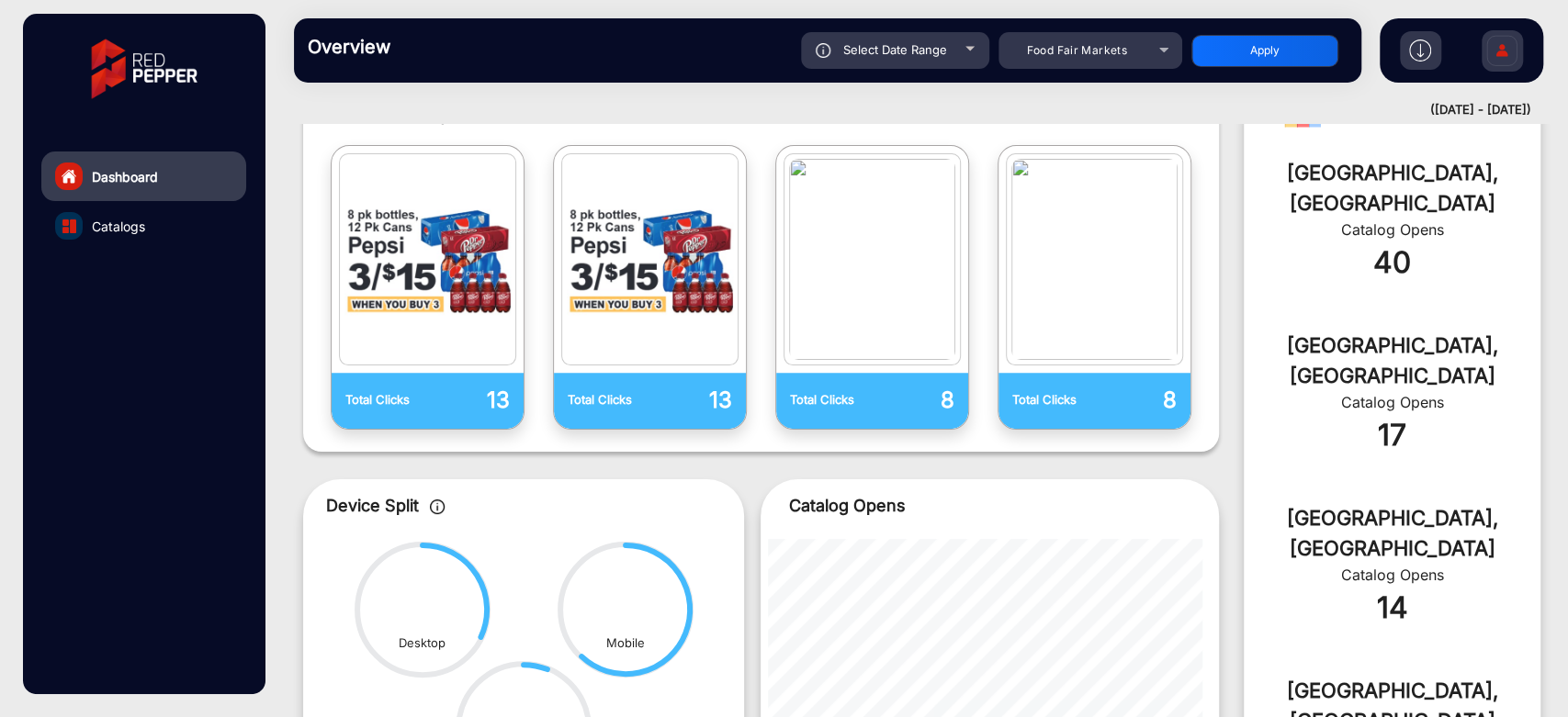
scroll to position [524, 0]
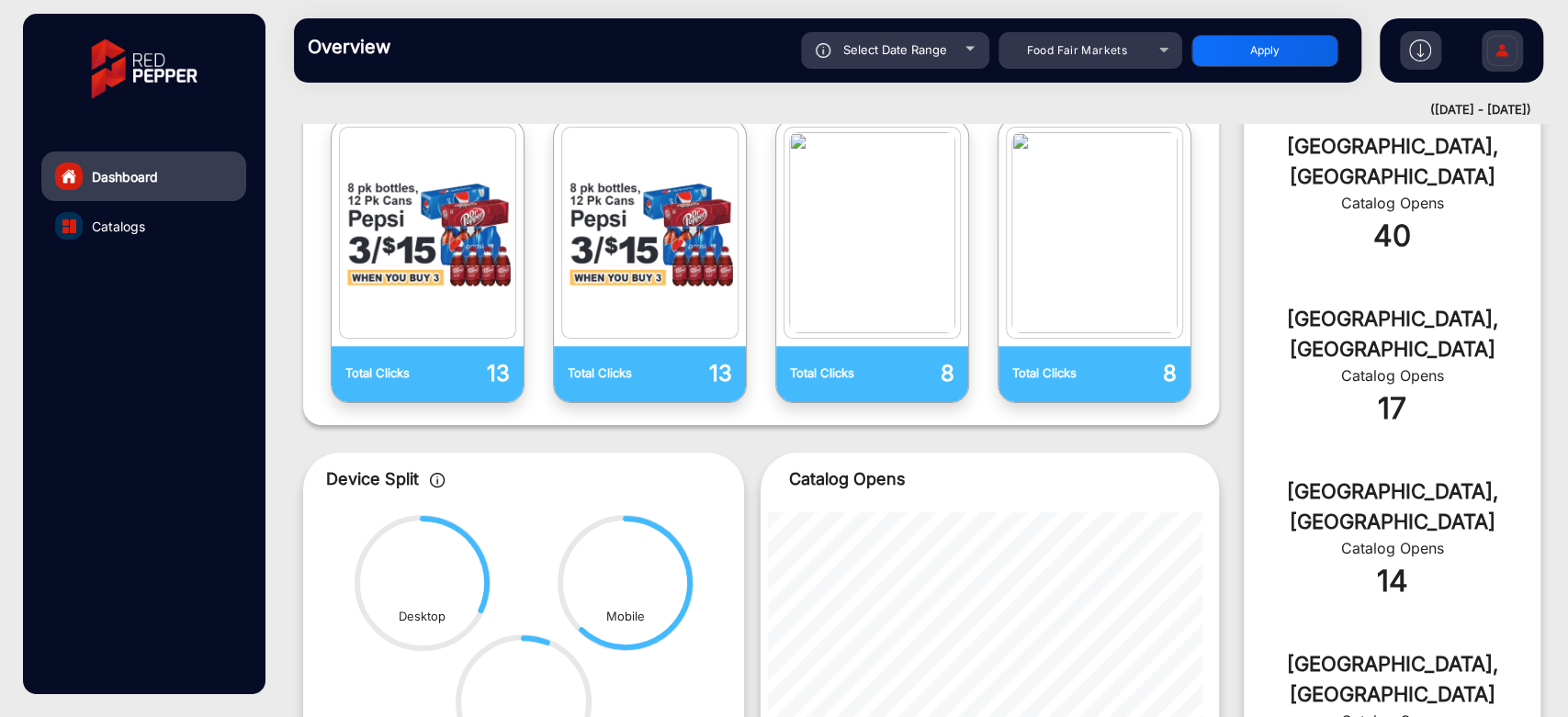
click at [922, 32] on div "Select Date Range" at bounding box center [895, 50] width 189 height 37
type input "[DATE]"
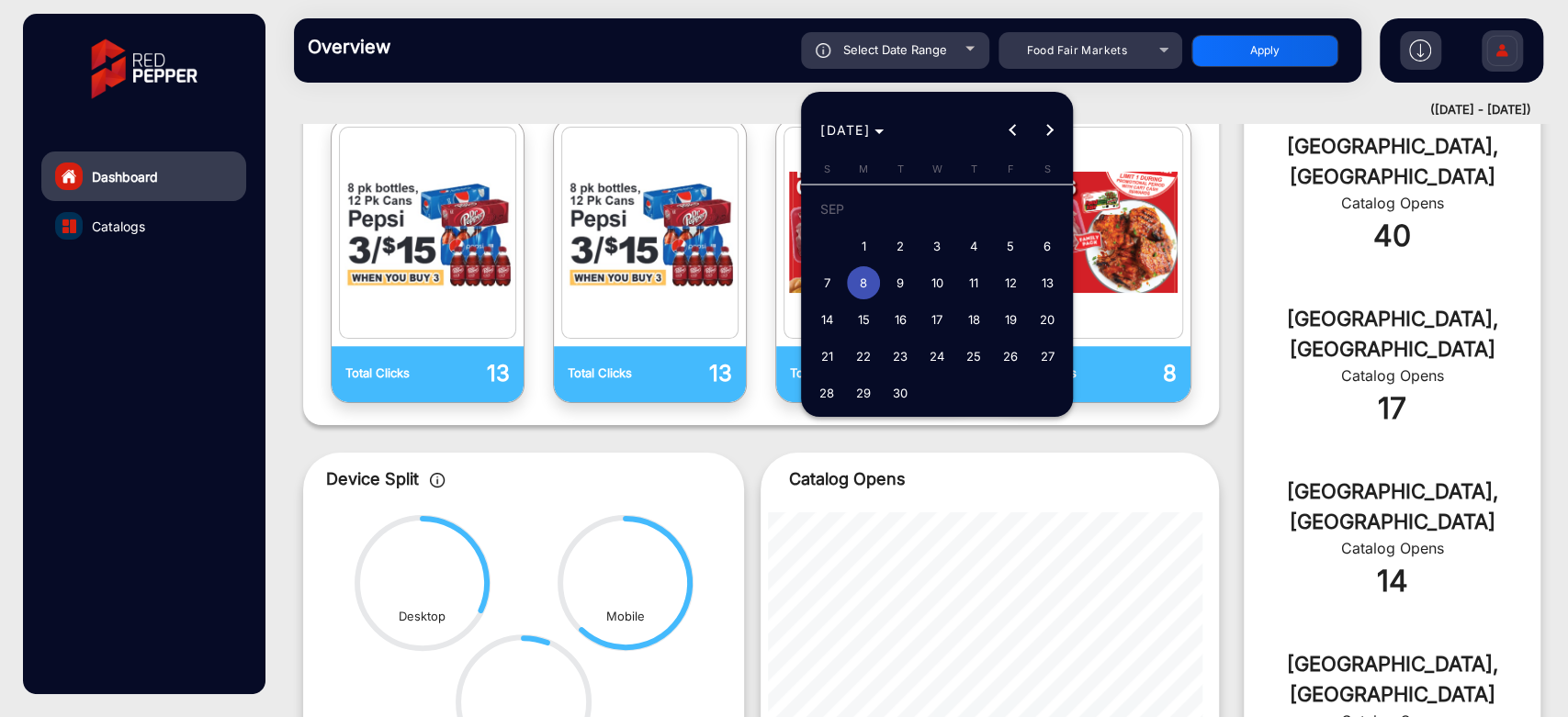
click at [1154, 115] on div at bounding box center [784, 358] width 1568 height 717
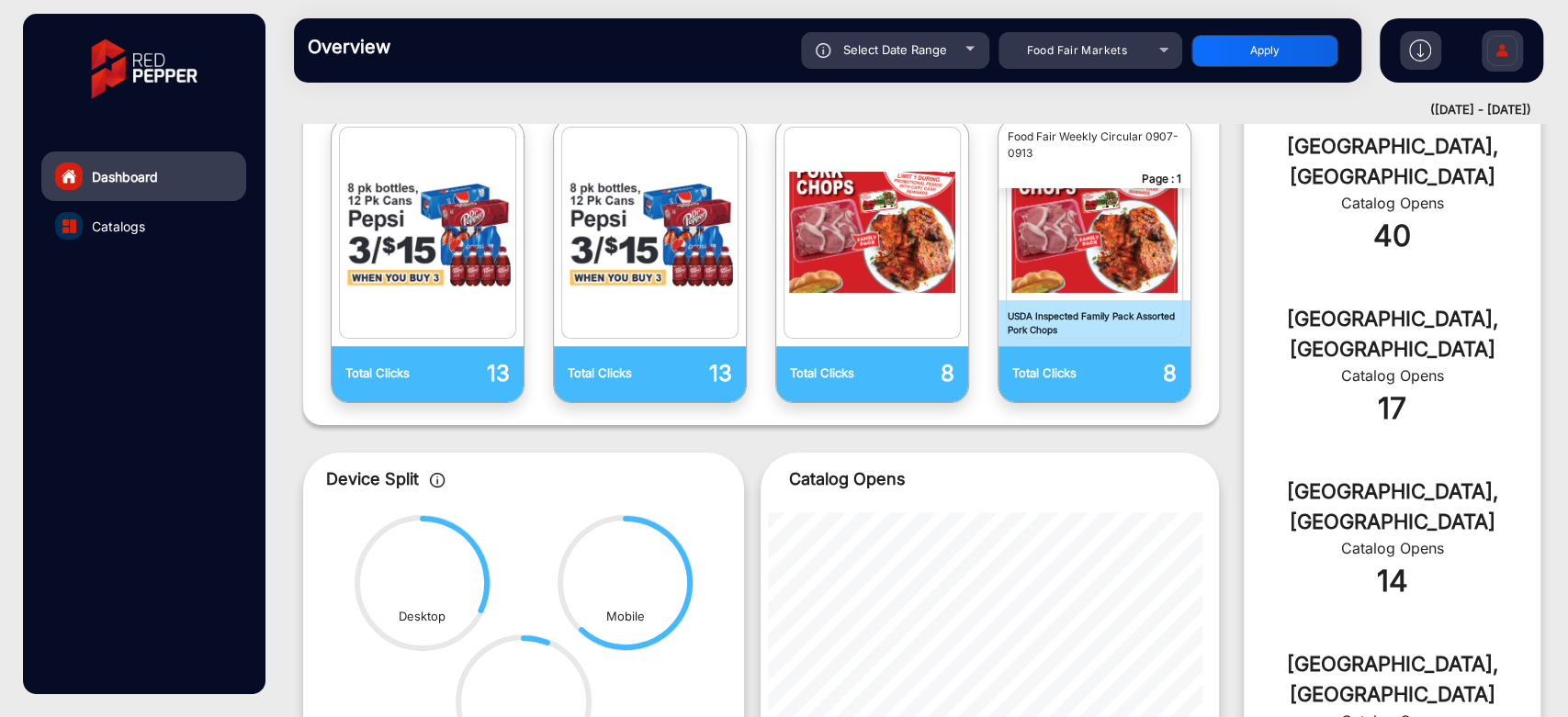
click at [983, 52] on div "Select Date Range" at bounding box center [895, 50] width 189 height 37
type input "[DATE]"
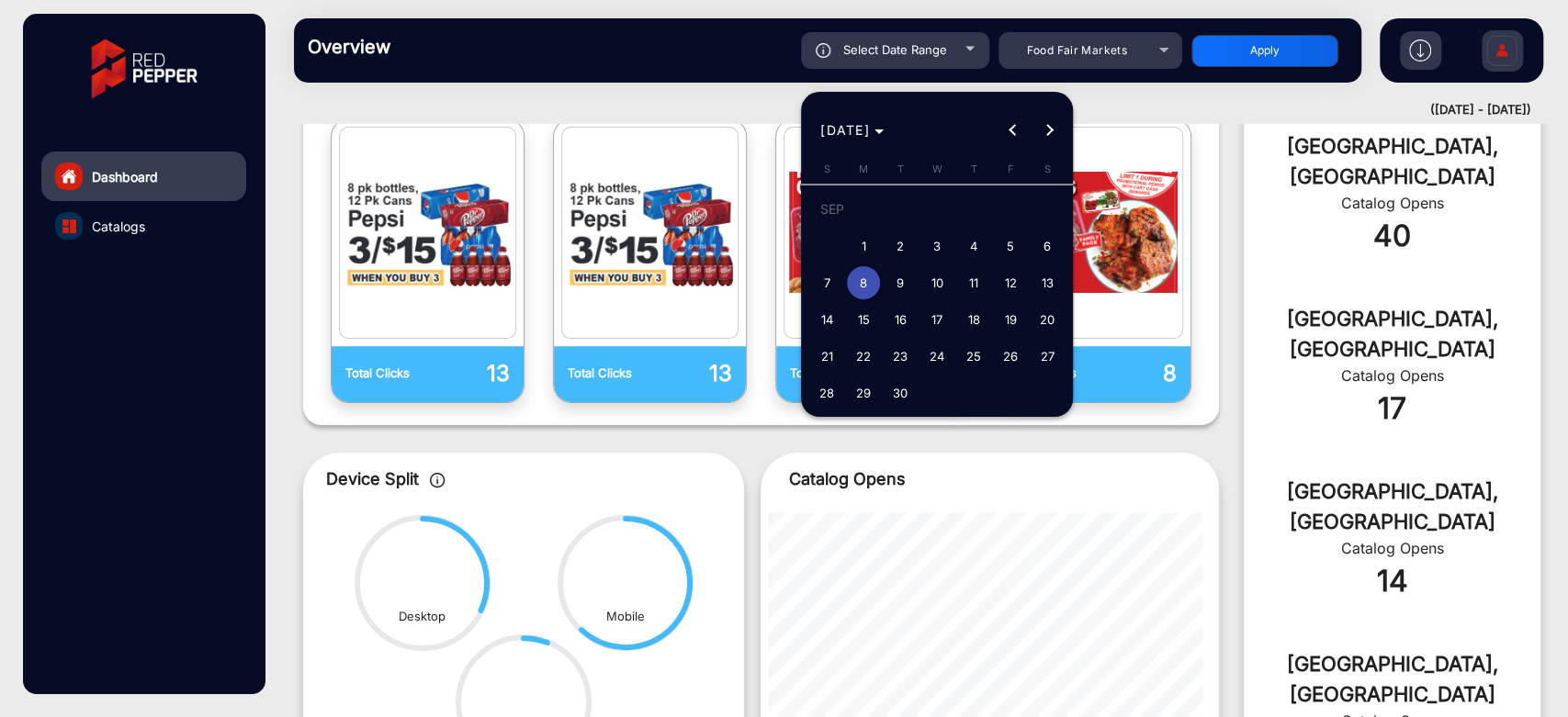
click at [1039, 69] on div at bounding box center [784, 358] width 1568 height 717
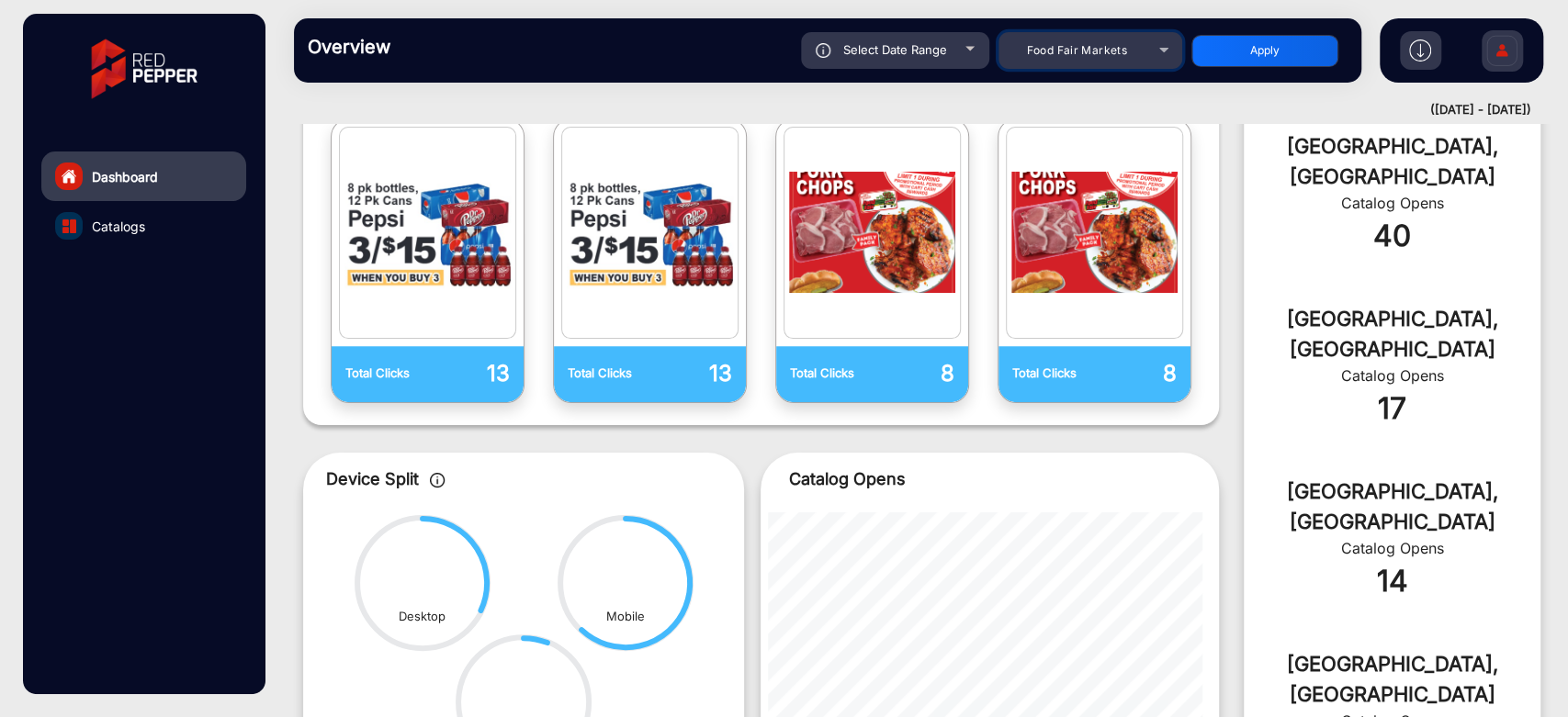
click at [1042, 65] on mat-select "Food Fair Markets" at bounding box center [1090, 50] width 184 height 37
click at [1050, 55] on span "Food Fair Markets" at bounding box center [1076, 50] width 100 height 14
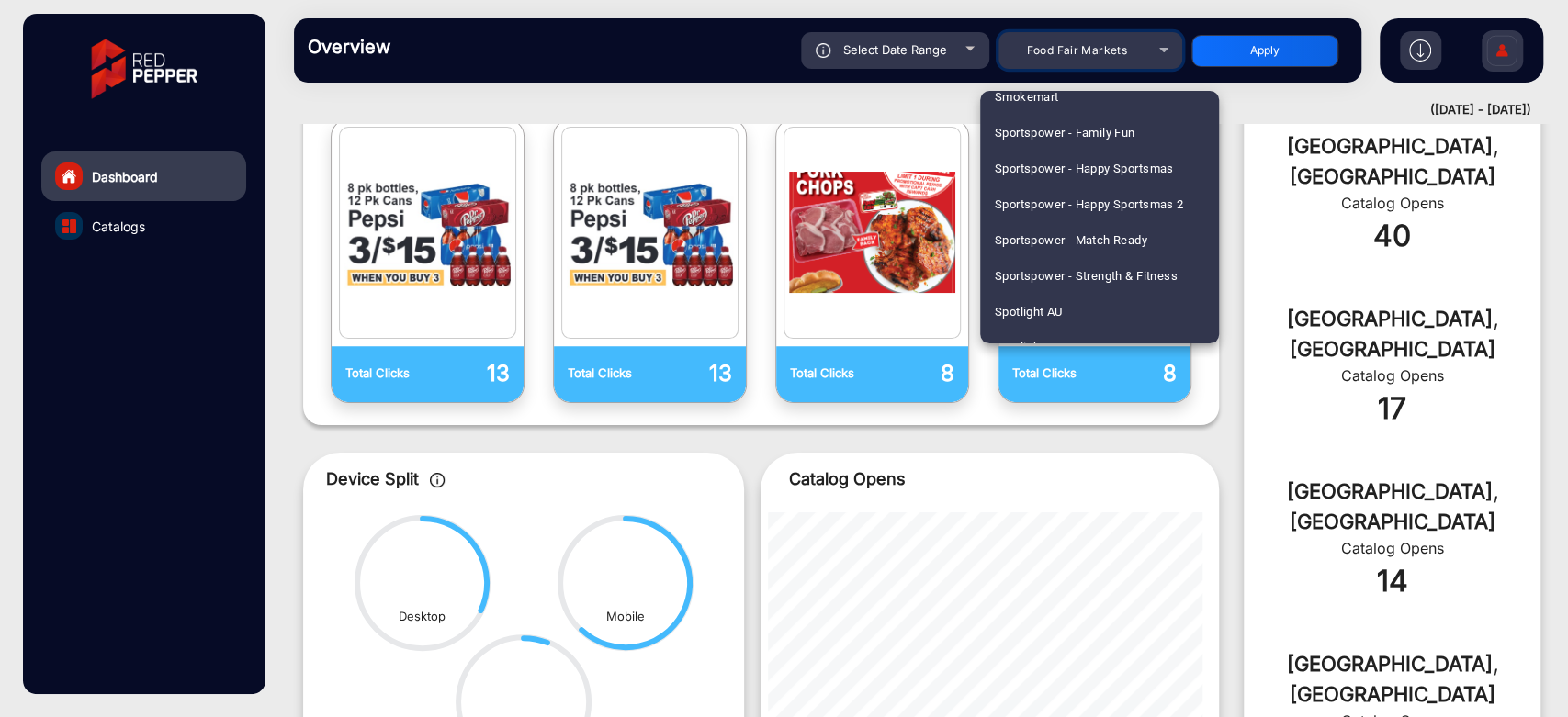
scroll to position [5026, 0]
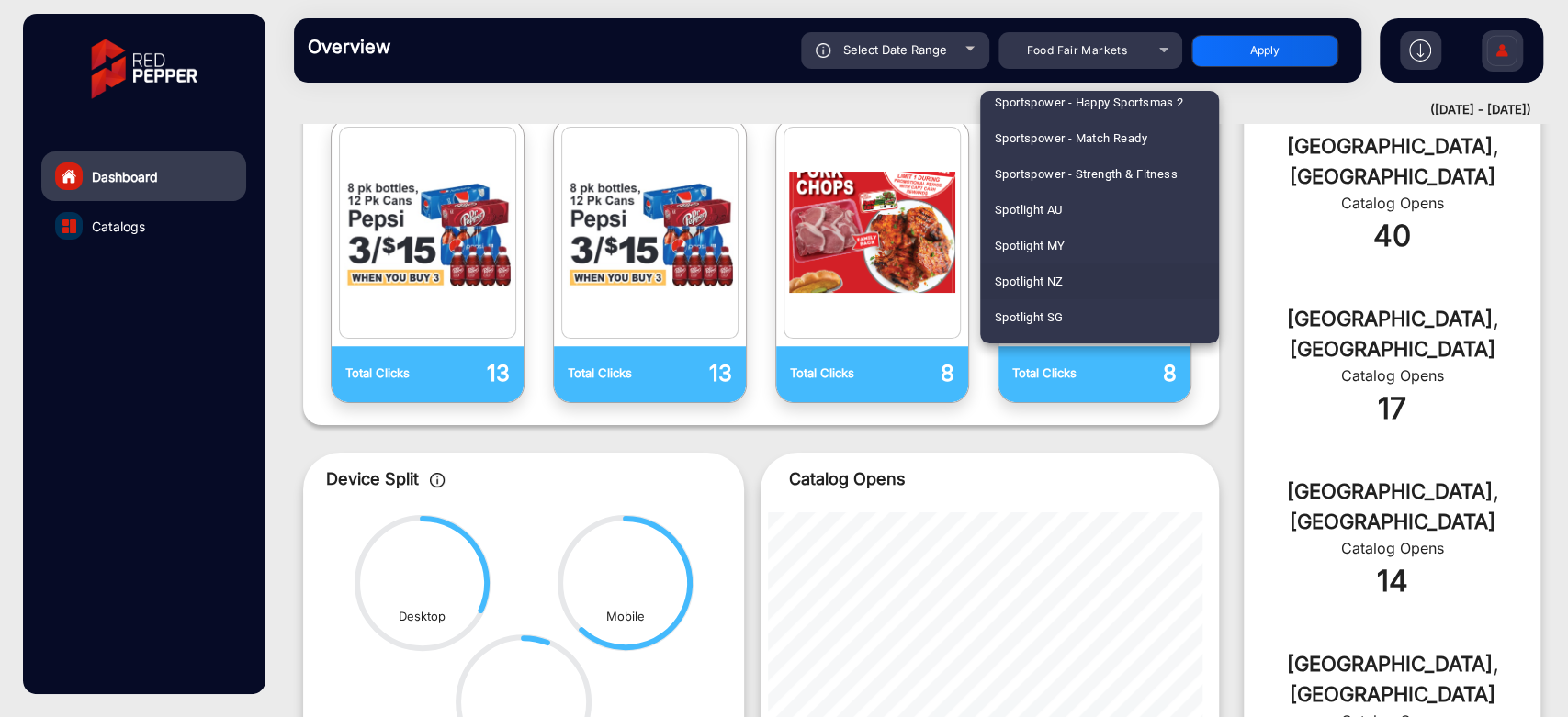
click at [1103, 267] on mat-option "Spotlight NZ" at bounding box center [1099, 282] width 238 height 36
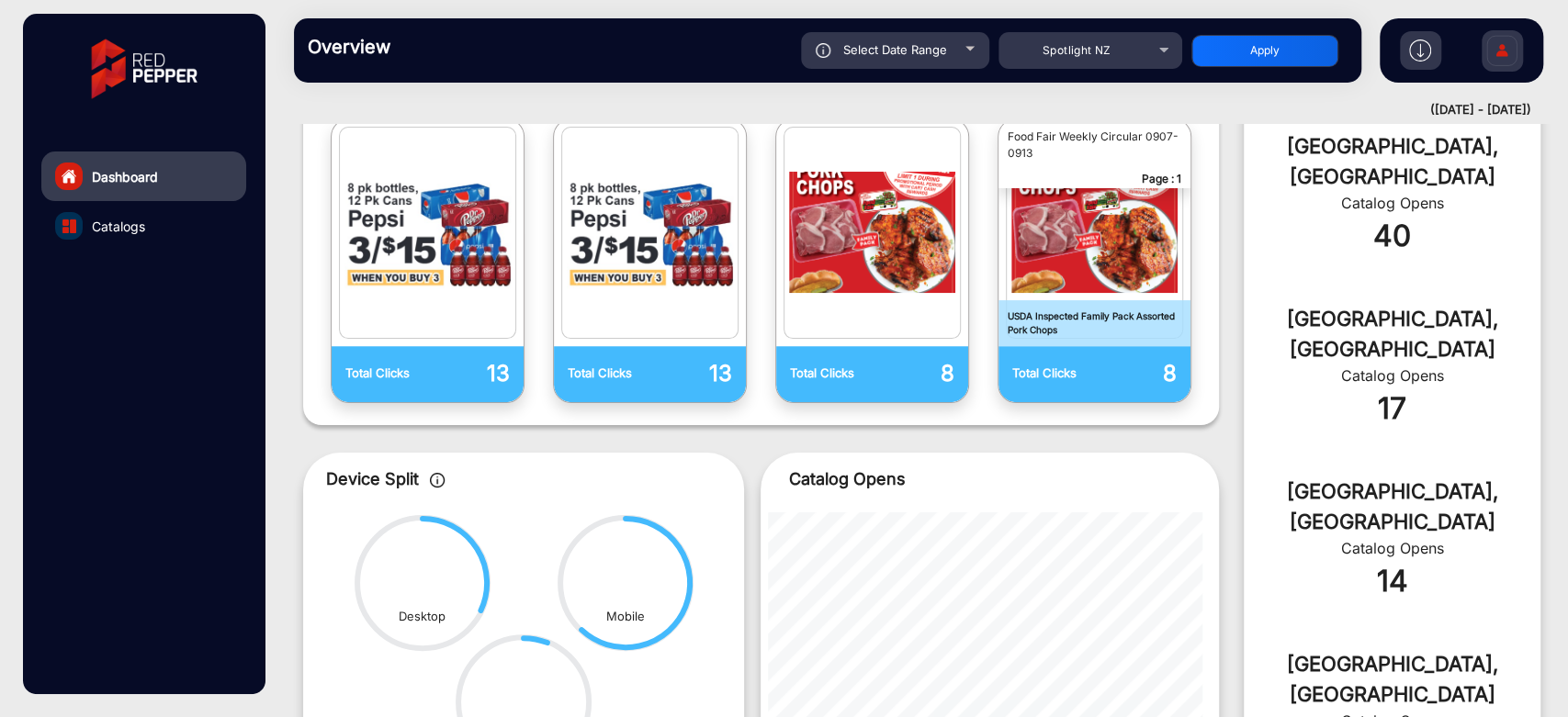
click at [1232, 56] on button "Apply" at bounding box center [1265, 51] width 146 height 32
type input "[DATE]"
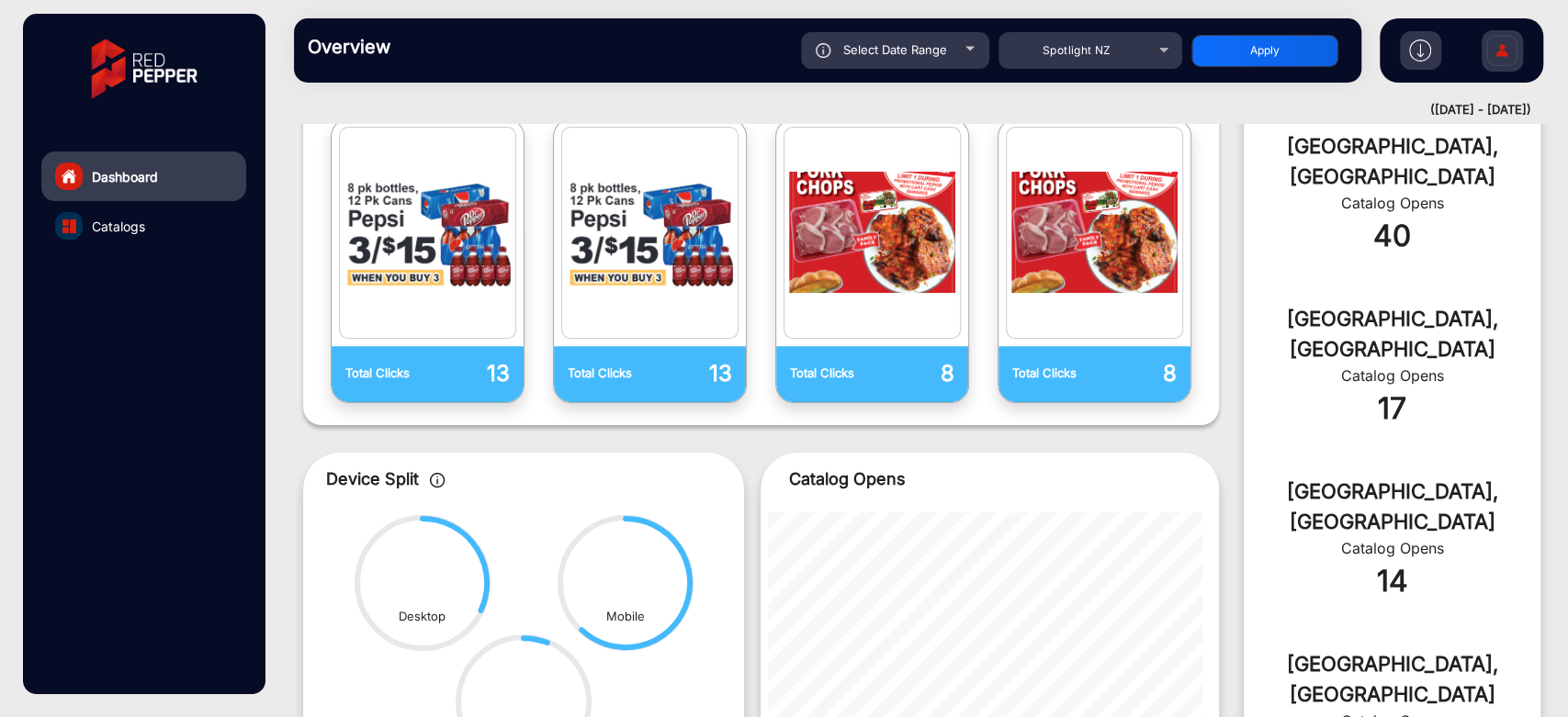
scroll to position [14, 0]
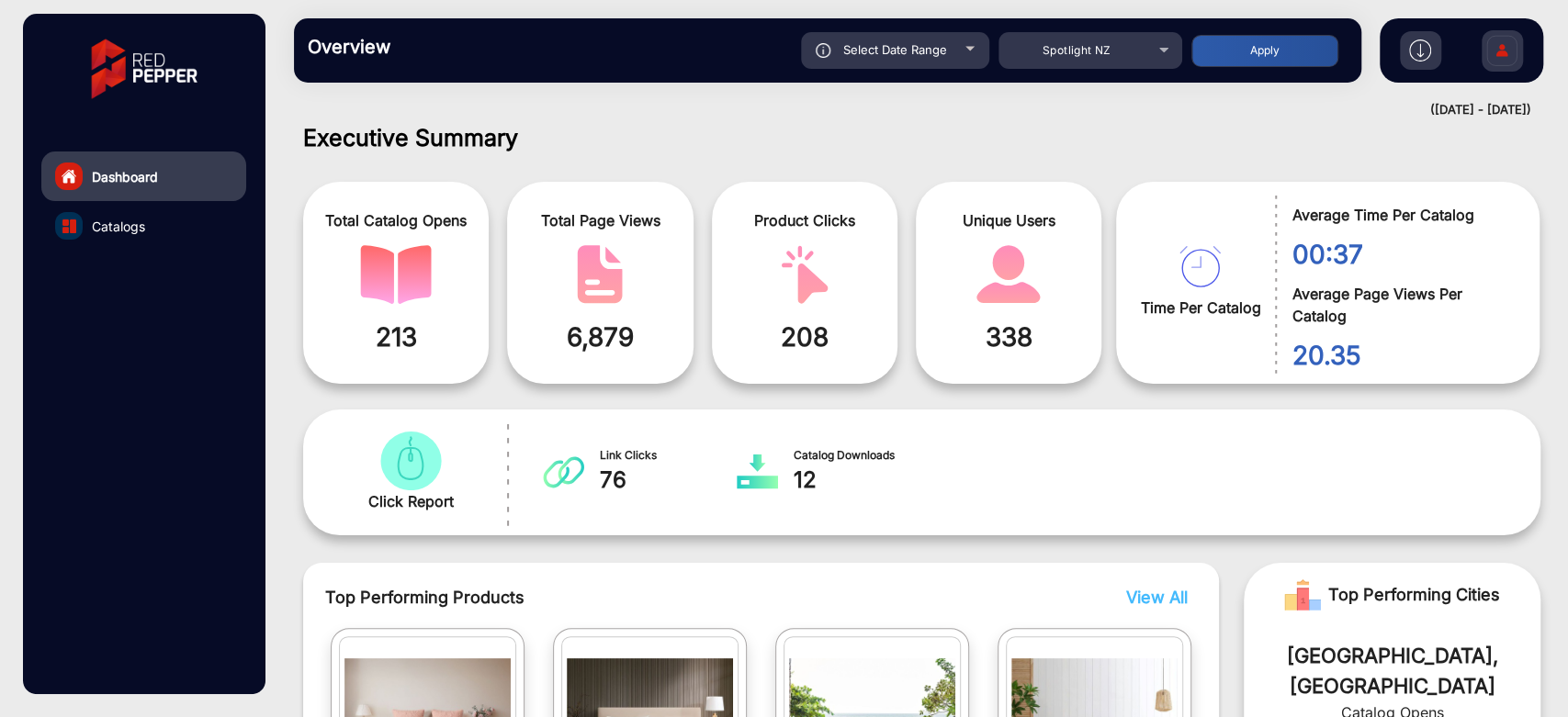
click at [952, 45] on div "Select Date Range" at bounding box center [895, 50] width 189 height 37
type input "[DATE]"
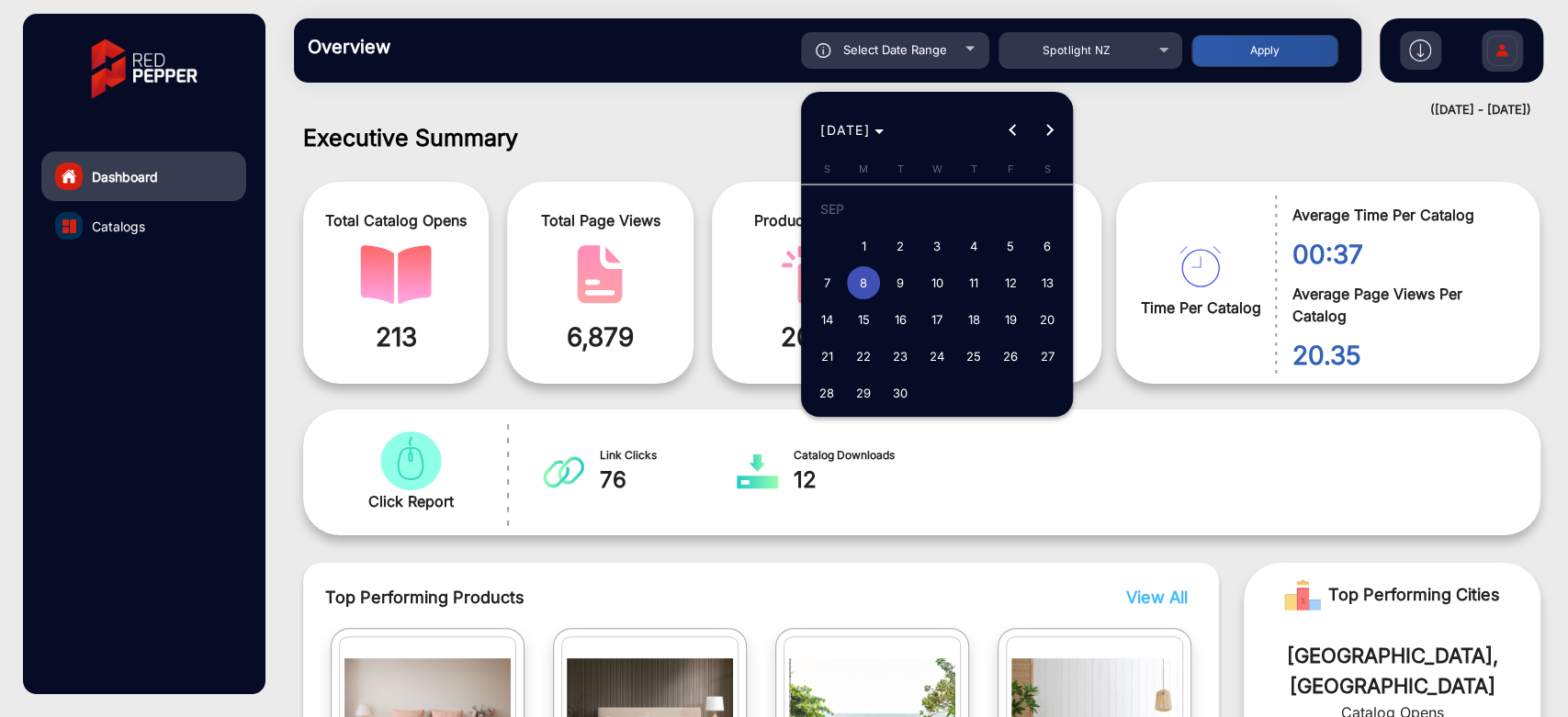
click at [979, 239] on span "4" at bounding box center [973, 246] width 33 height 33
type input "[DATE]"
click at [979, 239] on span "4" at bounding box center [973, 246] width 33 height 33
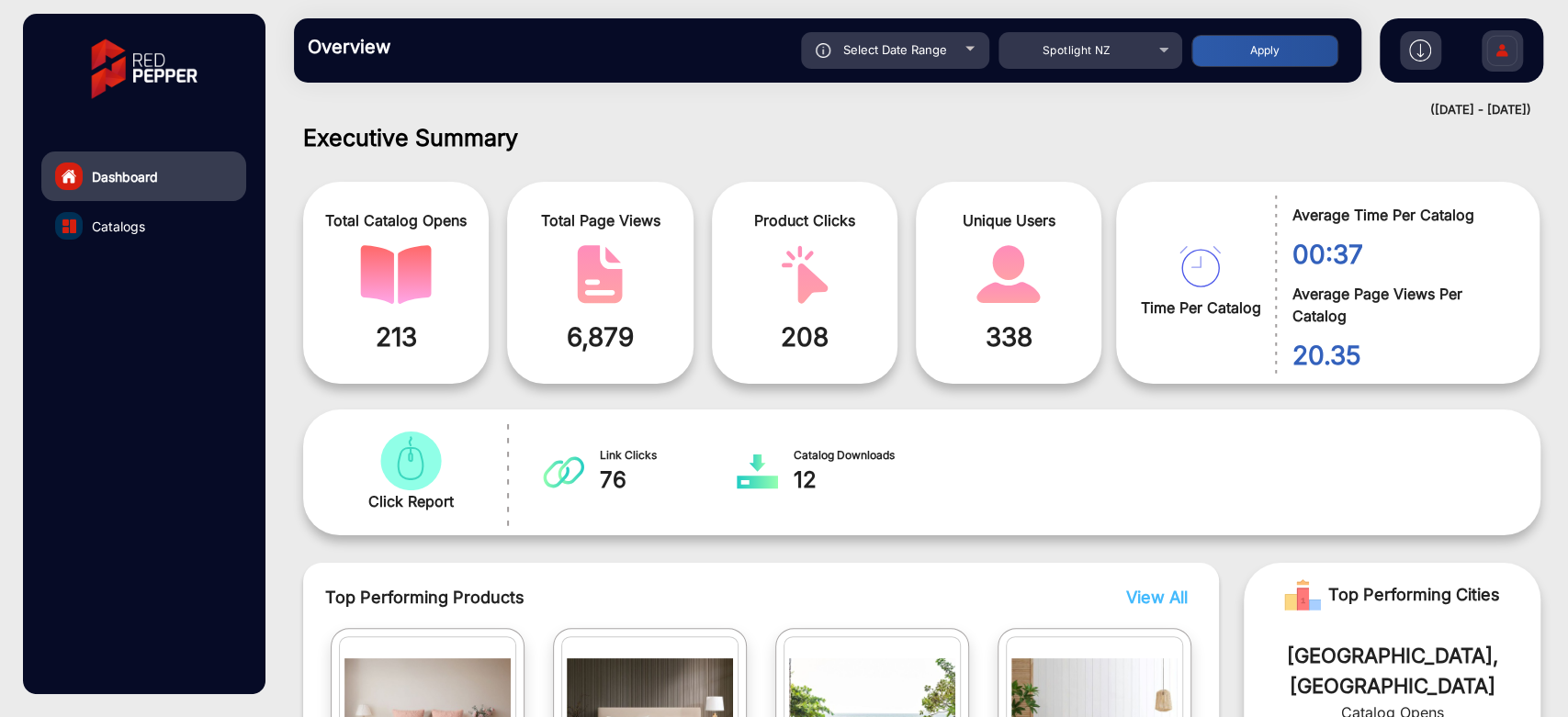
type input "[DATE]"
click at [1265, 57] on button "Apply" at bounding box center [1265, 51] width 146 height 32
type input "[DATE]"
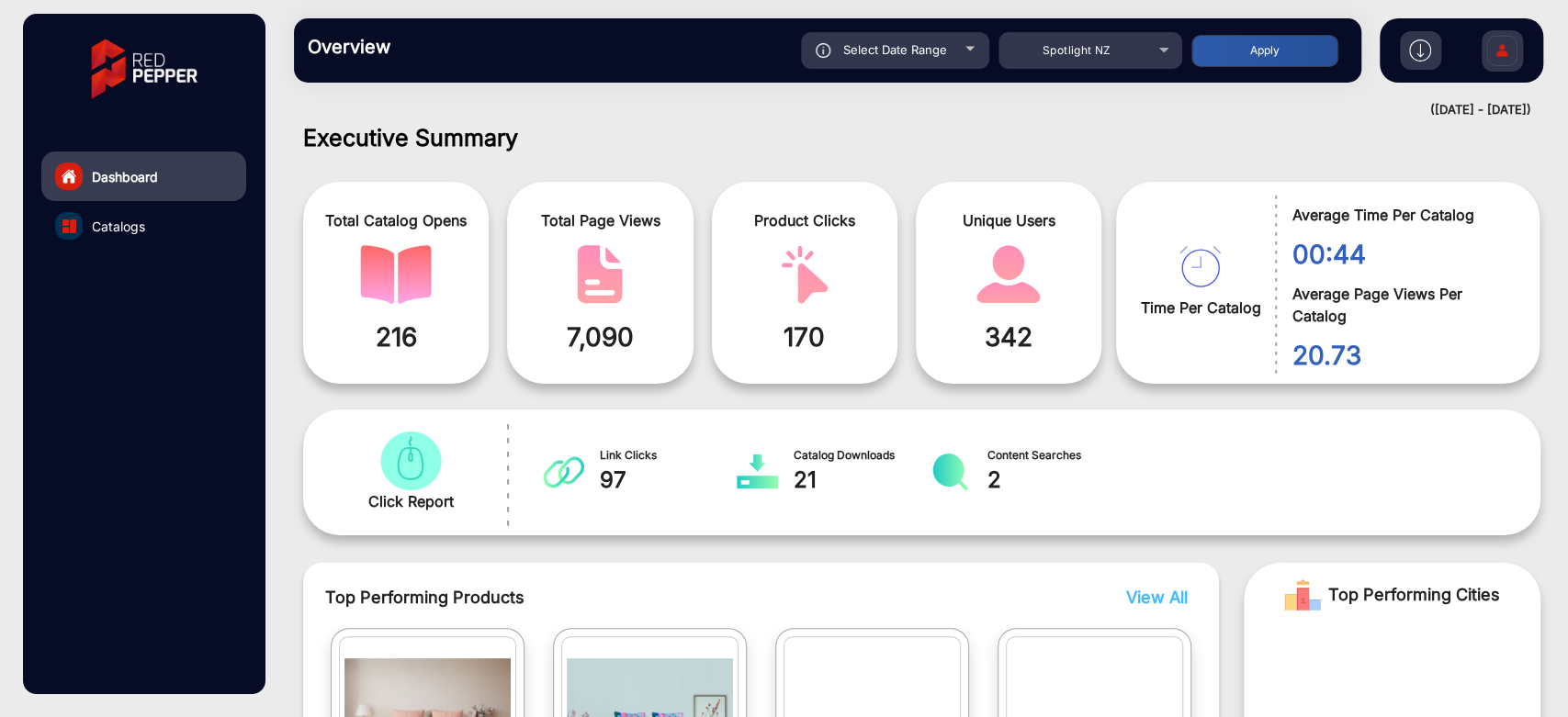
scroll to position [319, 0]
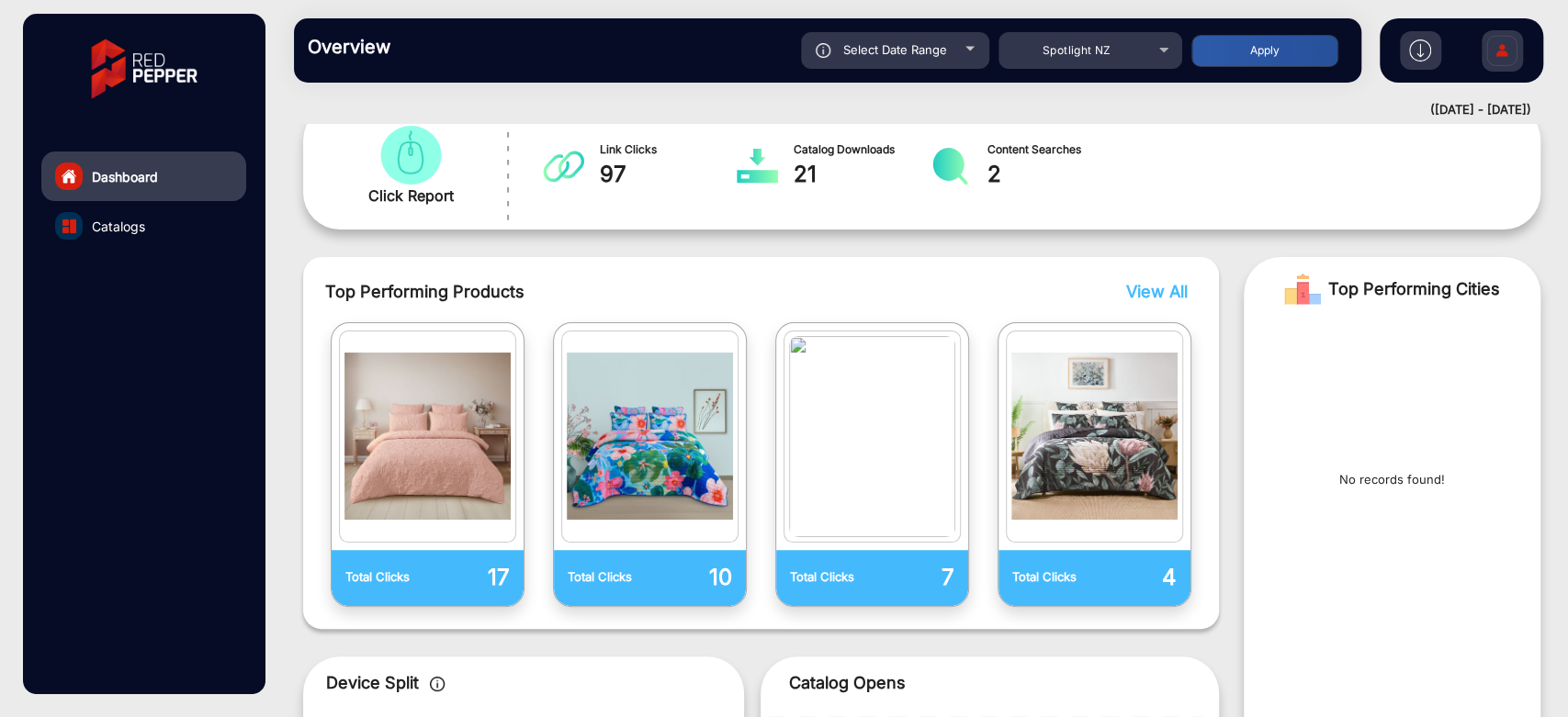
click at [968, 34] on div "Select Date Range" at bounding box center [895, 50] width 189 height 37
type input "[DATE]"
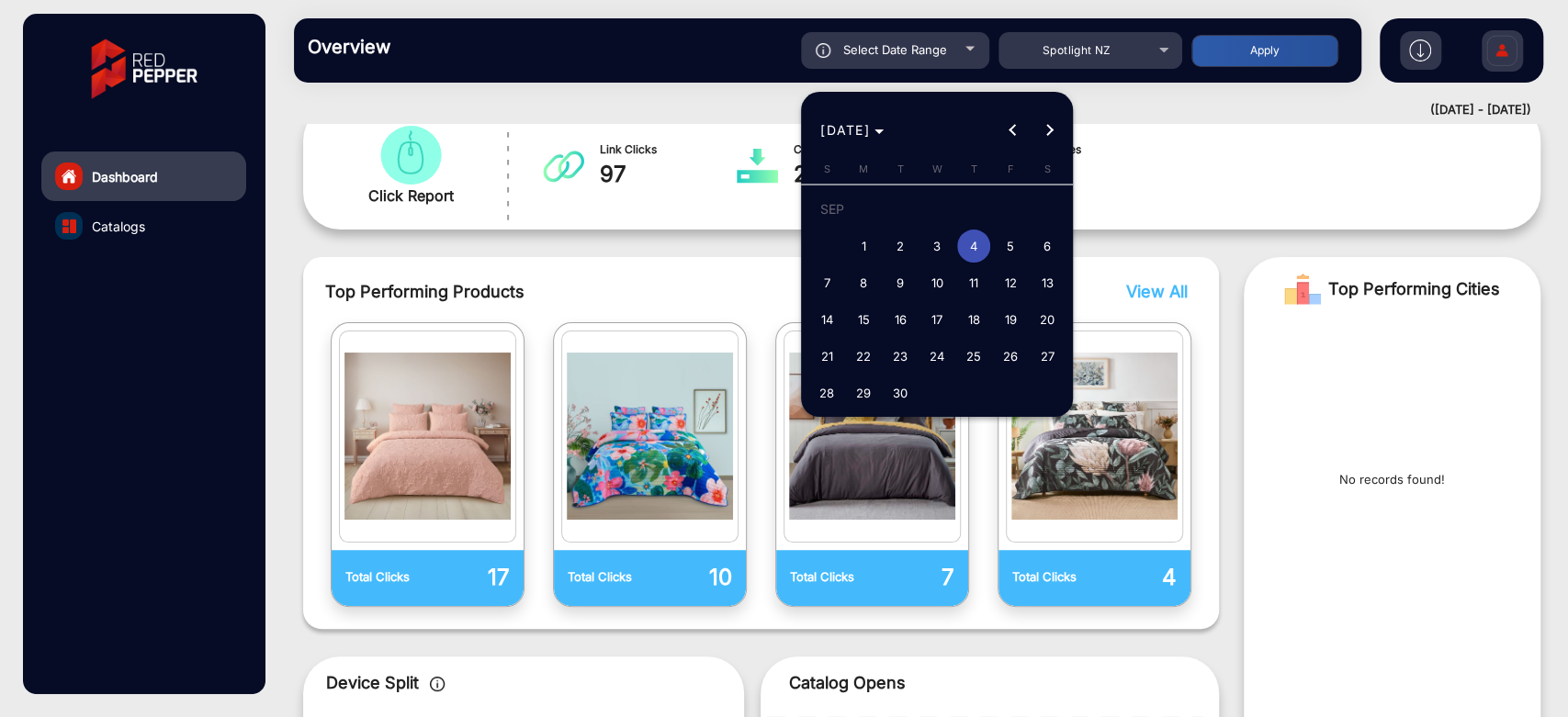
click at [887, 284] on span "9" at bounding box center [899, 282] width 33 height 33
type input "[DATE]"
click at [887, 284] on span "9" at bounding box center [899, 282] width 33 height 33
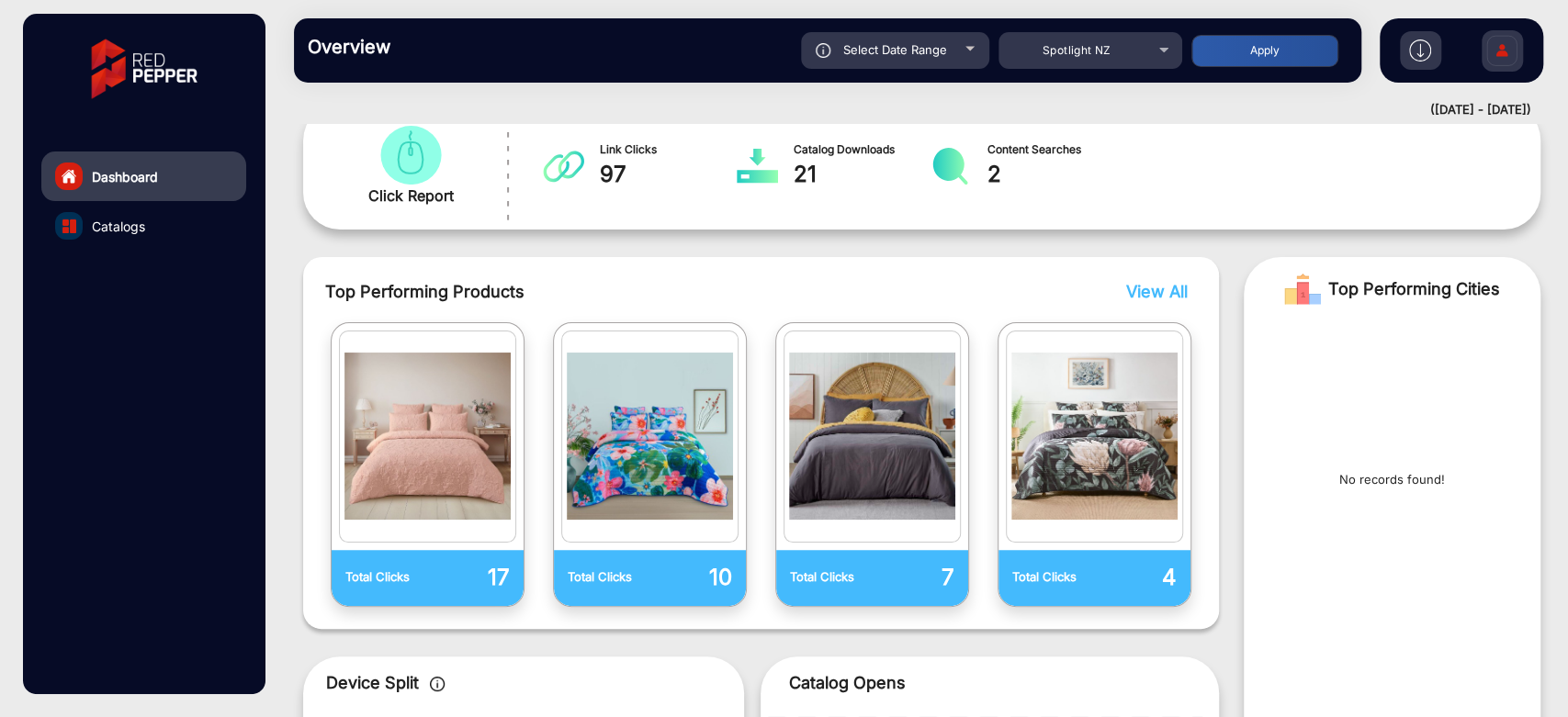
type input "[DATE]"
click at [1197, 50] on button "Apply" at bounding box center [1265, 51] width 146 height 32
type input "[DATE]"
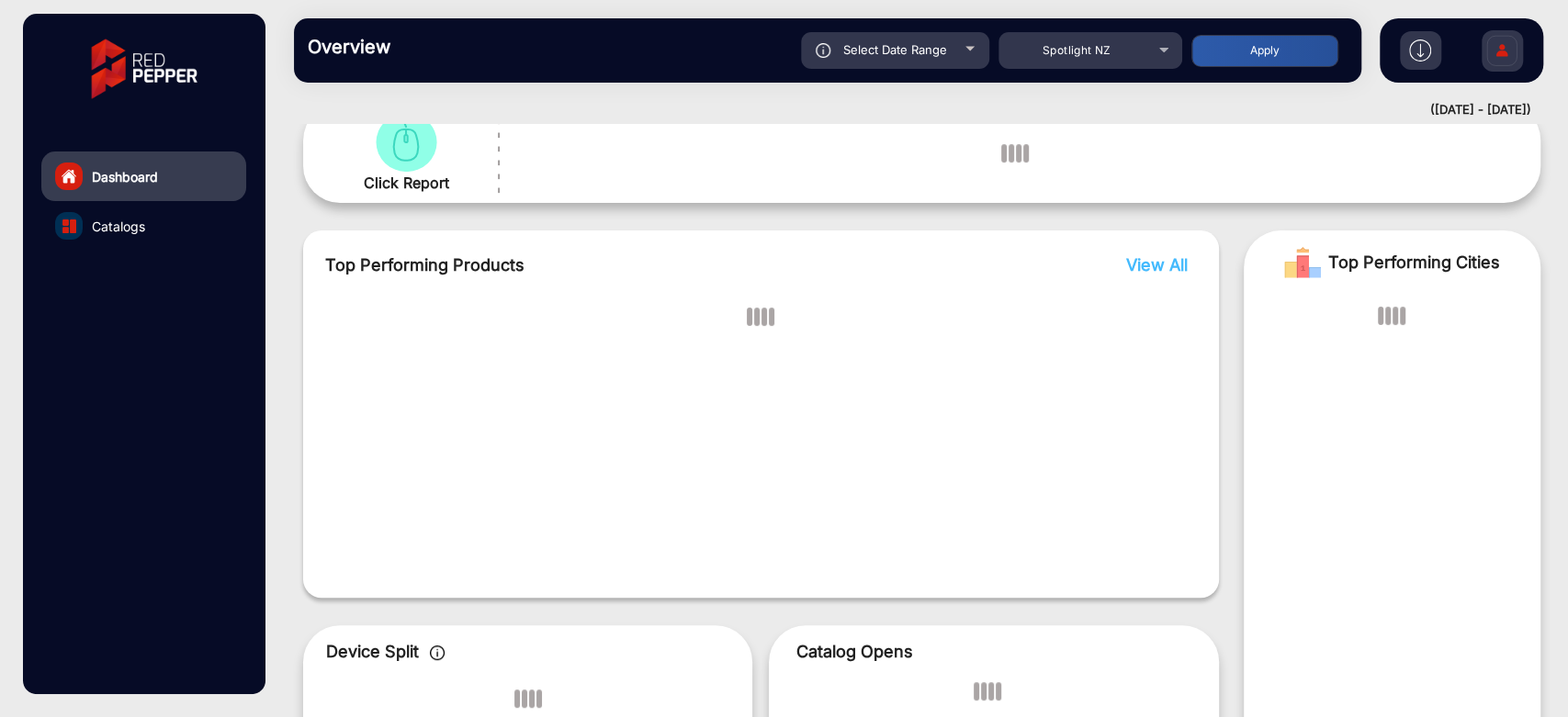
scroll to position [14, 0]
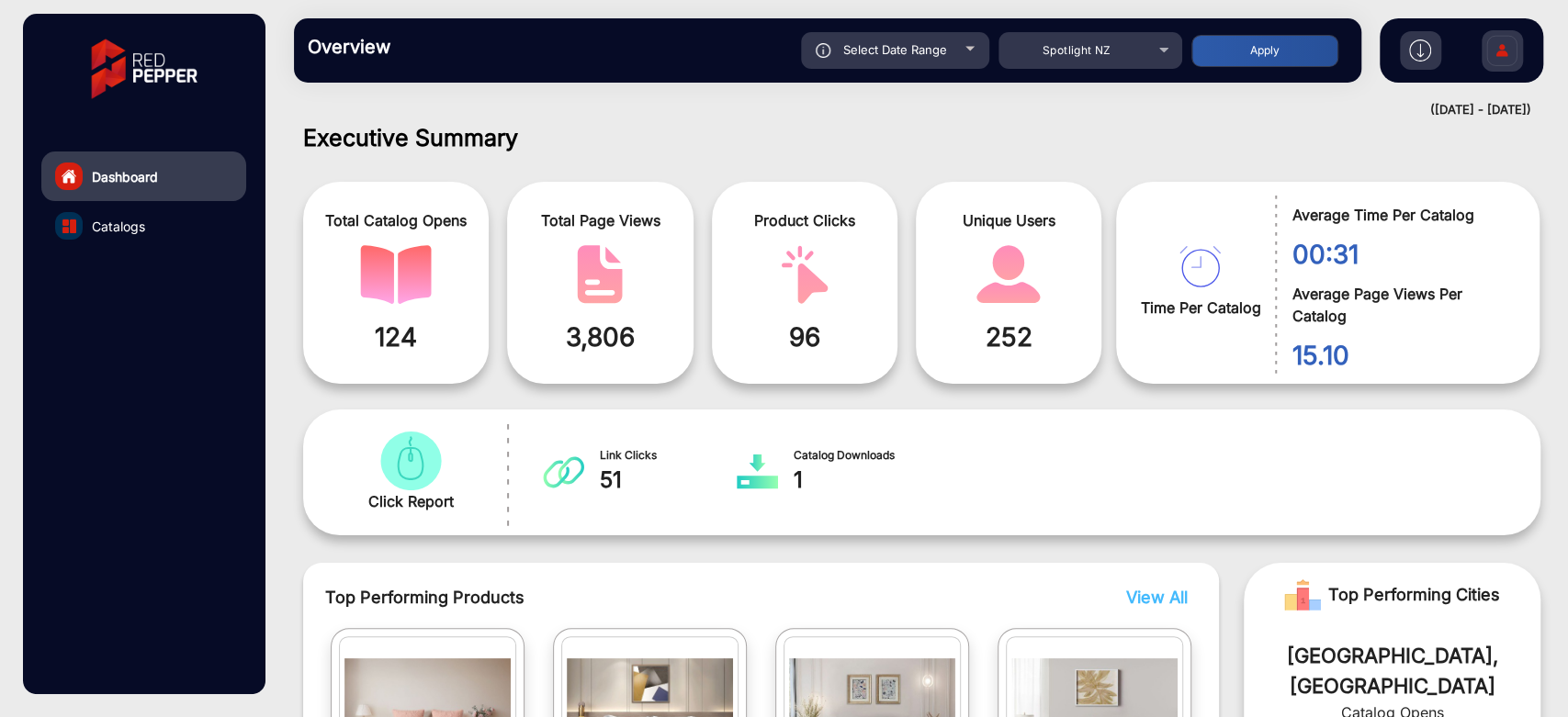
click at [974, 53] on div "Select Date Range" at bounding box center [895, 50] width 189 height 37
type input "[DATE]"
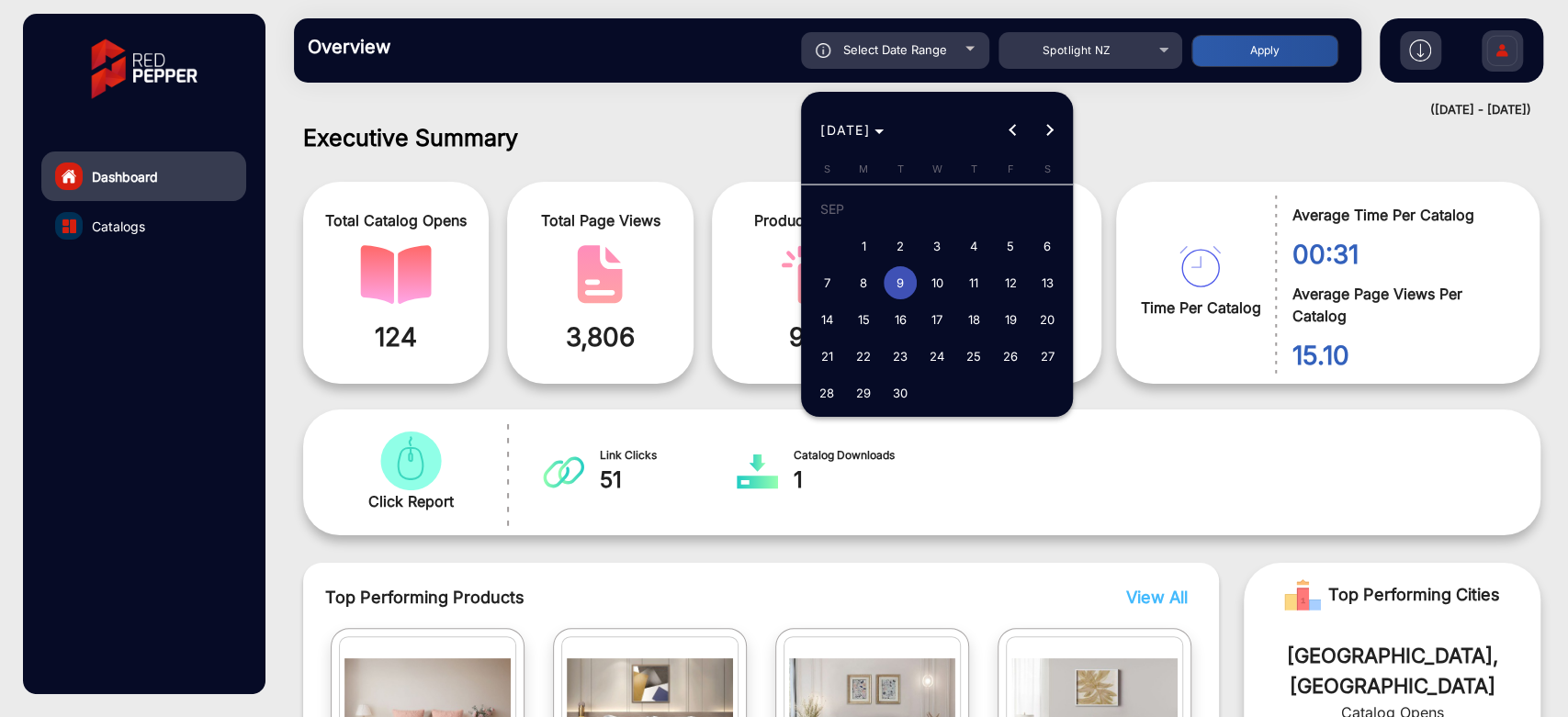
click at [981, 249] on span "4" at bounding box center [973, 246] width 33 height 33
type input "[DATE]"
click at [996, 247] on span "5" at bounding box center [1009, 246] width 33 height 33
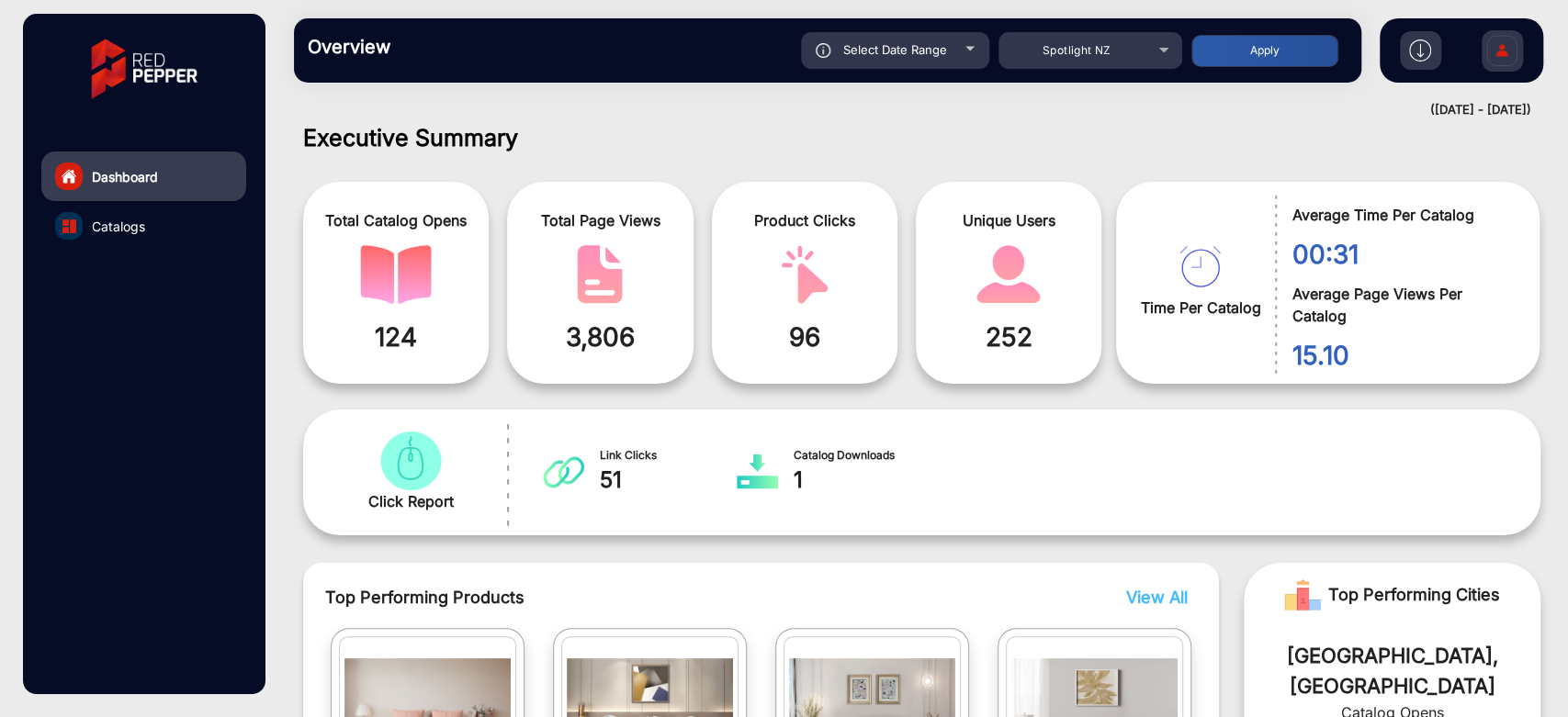
type input "[DATE]"
click at [996, 247] on img "catalog" at bounding box center [1008, 274] width 71 height 59
click at [1237, 50] on button "Apply" at bounding box center [1265, 51] width 146 height 32
type input "[DATE]"
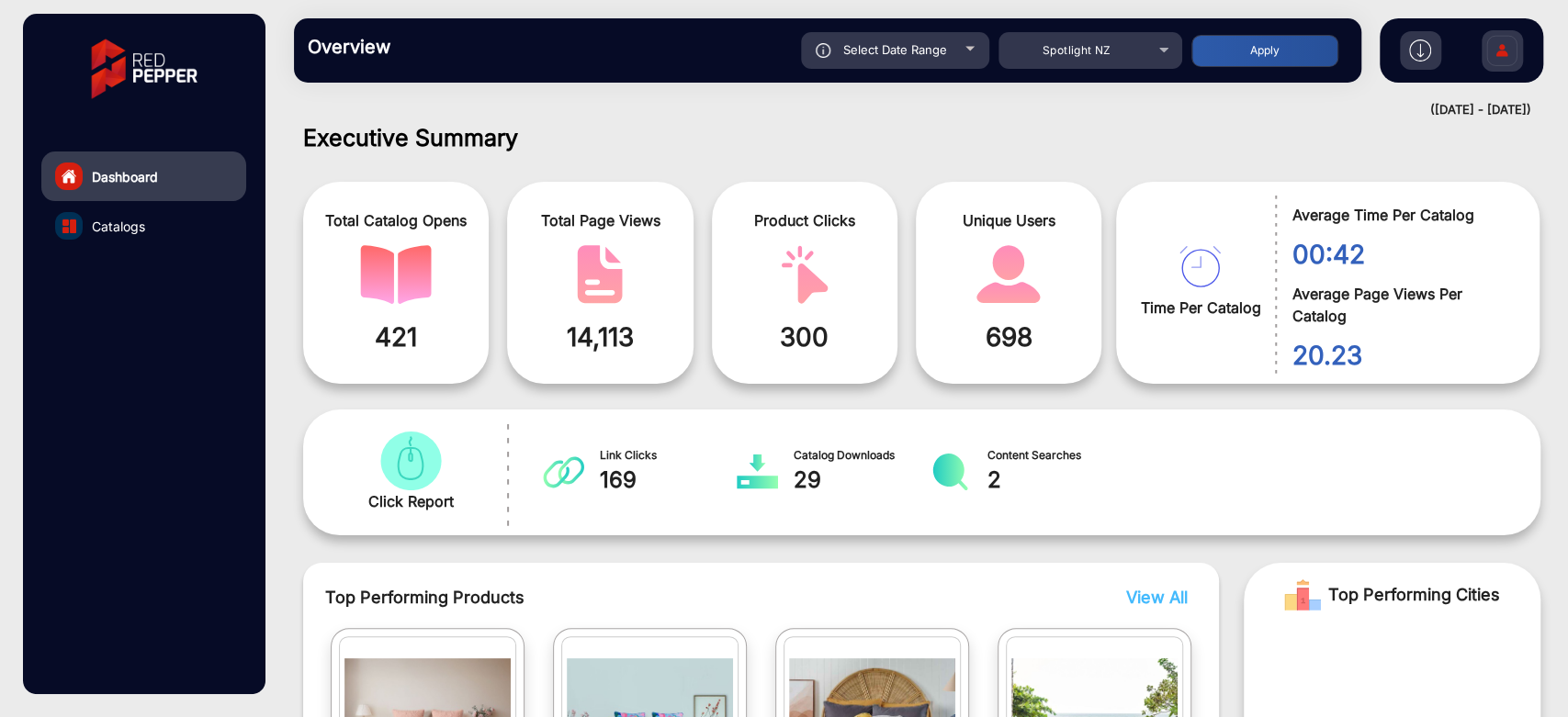
click at [944, 55] on span "Select Date Range" at bounding box center [895, 50] width 104 height 15
type input "[DATE]"
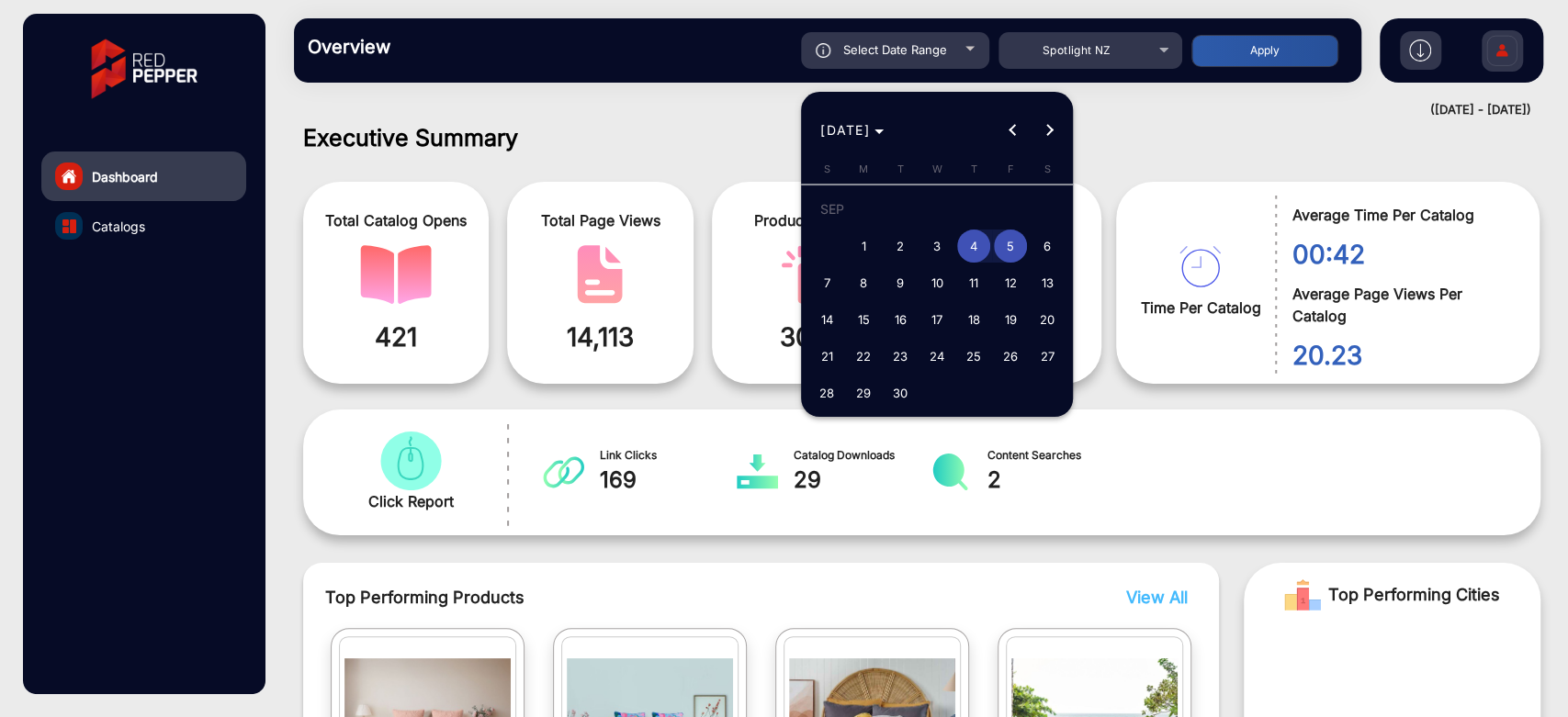
click at [1040, 235] on span "6" at bounding box center [1046, 246] width 33 height 33
type input "[DATE]"
click at [1040, 235] on span "6" at bounding box center [1046, 246] width 33 height 33
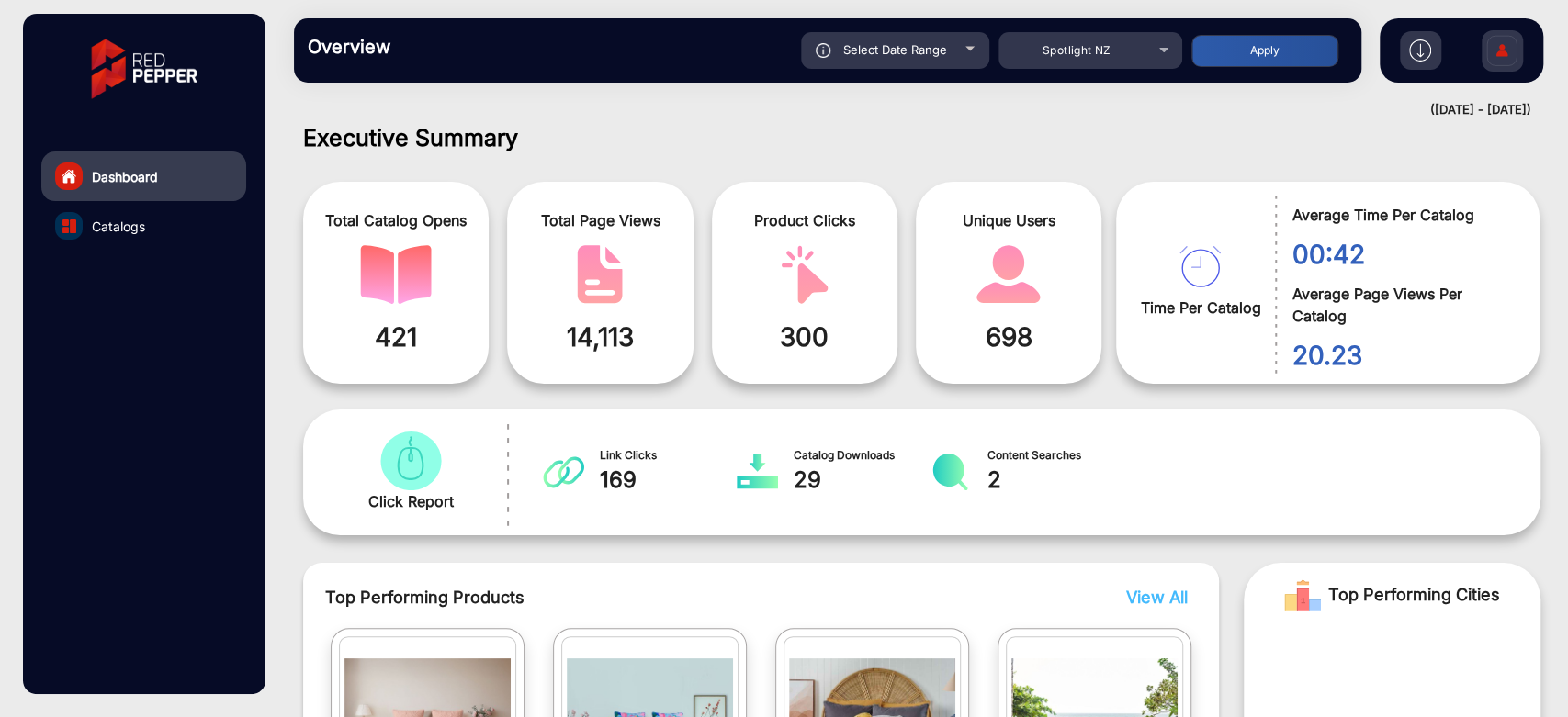
type input "[DATE]"
click at [1231, 60] on button "Apply" at bounding box center [1265, 51] width 146 height 32
type input "[DATE]"
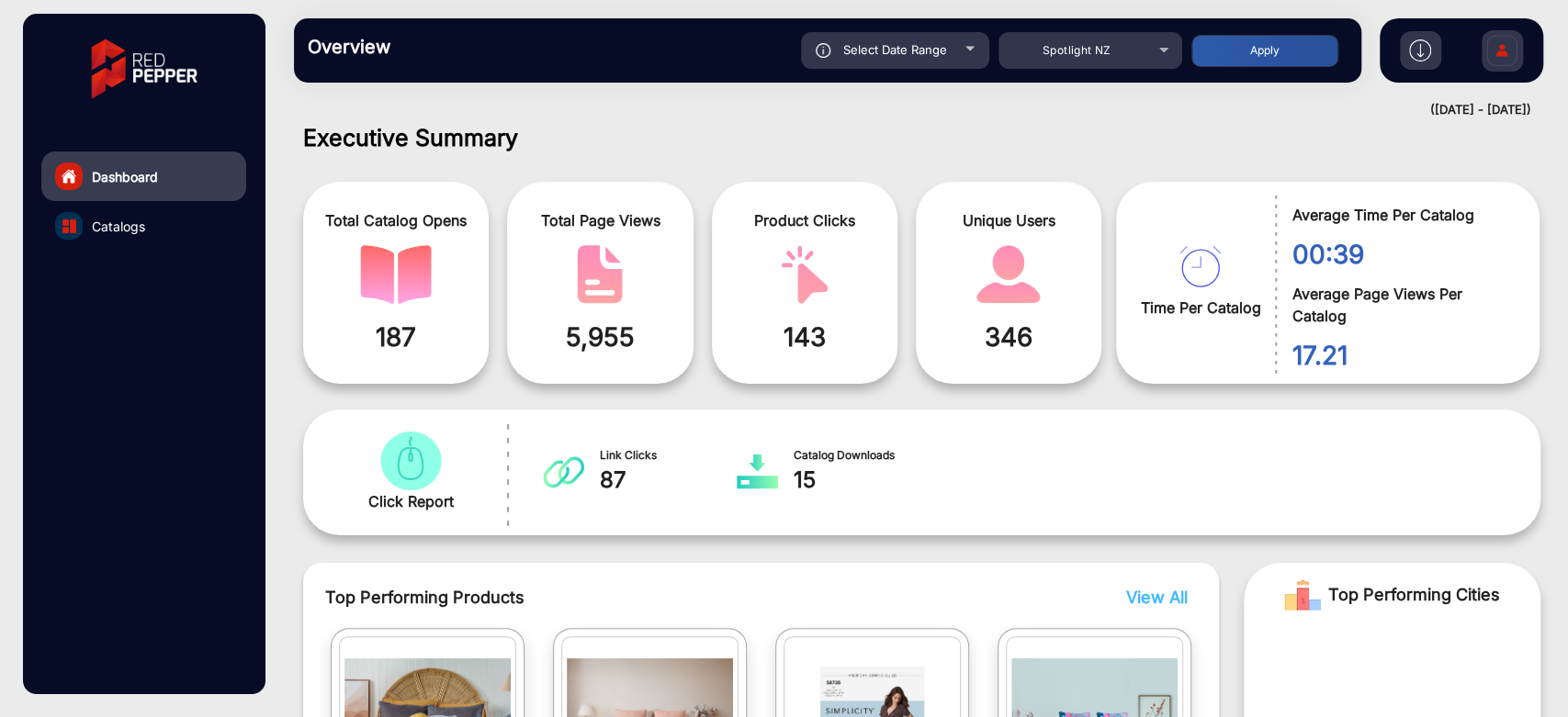
scroll to position [218, 0]
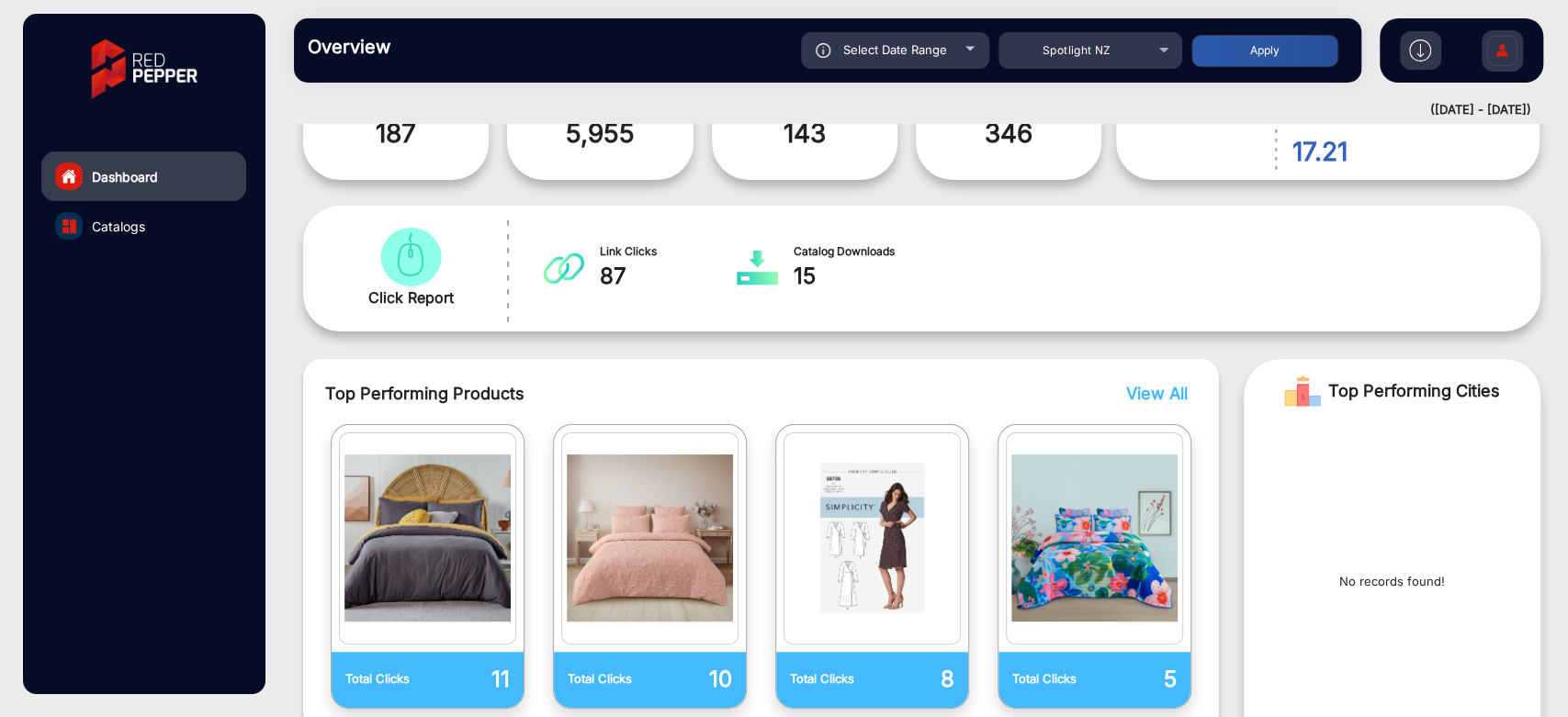
click at [963, 61] on div "Select Date Range" at bounding box center [895, 50] width 189 height 37
type input "[DATE]"
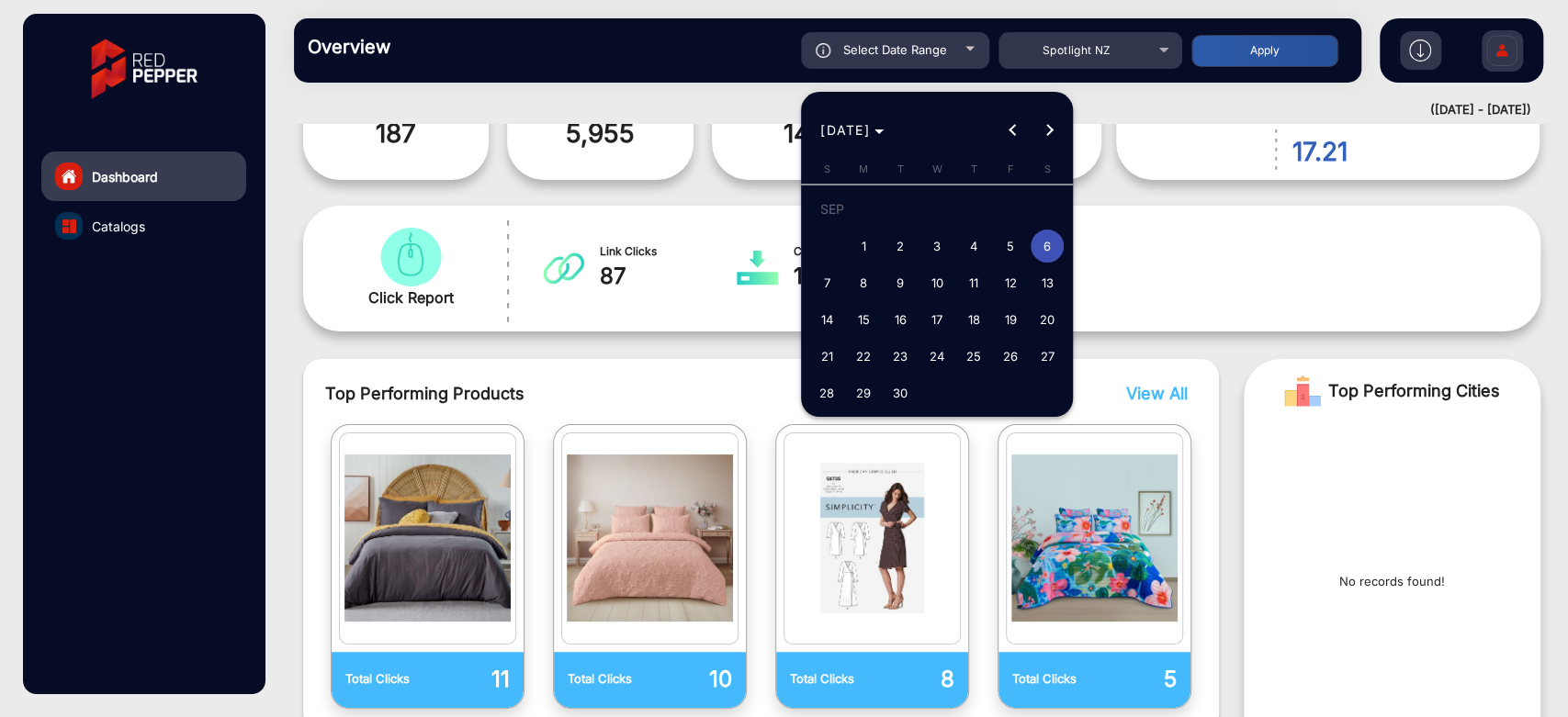
click at [828, 282] on span "7" at bounding box center [826, 282] width 33 height 33
type input "[DATE]"
click at [828, 282] on span "7" at bounding box center [826, 282] width 33 height 33
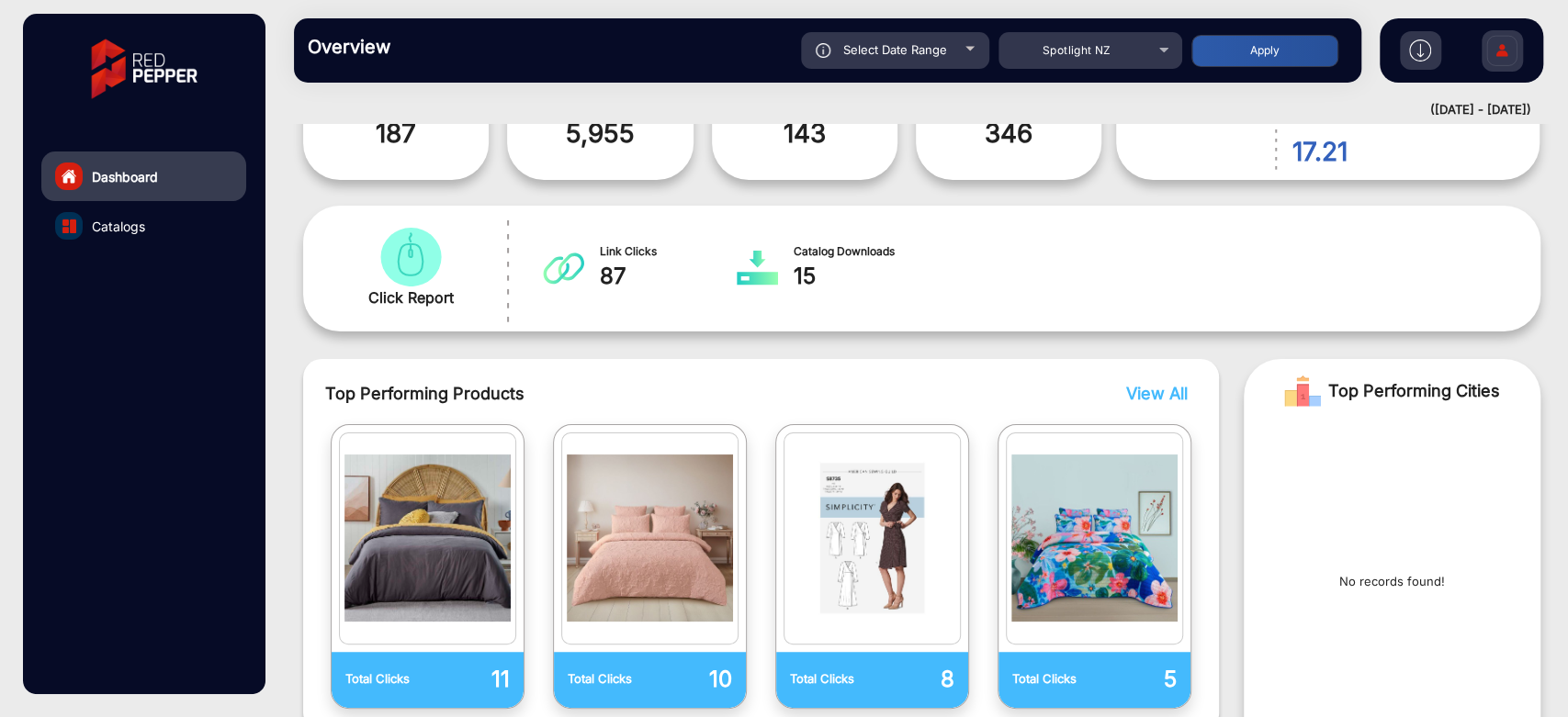
type input "[DATE]"
click at [1239, 51] on button "Apply" at bounding box center [1265, 51] width 146 height 32
type input "[DATE]"
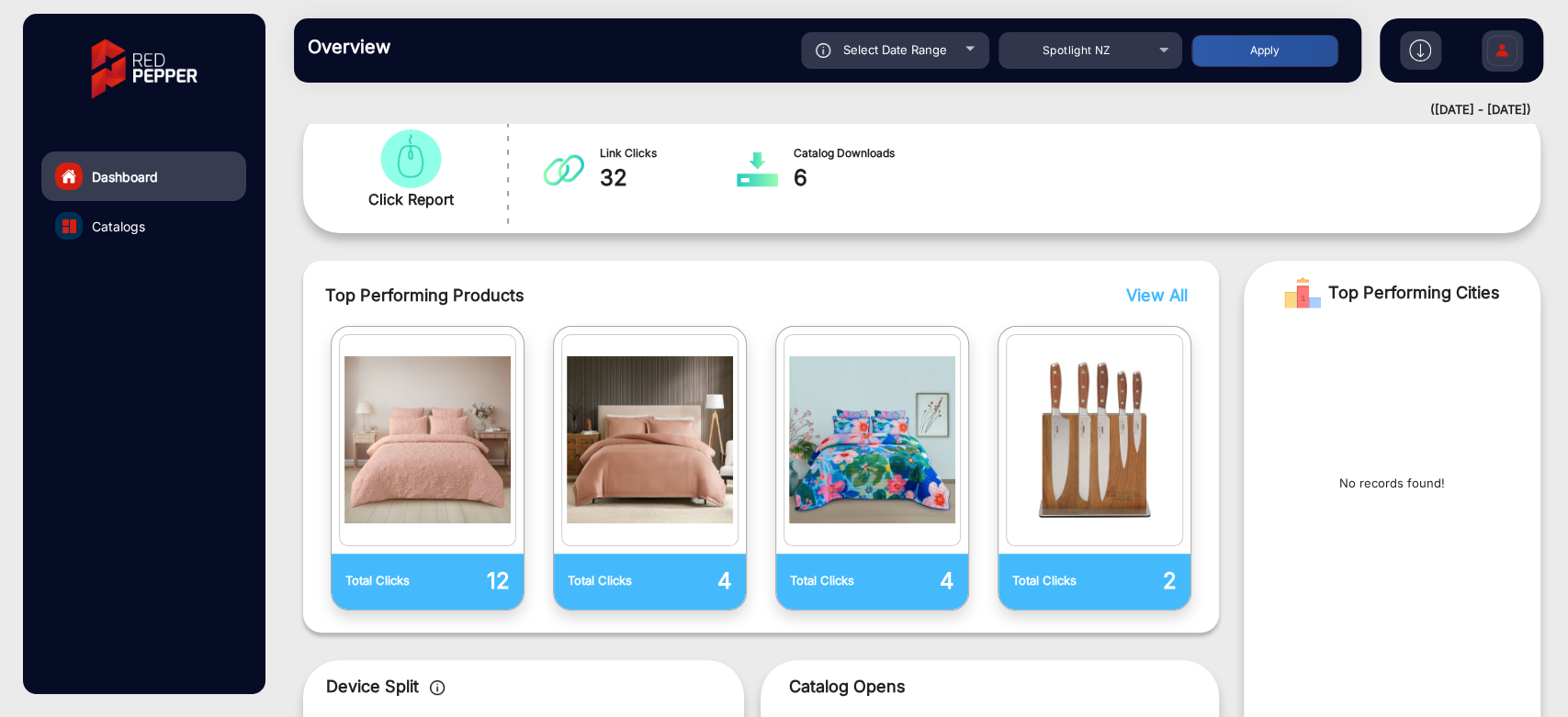
scroll to position [319, 0]
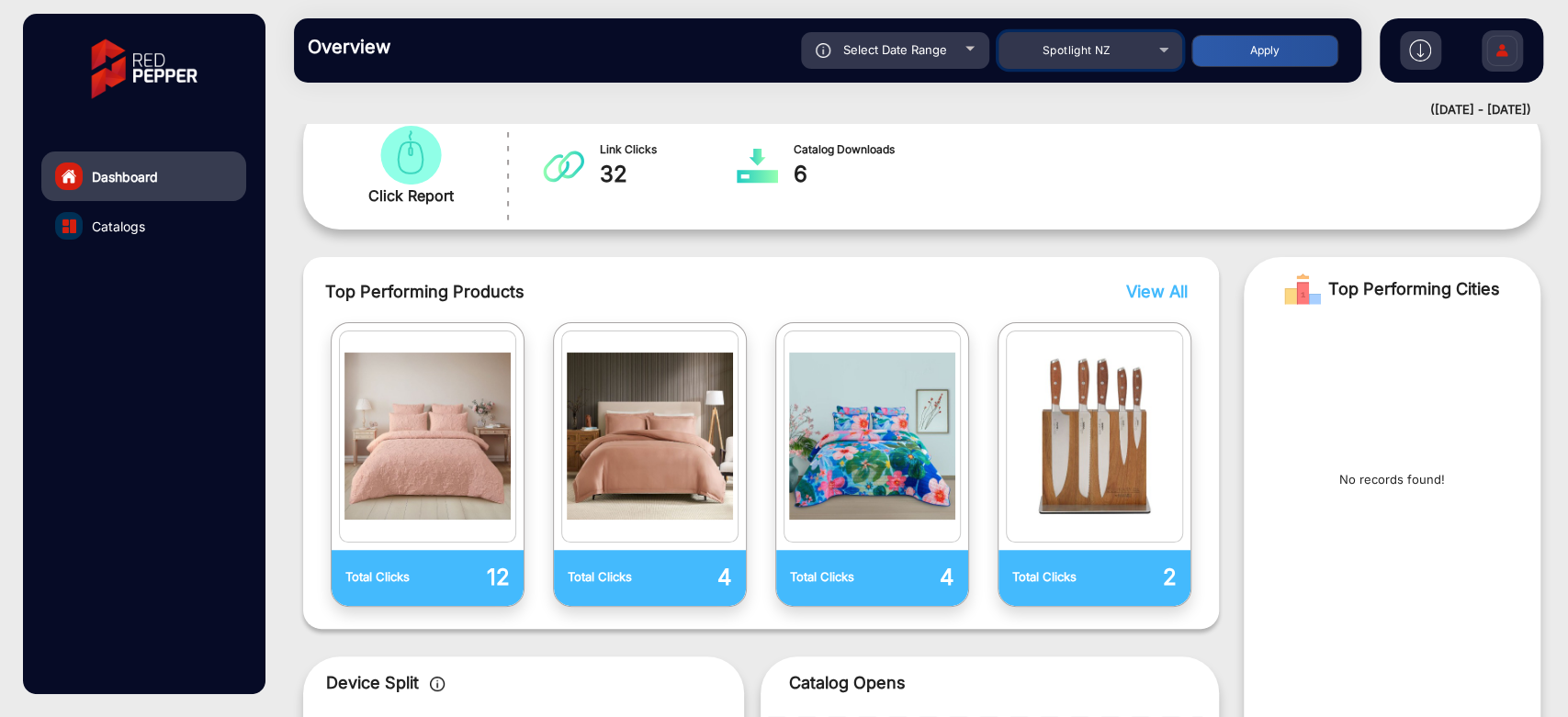
click at [1074, 52] on span "Spotlight NZ" at bounding box center [1076, 50] width 69 height 14
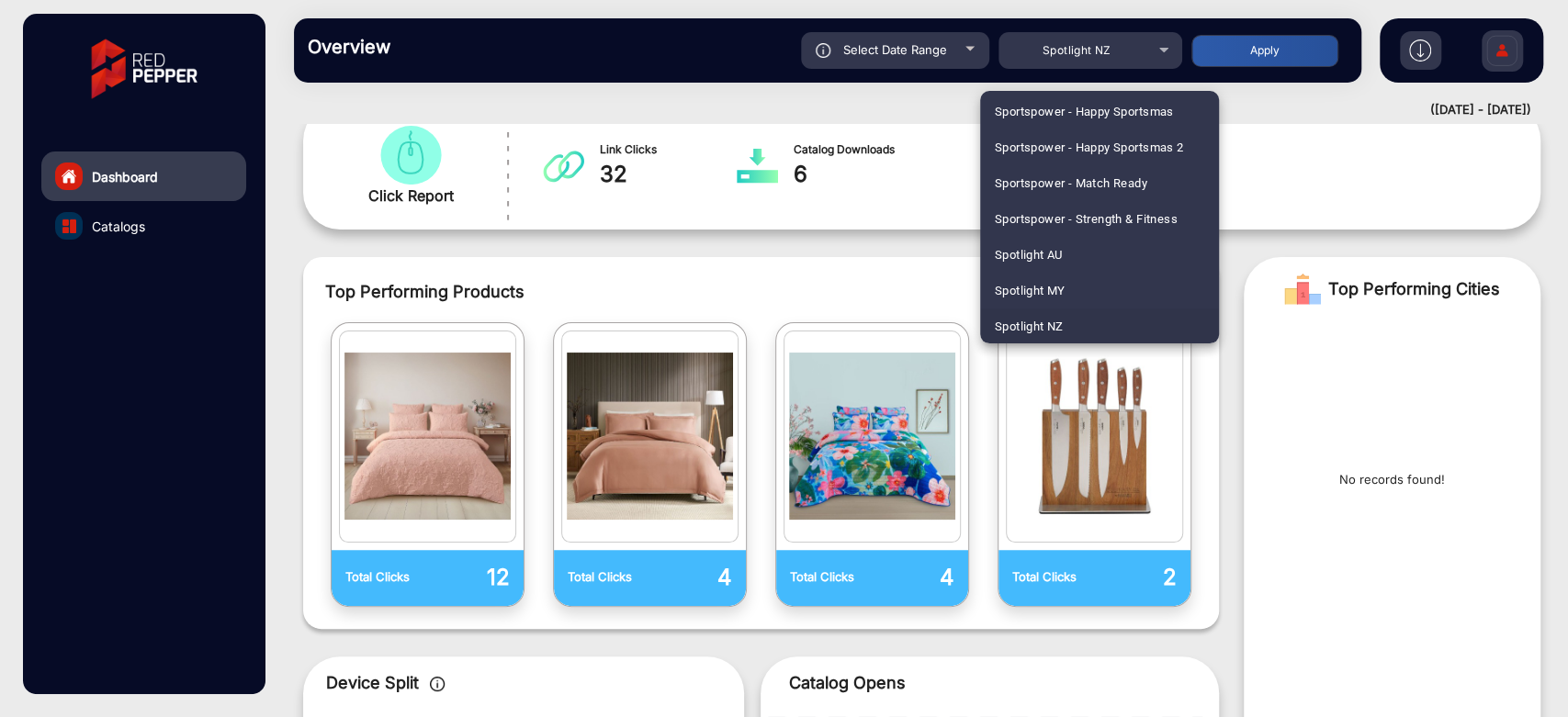
click at [1074, 52] on div at bounding box center [784, 358] width 1568 height 717
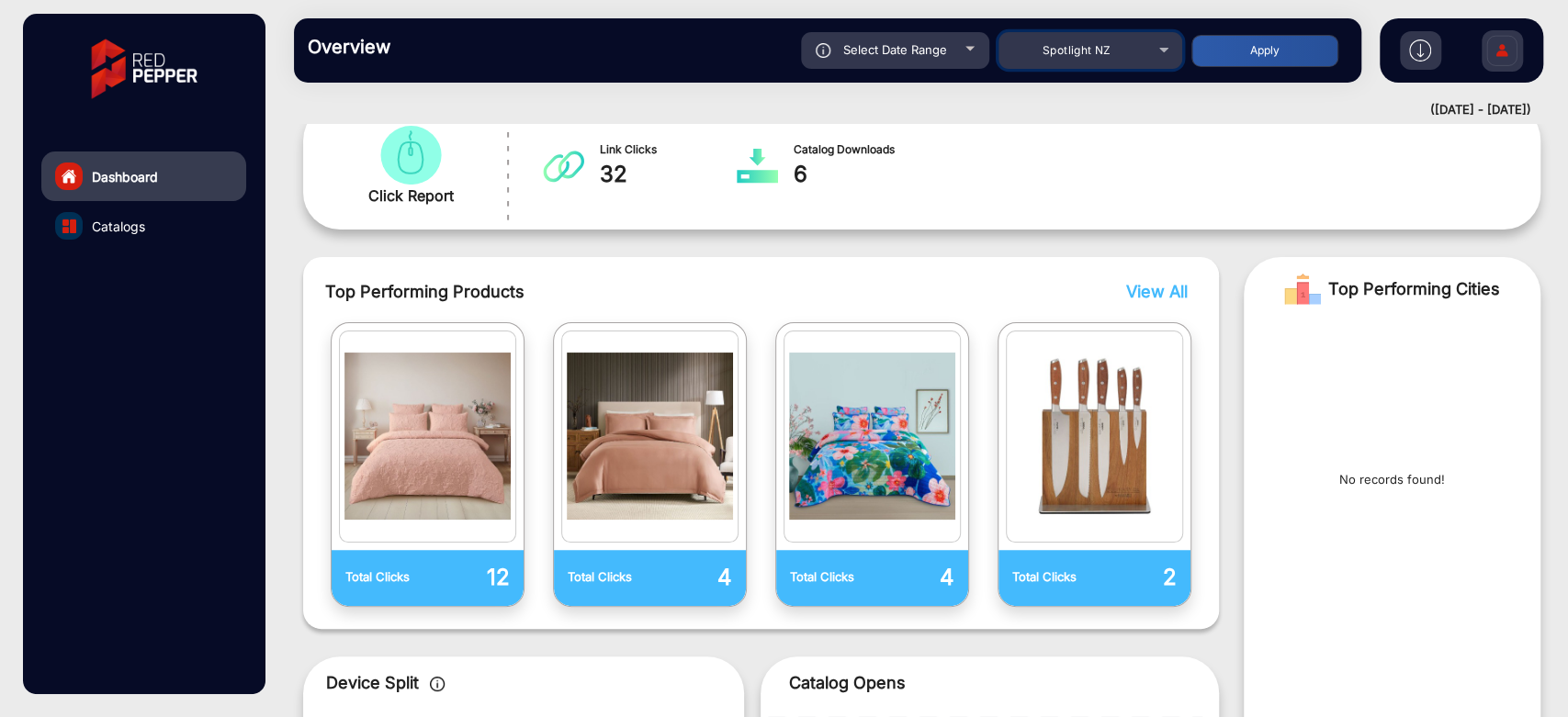
click at [1074, 52] on span "Spotlight NZ" at bounding box center [1076, 50] width 69 height 14
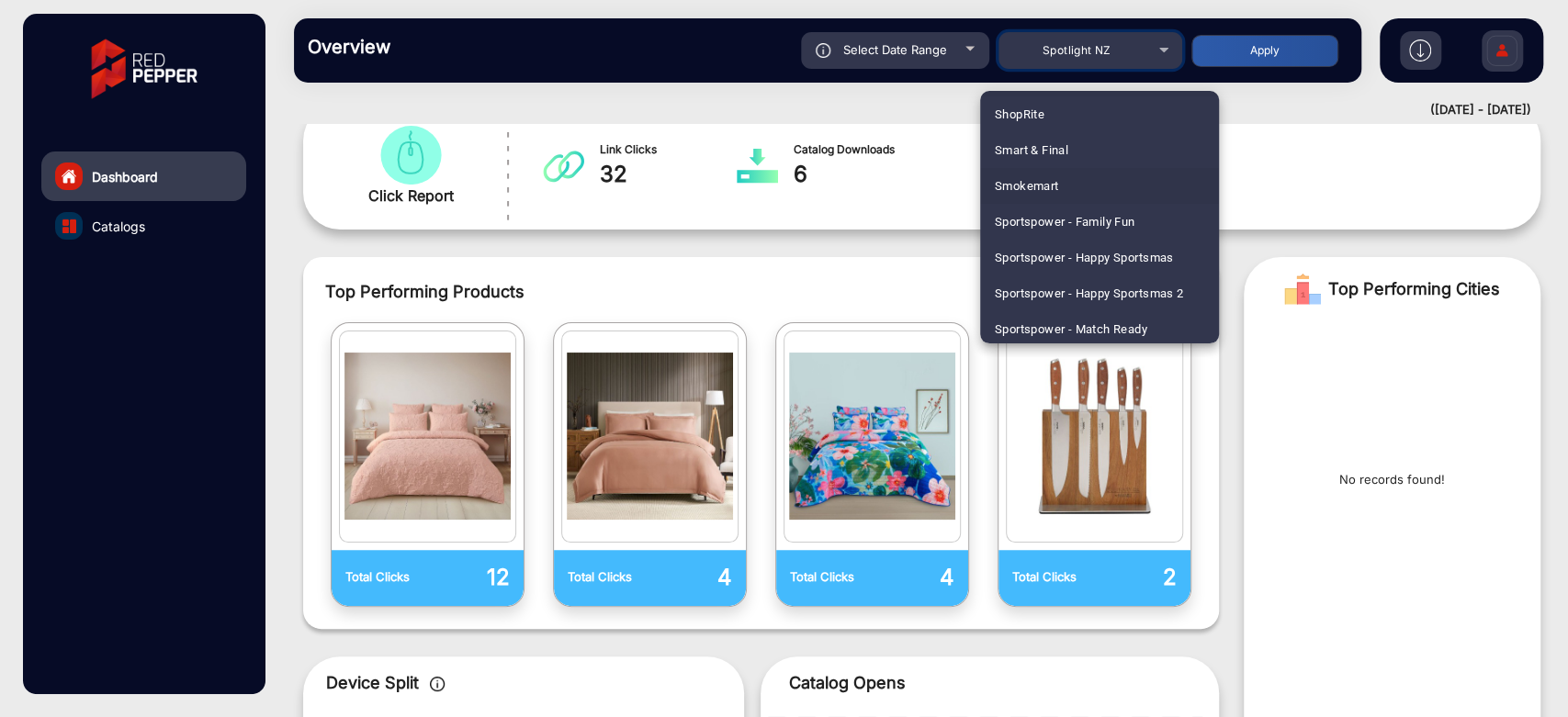
scroll to position [4733, 0]
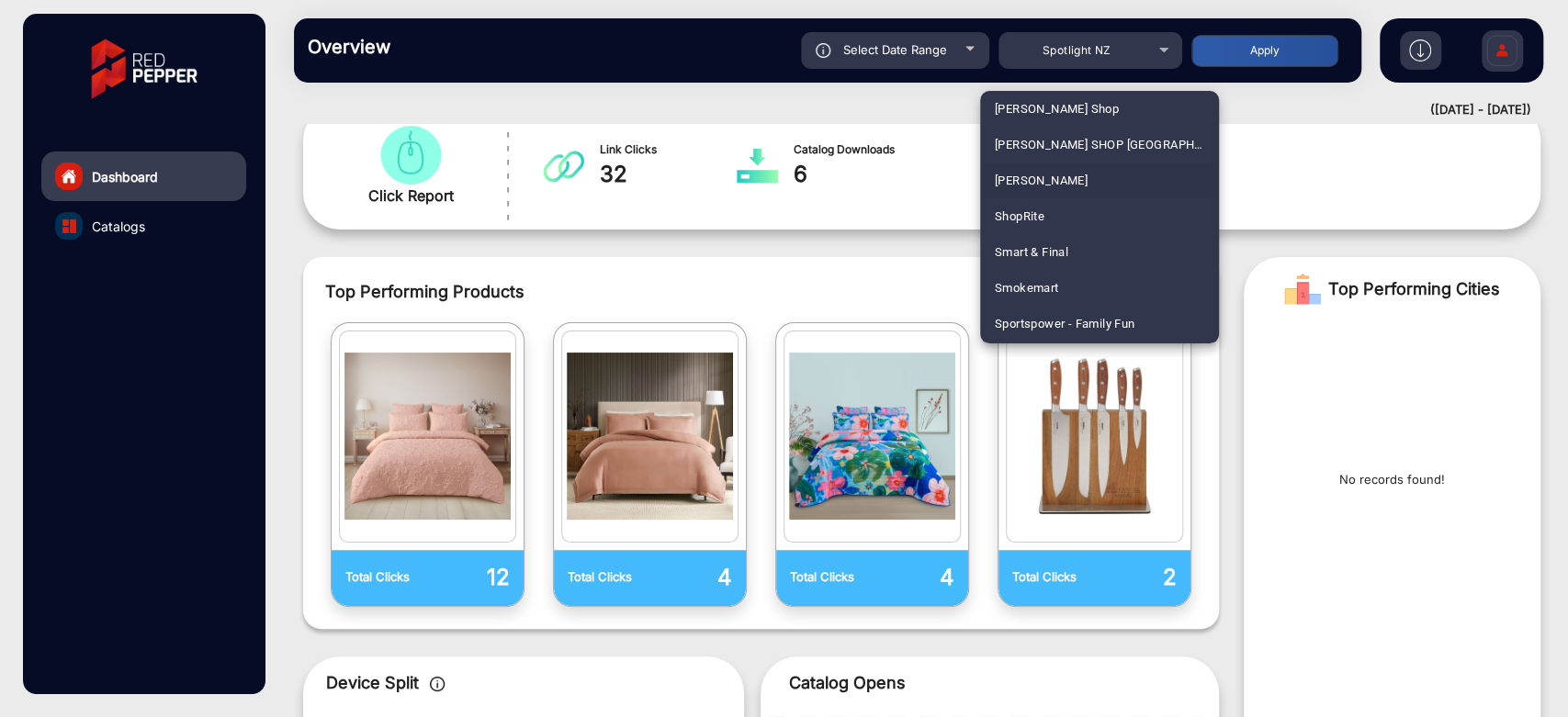
click at [987, 44] on div at bounding box center [784, 358] width 1568 height 717
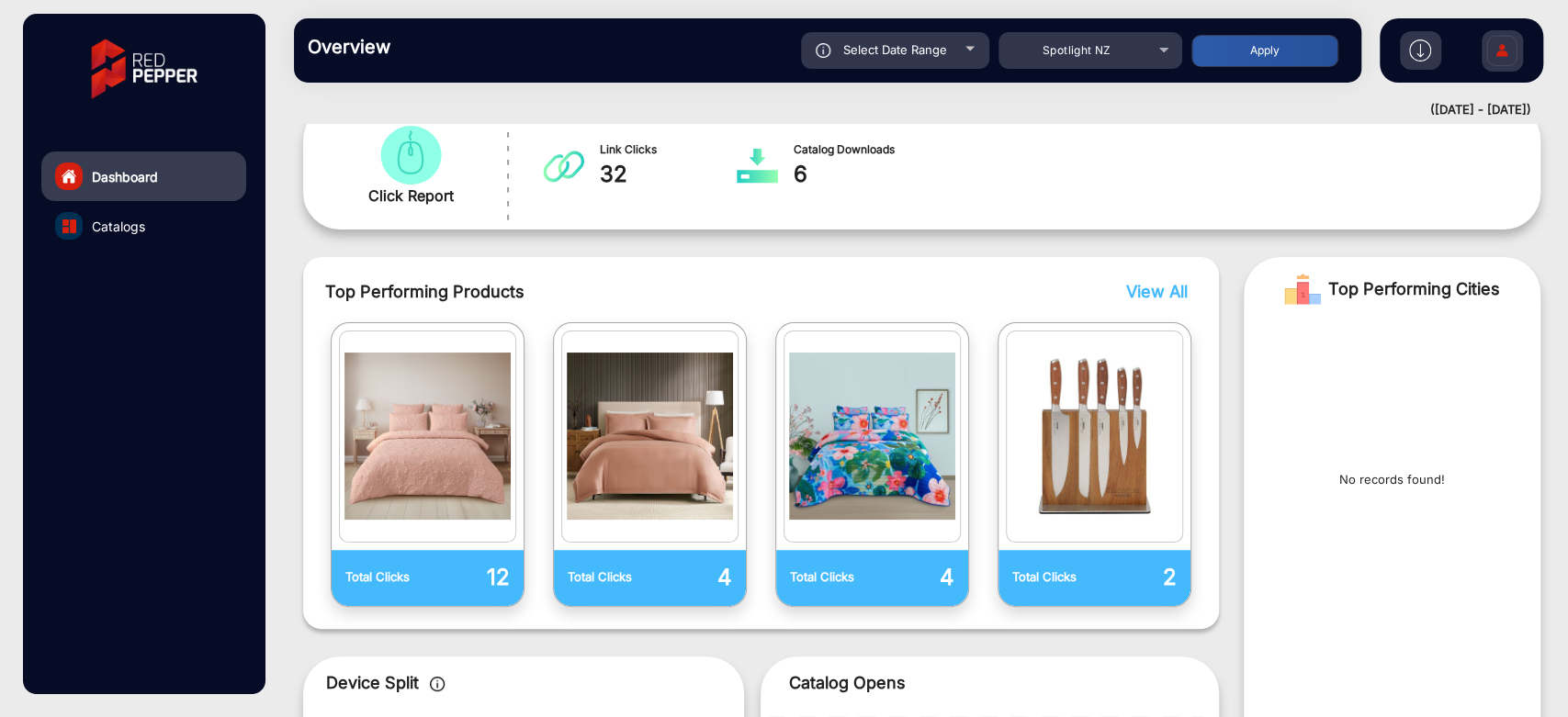
click at [973, 53] on div "Select Date Range" at bounding box center [895, 50] width 189 height 37
type input "[DATE]"
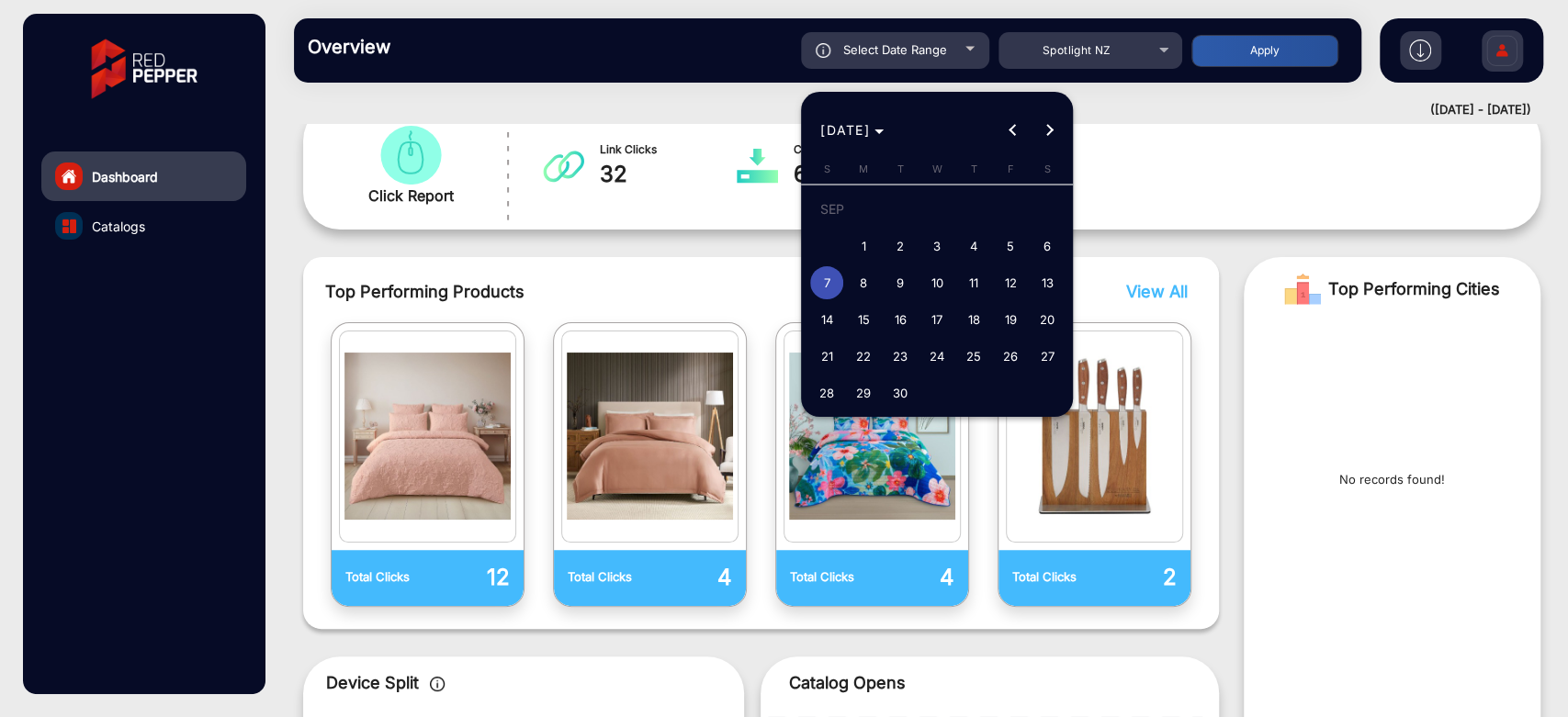
click at [1011, 241] on span "5" at bounding box center [1009, 246] width 33 height 33
type input "[DATE]"
click at [950, 246] on span "3" at bounding box center [936, 246] width 33 height 33
type input "[DATE]"
click at [950, 246] on span "3" at bounding box center [936, 246] width 33 height 33
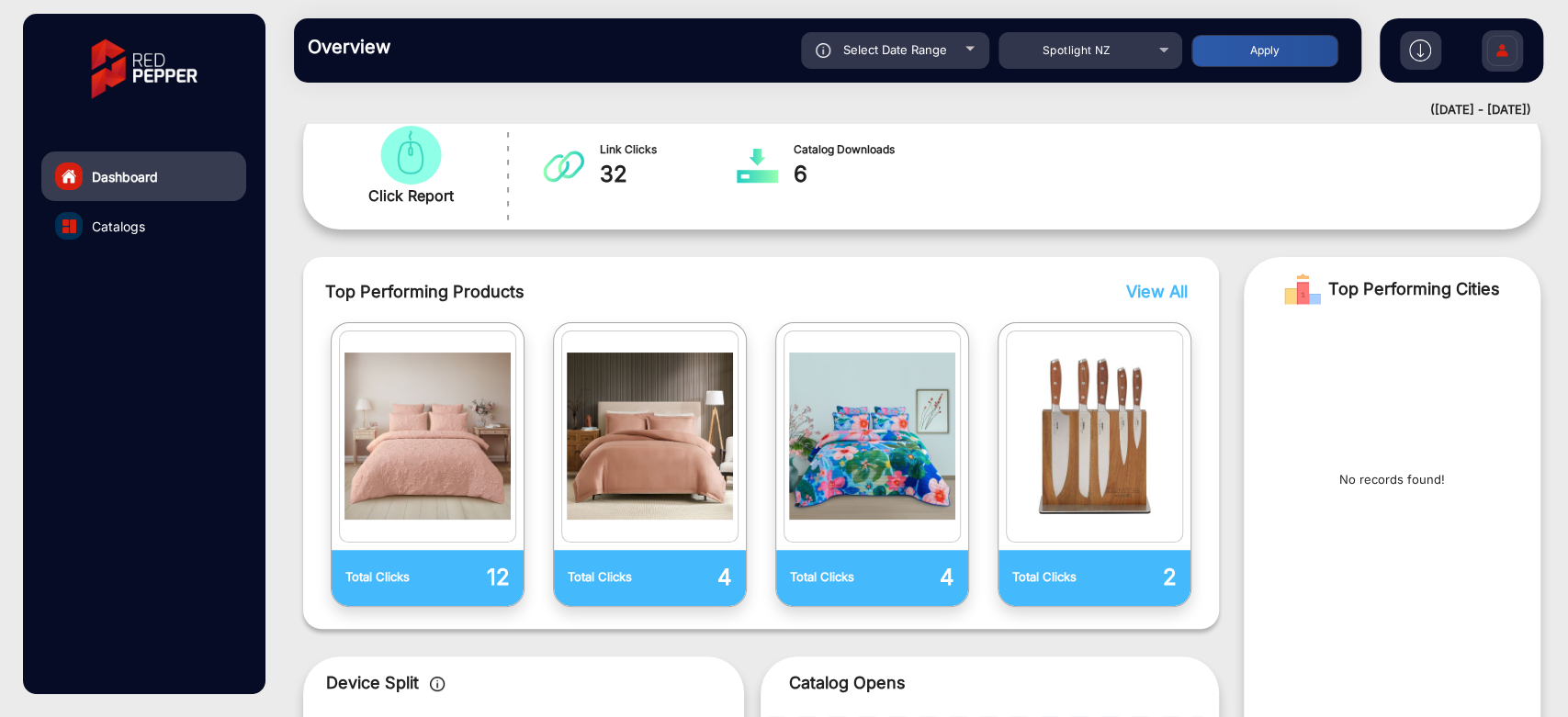
type input "[DATE]"
click at [1231, 53] on button "Apply" at bounding box center [1265, 51] width 146 height 32
type input "[DATE]"
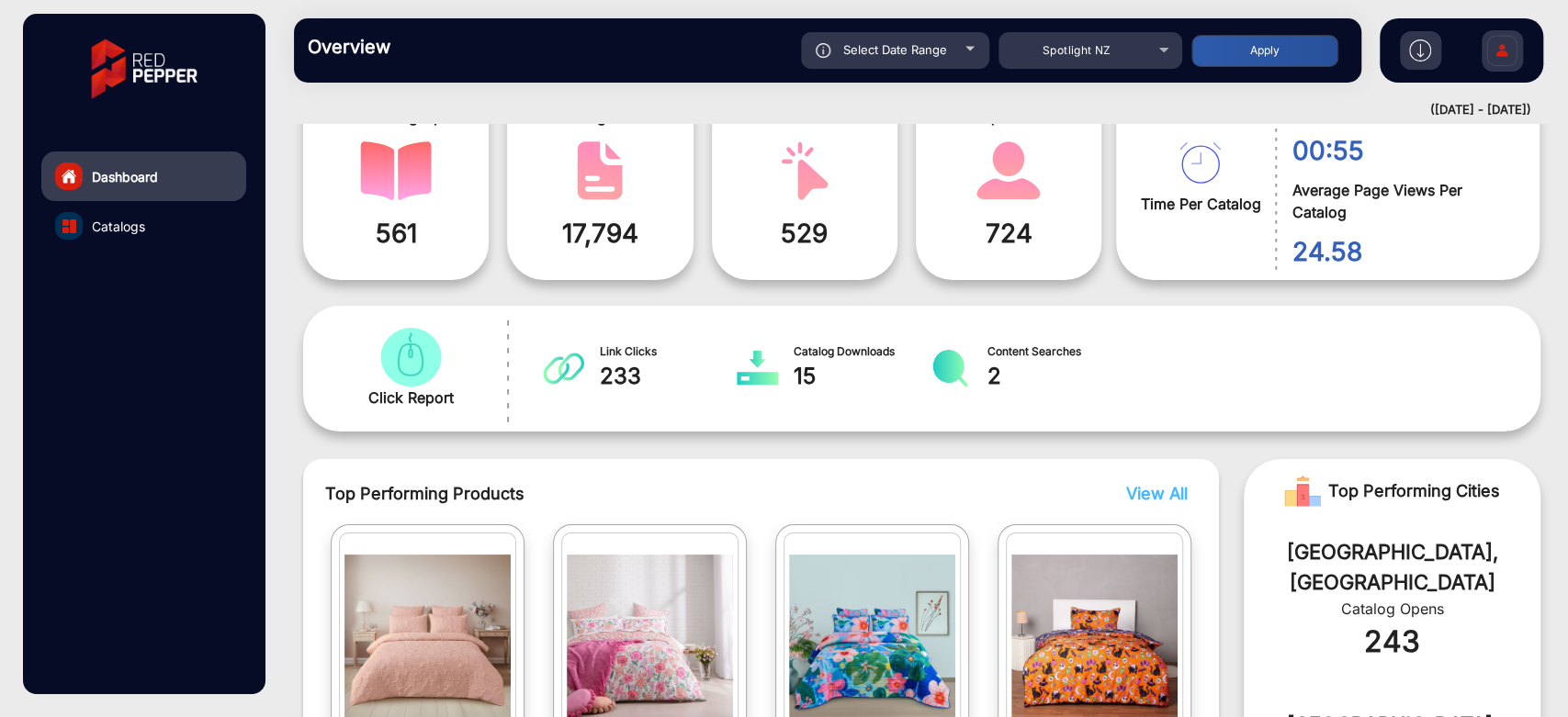
scroll to position [218, 0]
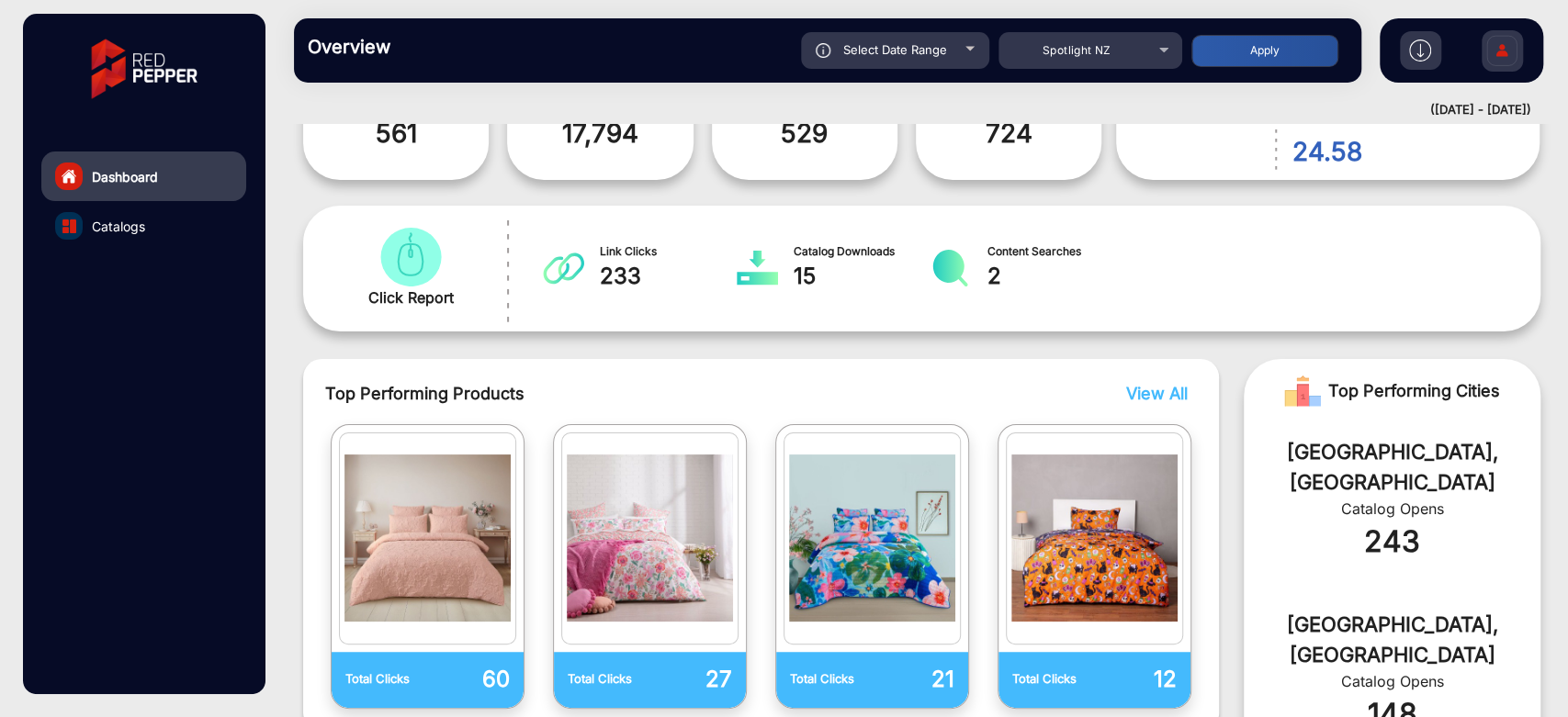
click at [933, 44] on span "Select Date Range" at bounding box center [895, 50] width 104 height 15
type input "[DATE]"
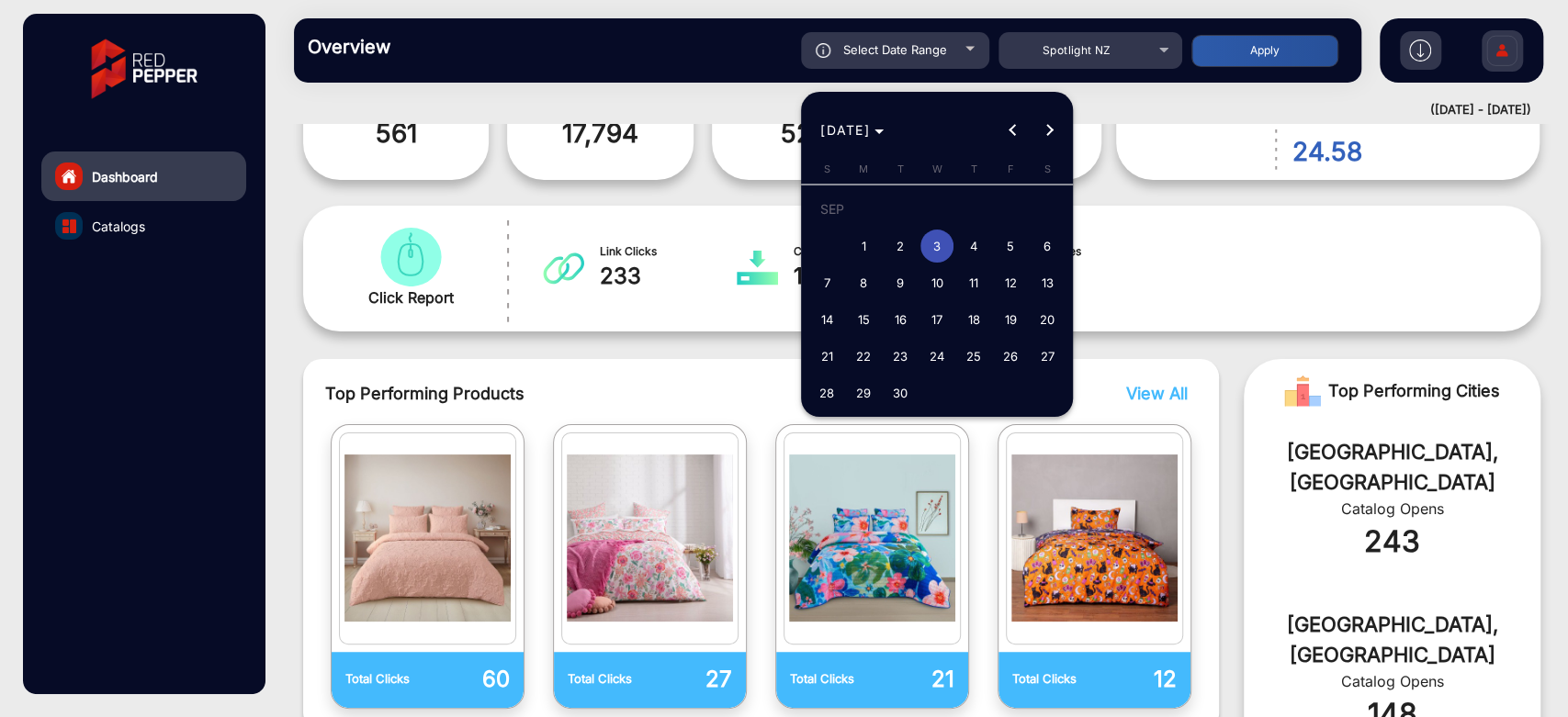
click at [1092, 256] on div at bounding box center [784, 358] width 1568 height 717
